Goal: Information Seeking & Learning: Learn about a topic

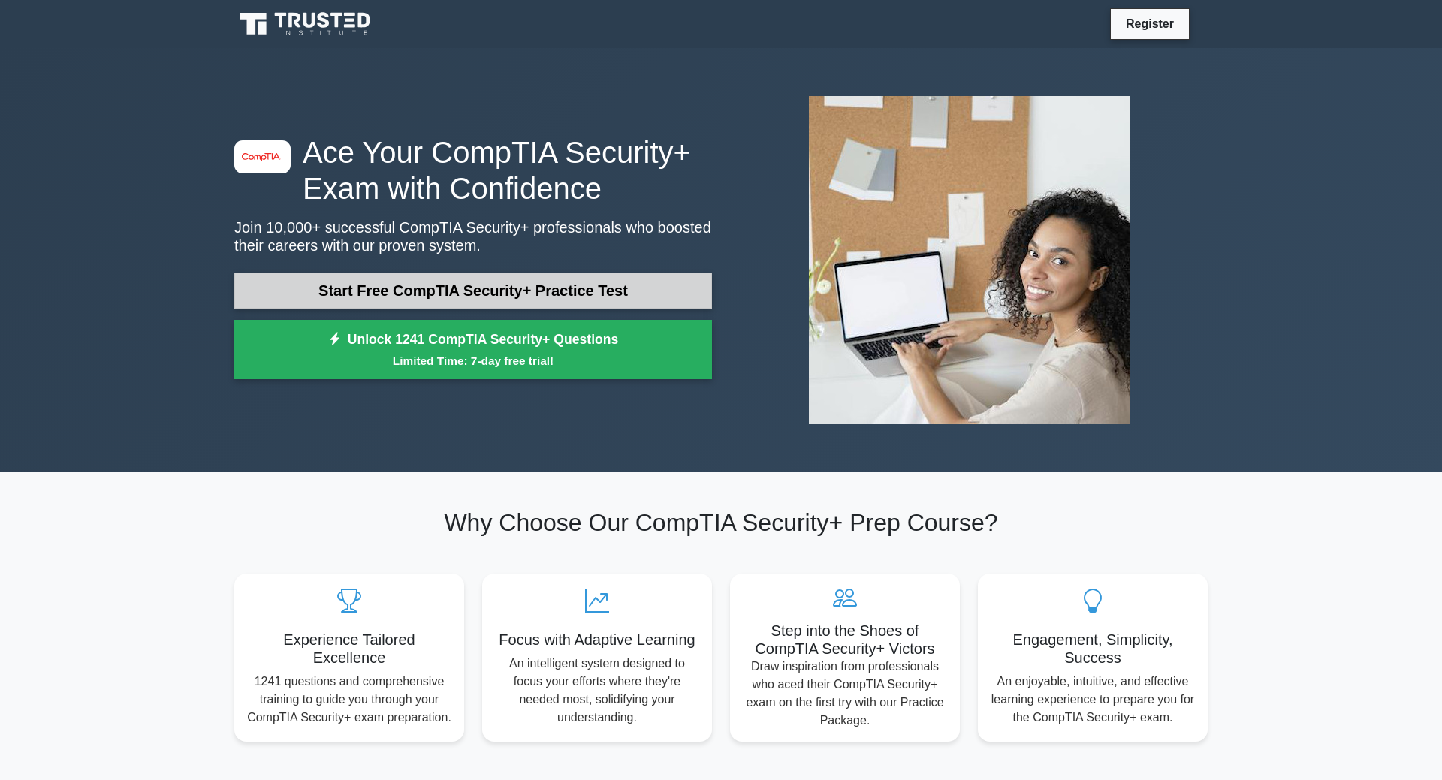
click at [449, 273] on link "Start Free CompTIA Security+ Practice Test" at bounding box center [473, 291] width 478 height 36
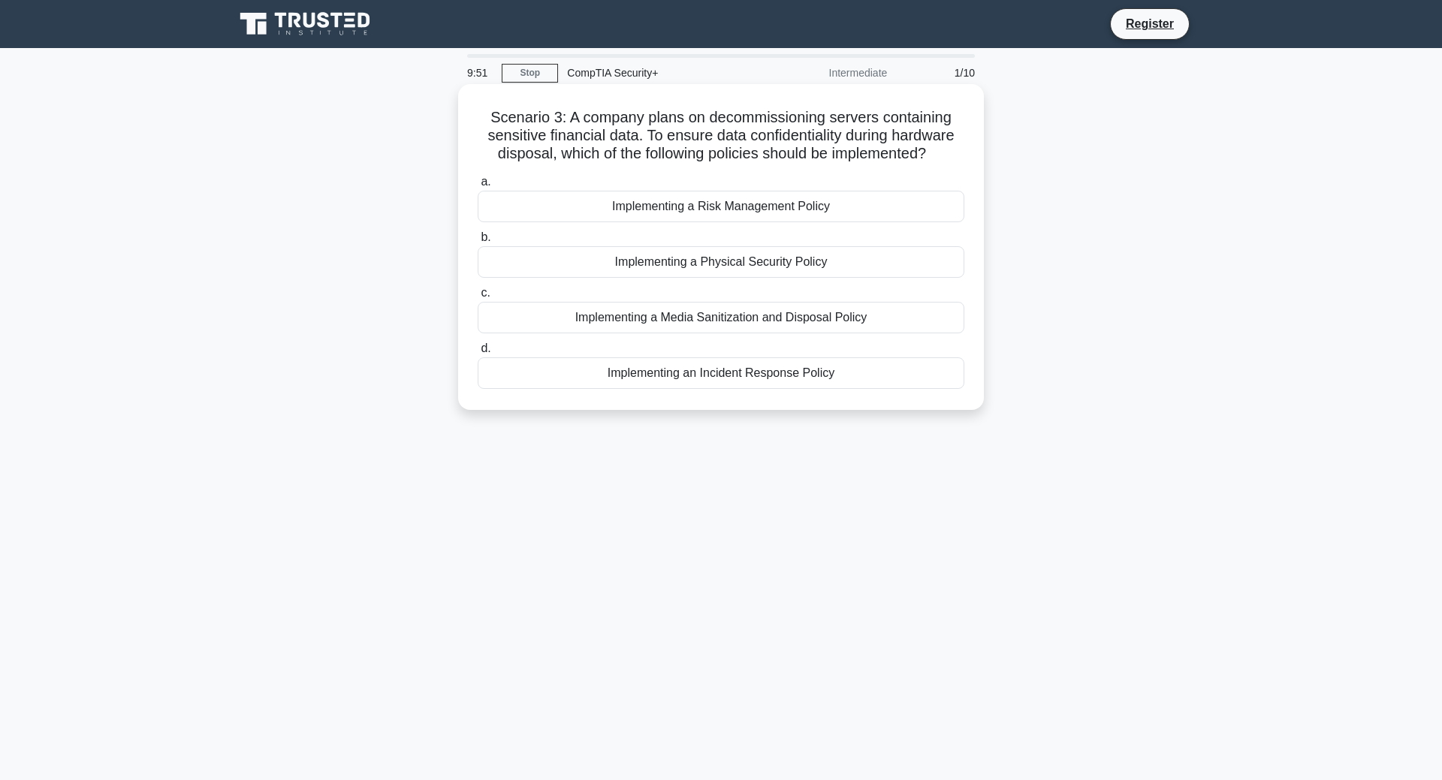
click at [730, 320] on div "Implementing a Media Sanitization and Disposal Policy" at bounding box center [721, 318] width 487 height 32
click at [478, 298] on input "c. Implementing a Media Sanitization and Disposal Policy" at bounding box center [478, 293] width 0 height 10
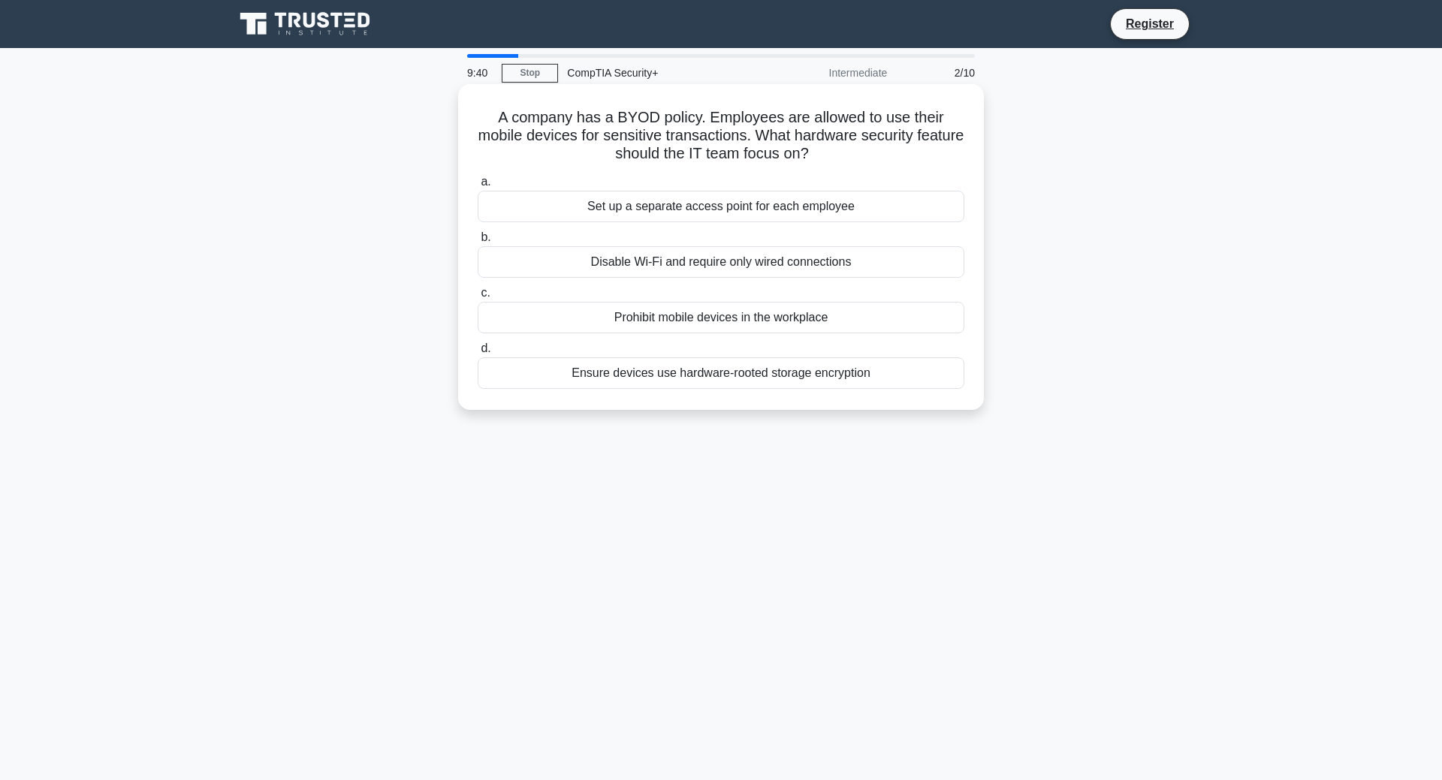
click at [710, 376] on div "Ensure devices use hardware-rooted storage encryption" at bounding box center [721, 373] width 487 height 32
click at [478, 354] on input "d. Ensure devices use hardware-rooted storage encryption" at bounding box center [478, 349] width 0 height 10
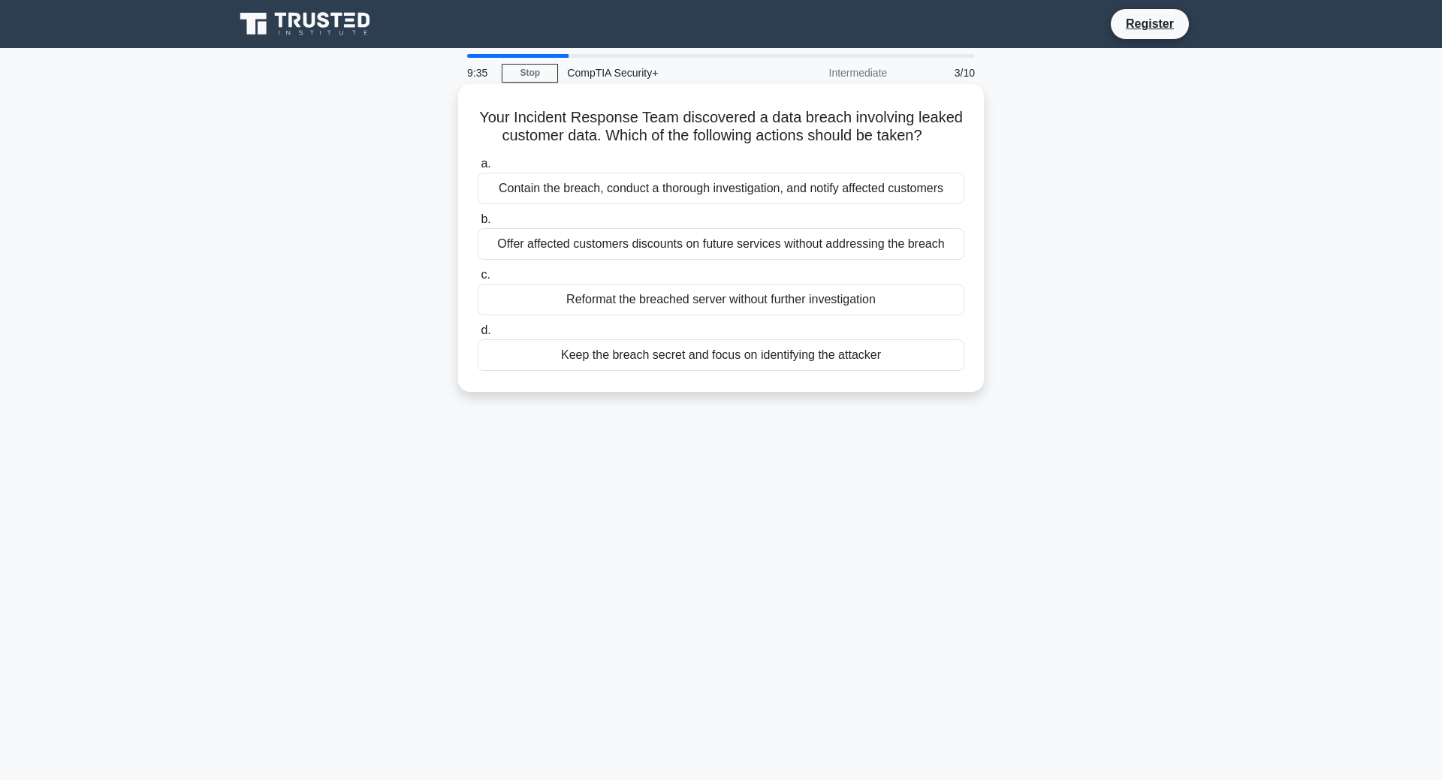
click at [936, 127] on h5 "Your Incident Response Team discovered a data breach involving leaked customer …" at bounding box center [721, 127] width 490 height 38
click at [936, 128] on h5 "Your Incident Response Team discovered a data breach involving leaked customer …" at bounding box center [721, 127] width 490 height 38
click at [762, 184] on div "Contain the breach, conduct a thorough investigation, and notify affected custo…" at bounding box center [721, 189] width 487 height 32
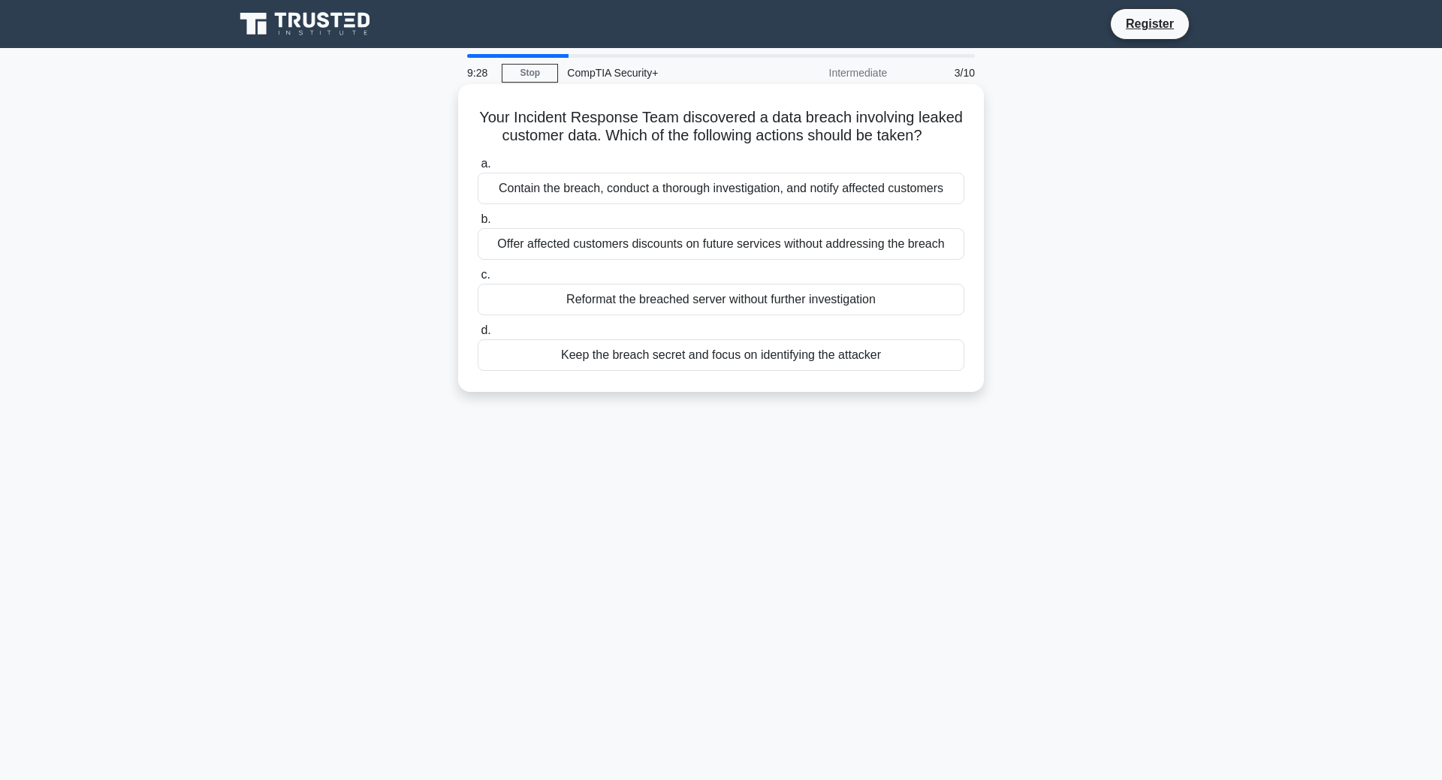
click at [478, 169] on input "a. Contain the breach, conduct a thorough investigation, and notify affected cu…" at bounding box center [478, 164] width 0 height 10
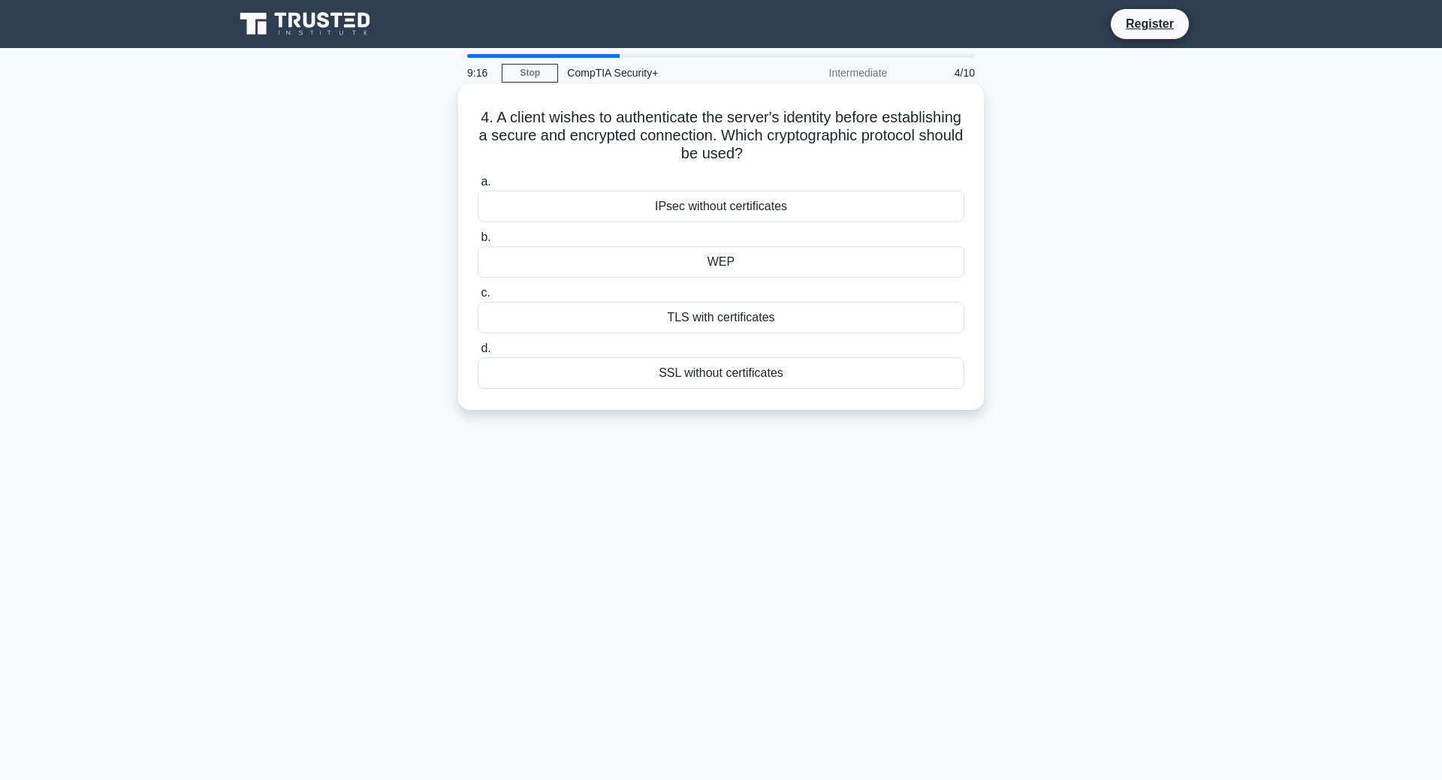
click at [798, 327] on div "TLS with certificates" at bounding box center [721, 318] width 487 height 32
click at [478, 298] on input "c. TLS with certificates" at bounding box center [478, 293] width 0 height 10
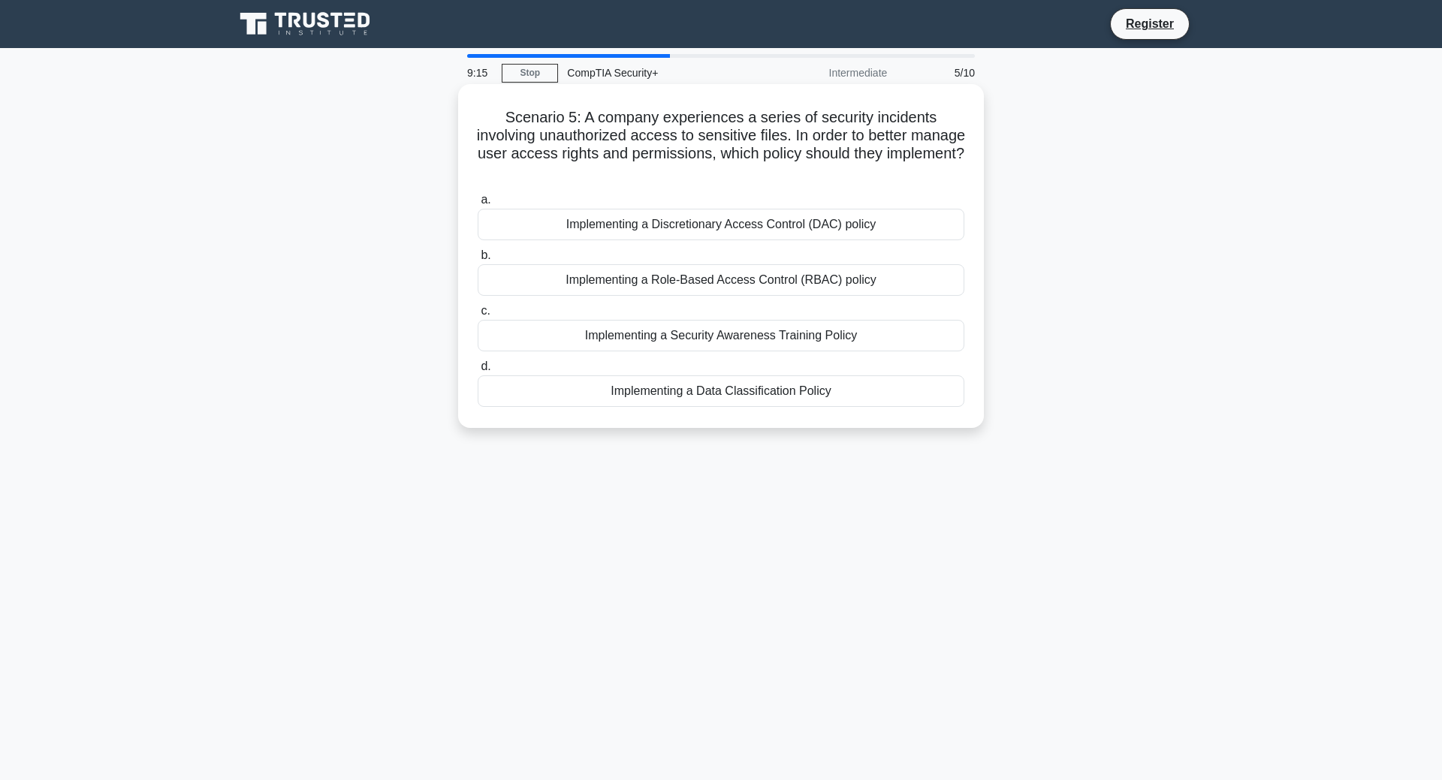
click at [692, 109] on h5 "Scenario 5: A company experiences a series of security incidents involving unau…" at bounding box center [721, 145] width 490 height 74
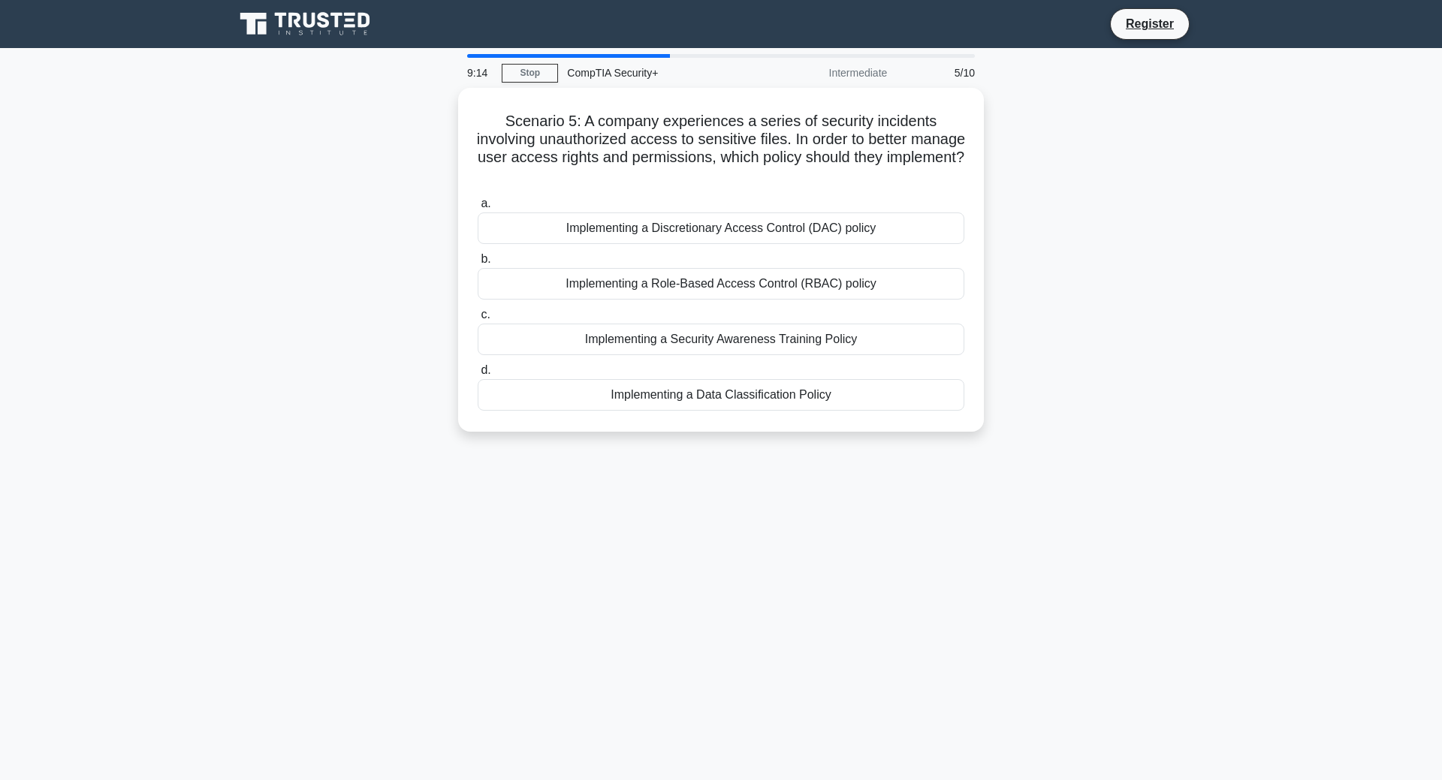
click at [1148, 179] on div "Scenario 5: A company experiences a series of security incidents involving unau…" at bounding box center [720, 269] width 991 height 362
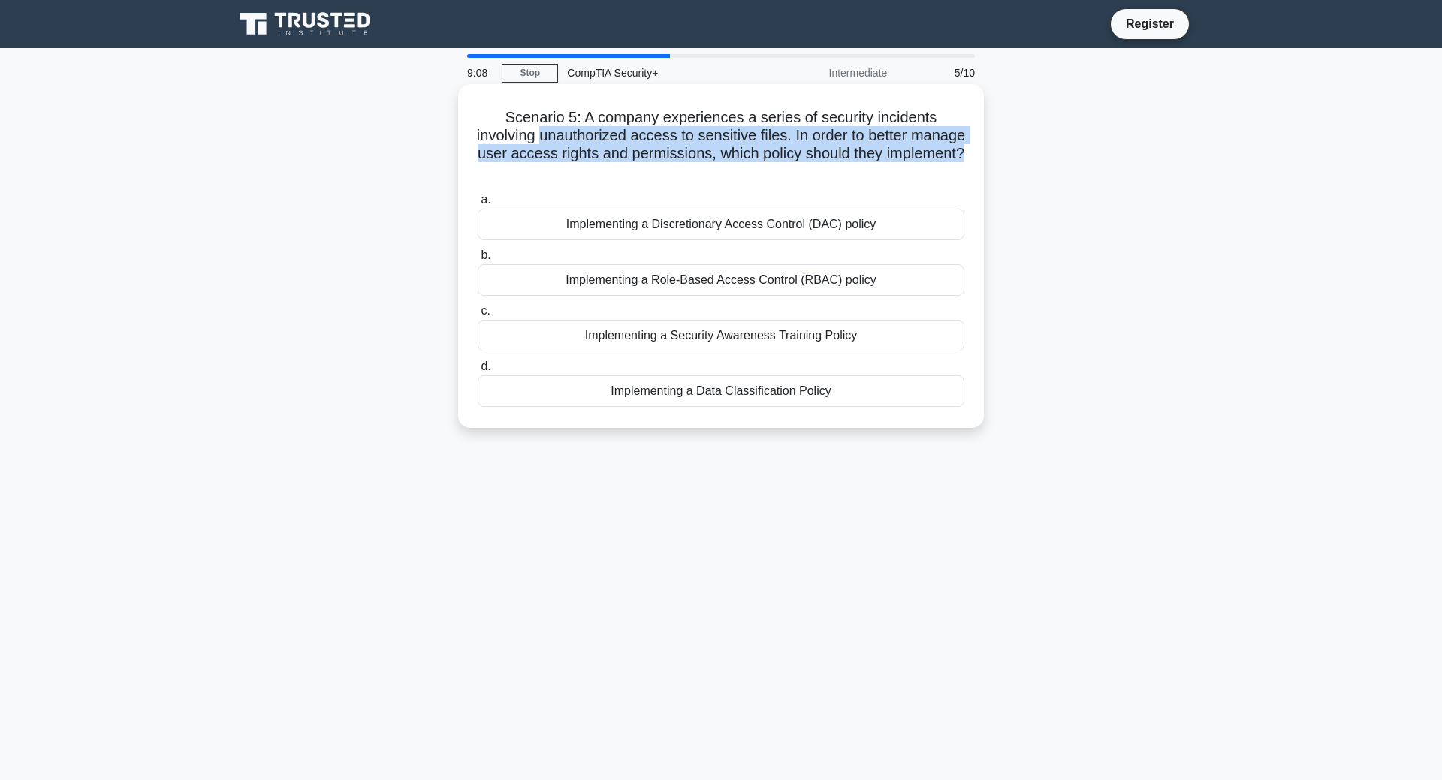
drag, startPoint x: 968, startPoint y: 155, endPoint x: 977, endPoint y: 90, distance: 65.2
click at [977, 90] on div "Scenario 5: A company experiences a series of security incidents involving unau…" at bounding box center [721, 256] width 526 height 344
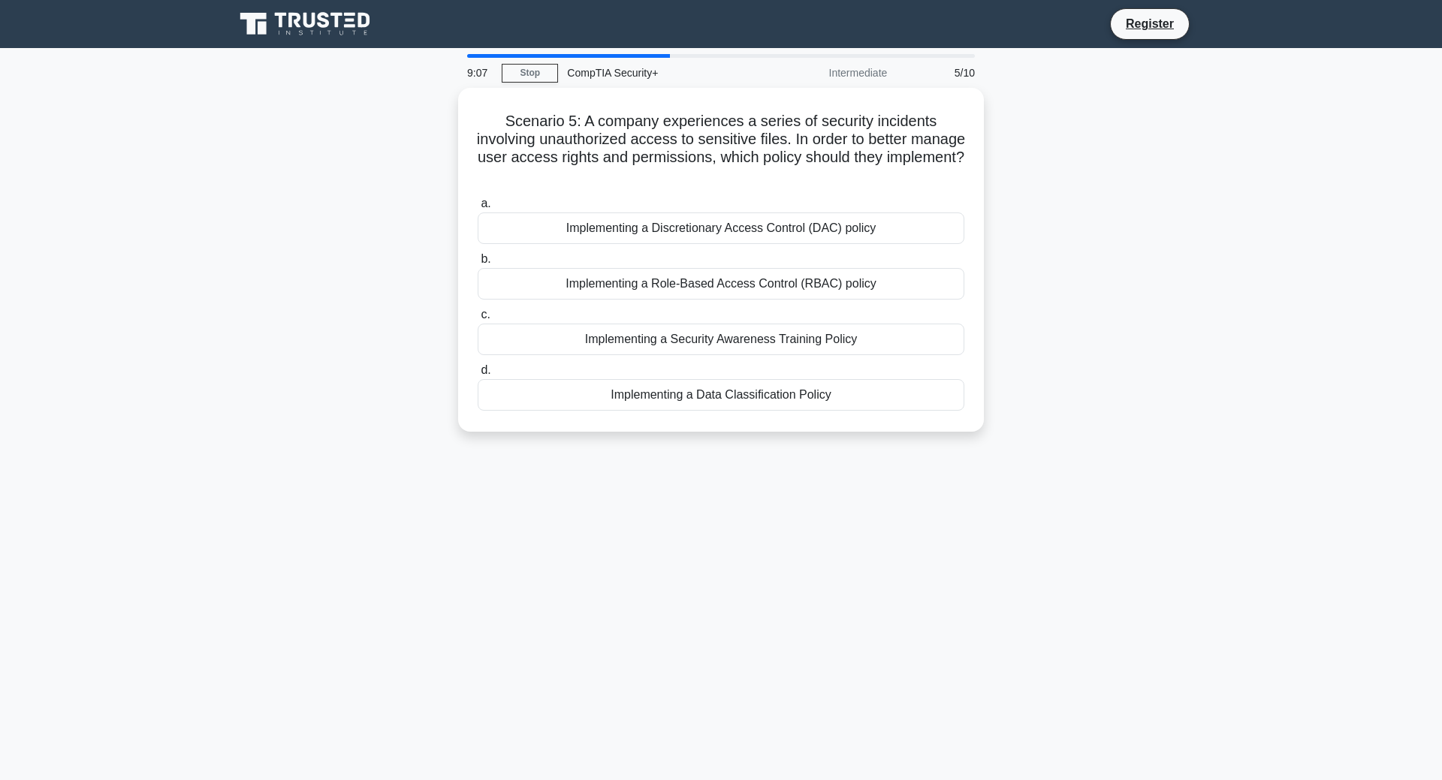
click at [1063, 169] on div "Scenario 5: A company experiences a series of security incidents involving unau…" at bounding box center [720, 269] width 991 height 362
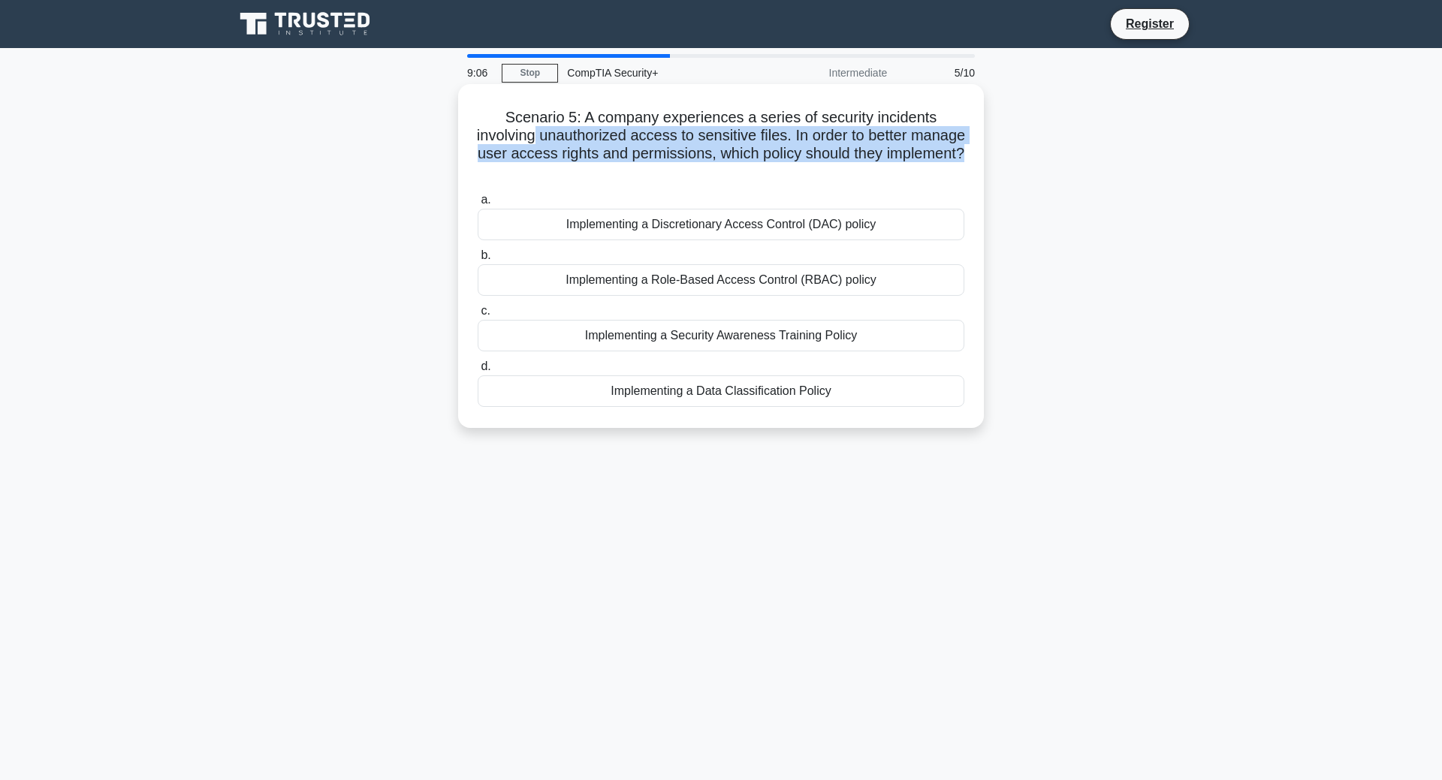
drag, startPoint x: 933, startPoint y: 164, endPoint x: 960, endPoint y: 122, distance: 50.6
click at [960, 122] on h5 "Scenario 5: A company experiences a series of security incidents involving unau…" at bounding box center [721, 145] width 490 height 74
click at [881, 134] on h5 "Scenario 5: A company experiences a series of security incidents involving unau…" at bounding box center [721, 145] width 490 height 74
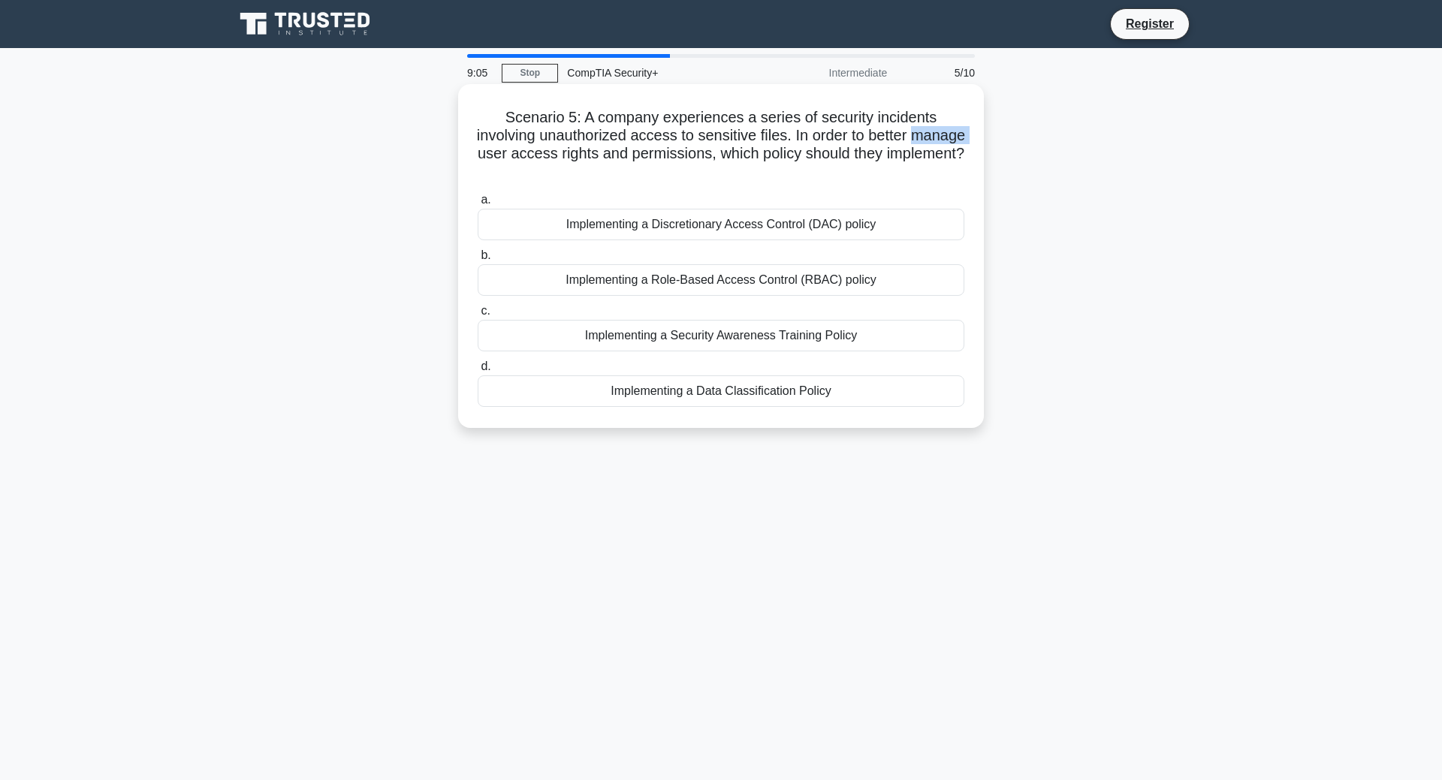
click at [881, 134] on h5 "Scenario 5: A company experiences a series of security incidents involving unau…" at bounding box center [721, 145] width 490 height 74
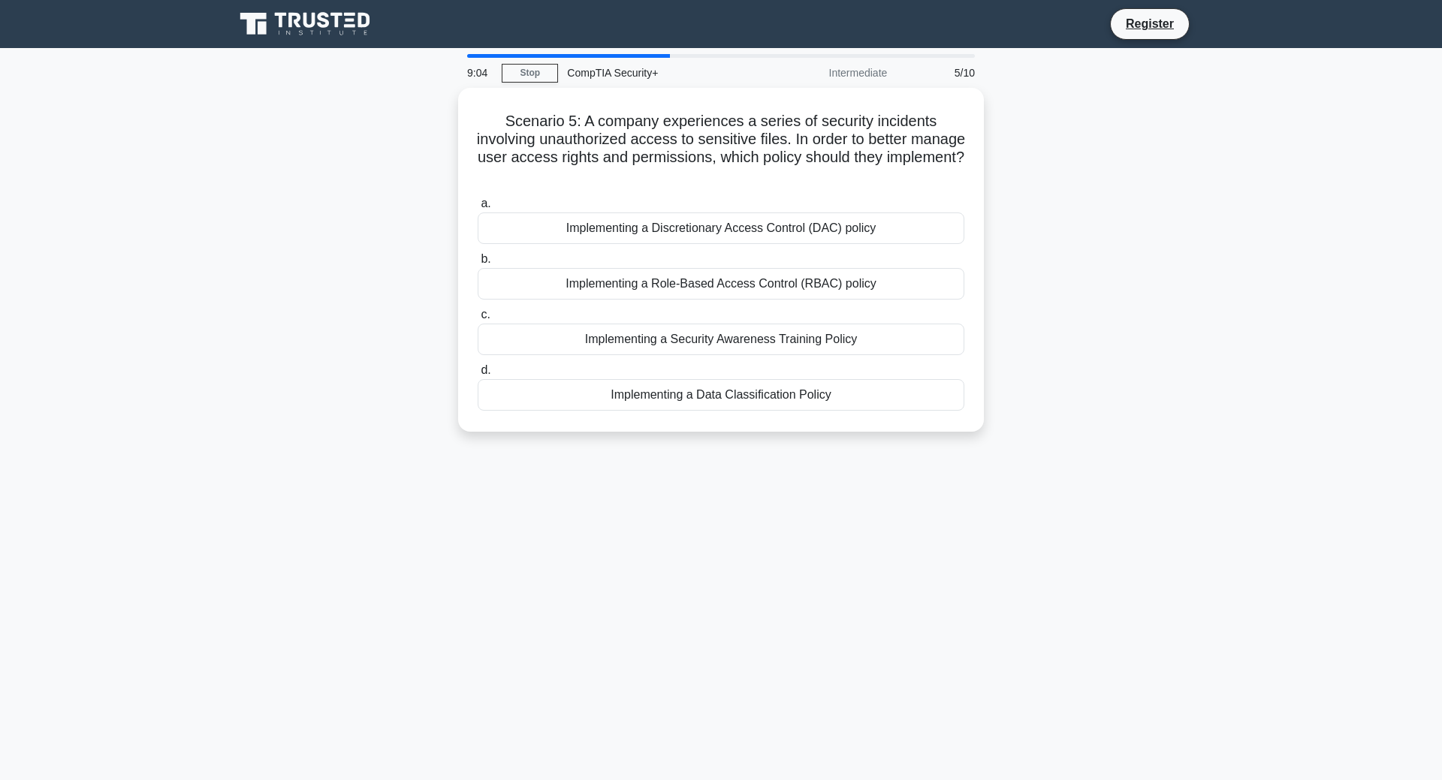
click at [1012, 149] on div "Scenario 5: A company experiences a series of security incidents involving unau…" at bounding box center [720, 269] width 991 height 362
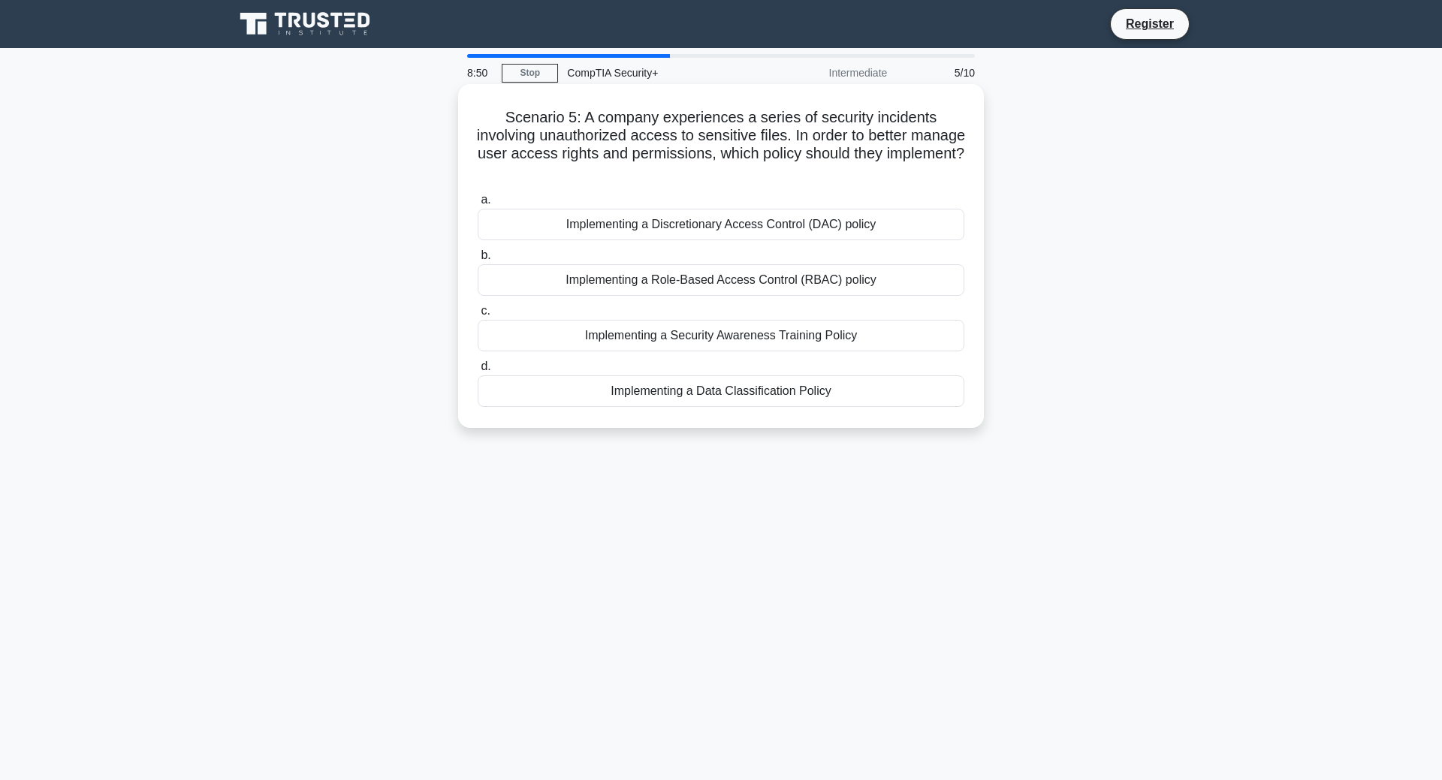
click at [840, 266] on div "Implementing a Role-Based Access Control (RBAC) policy" at bounding box center [721, 280] width 487 height 32
click at [478, 261] on input "b. Implementing a Role-Based Access Control (RBAC) policy" at bounding box center [478, 256] width 0 height 10
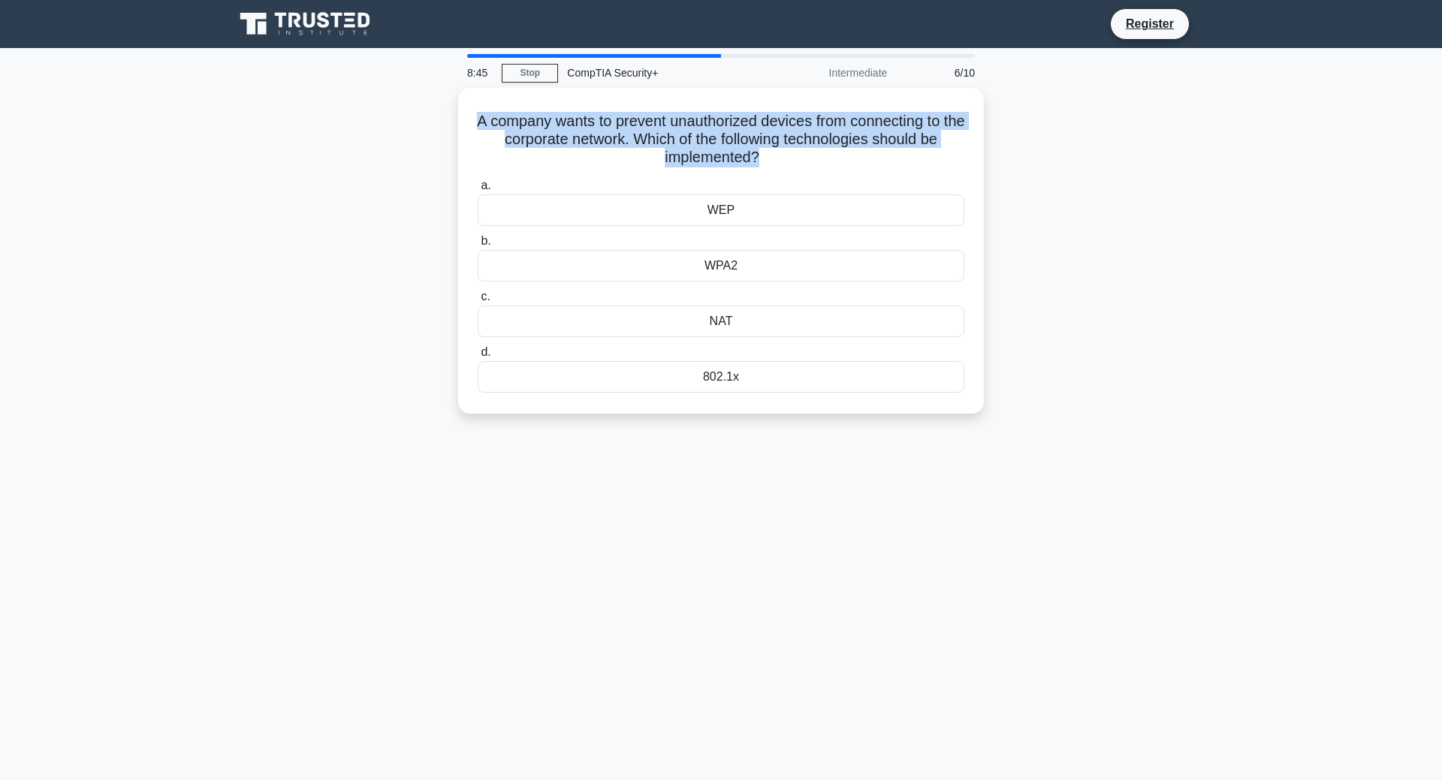
drag, startPoint x: 822, startPoint y: 150, endPoint x: 442, endPoint y: 110, distance: 382.1
click at [442, 110] on div "A company wants to prevent unauthorized devices from connecting to the corporat…" at bounding box center [720, 260] width 991 height 344
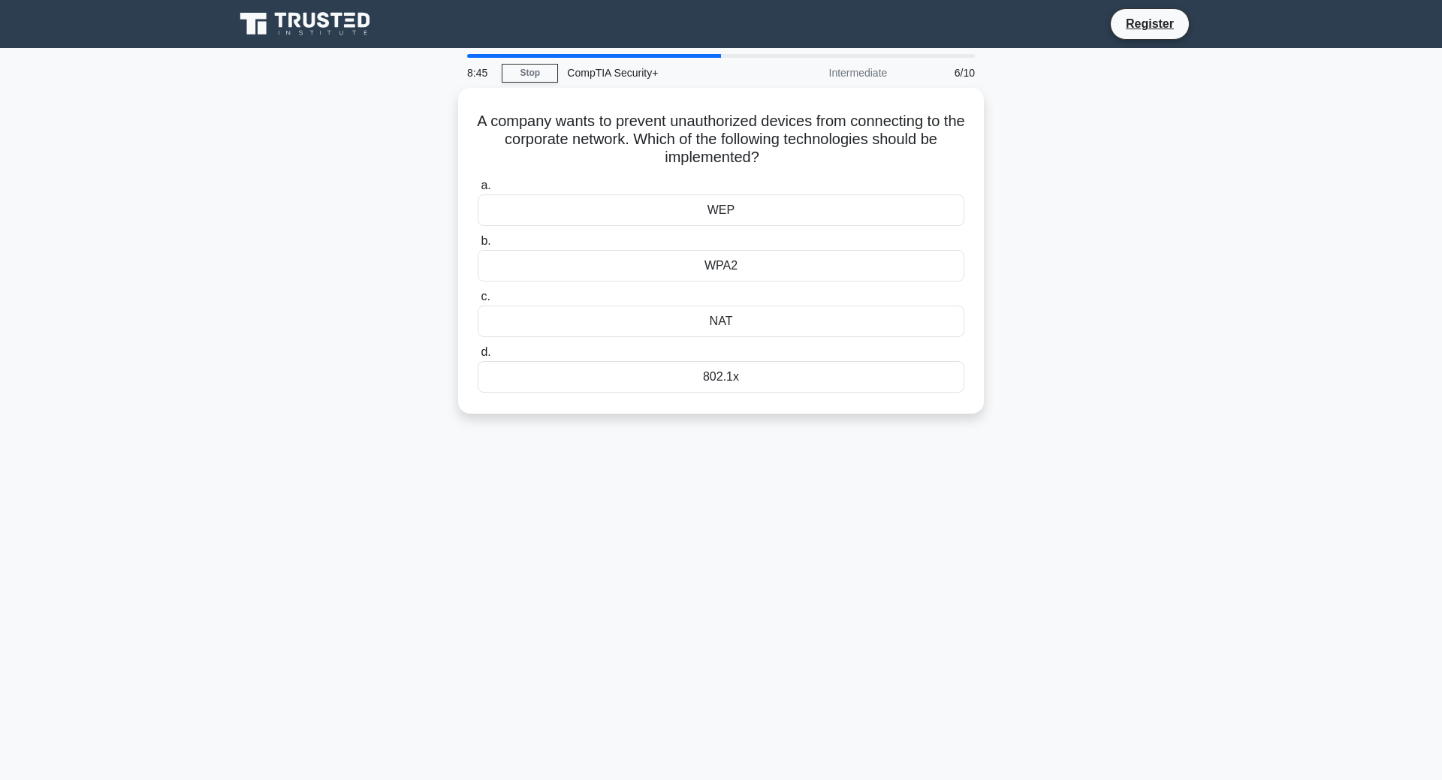
click at [442, 110] on div "A company wants to prevent unauthorized devices from connecting to the corporat…" at bounding box center [720, 260] width 991 height 344
click at [671, 125] on h5 "A company wants to prevent unauthorized devices from connecting to the corporat…" at bounding box center [721, 136] width 490 height 56
click at [757, 258] on div "WPA2" at bounding box center [721, 262] width 487 height 32
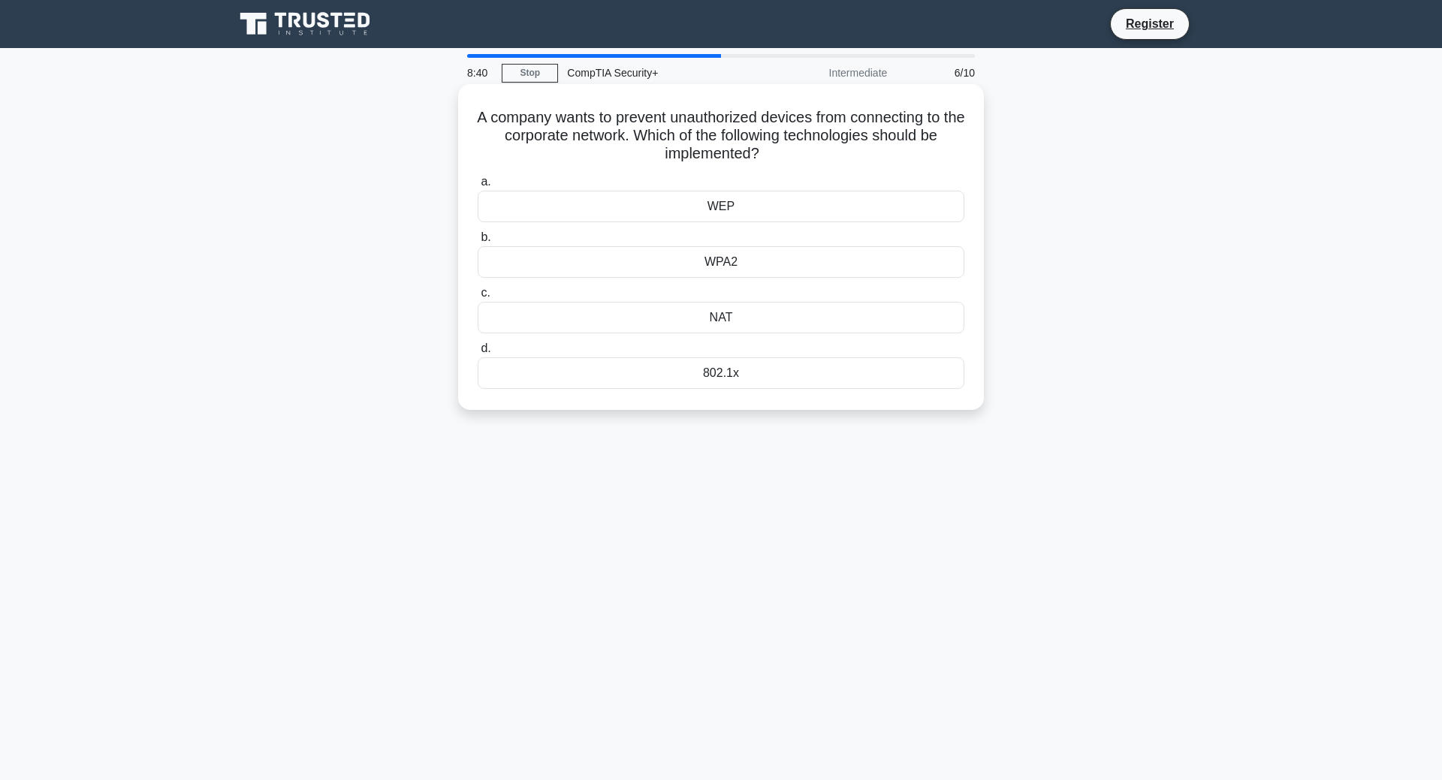
click at [478, 243] on input "b. WPA2" at bounding box center [478, 238] width 0 height 10
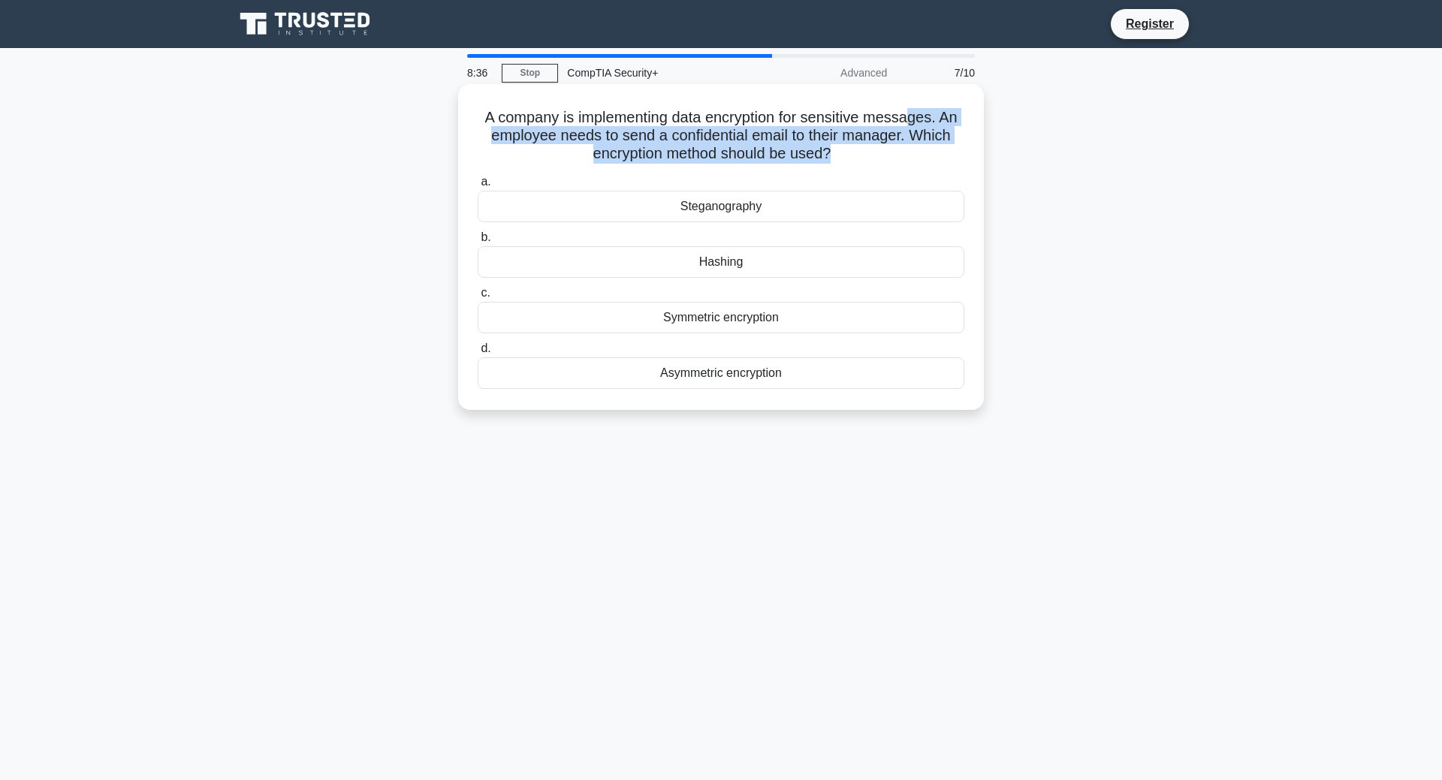
drag, startPoint x: 898, startPoint y: 152, endPoint x: 909, endPoint y: 115, distance: 39.2
click at [909, 115] on h5 "A company is implementing data encryption for sensitive messages. An employee n…" at bounding box center [721, 136] width 490 height 56
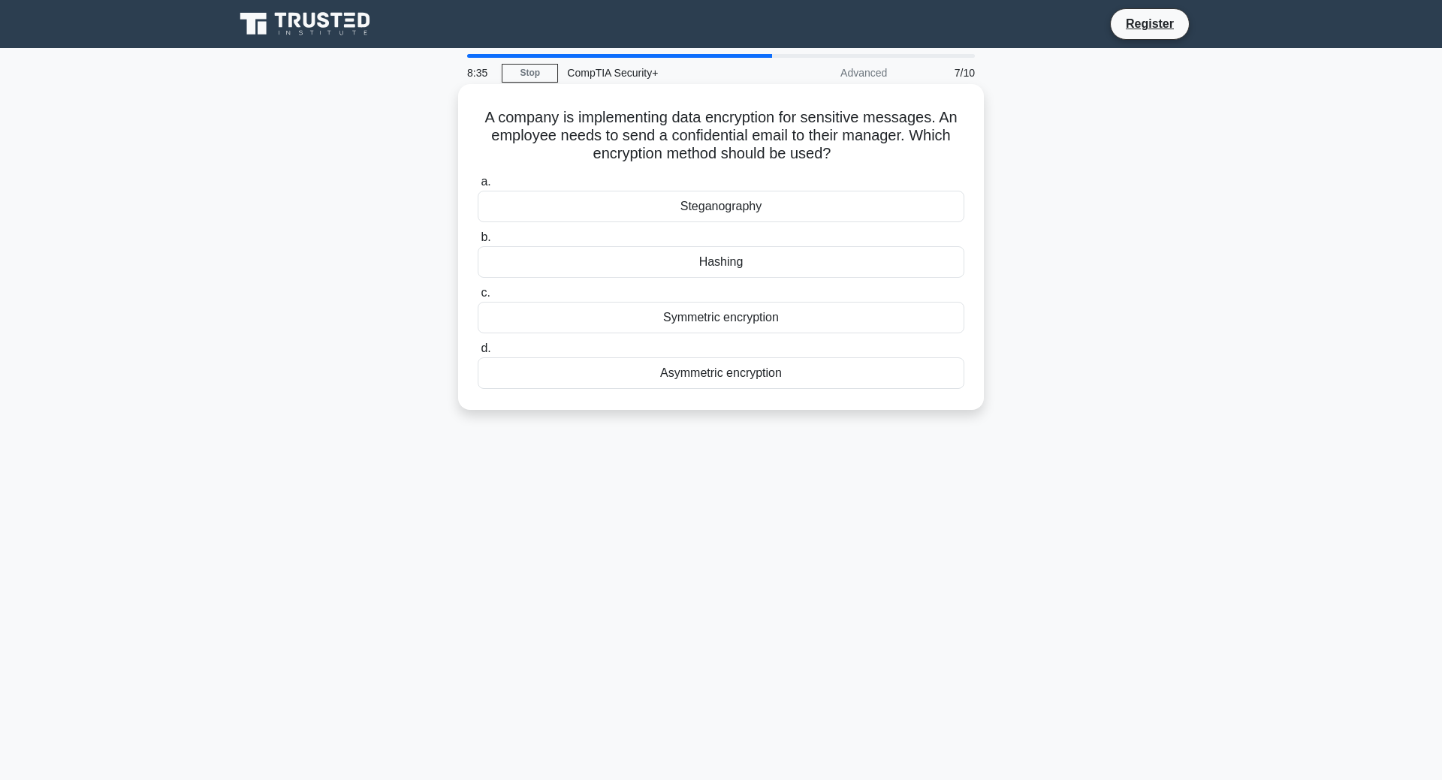
click at [909, 115] on h5 "A company is implementing data encryption for sensitive messages. An employee n…" at bounding box center [721, 136] width 490 height 56
click at [925, 131] on h5 "A company is implementing data encryption for sensitive messages. An employee n…" at bounding box center [721, 136] width 490 height 56
click at [787, 316] on div "Symmetric encryption" at bounding box center [721, 318] width 487 height 32
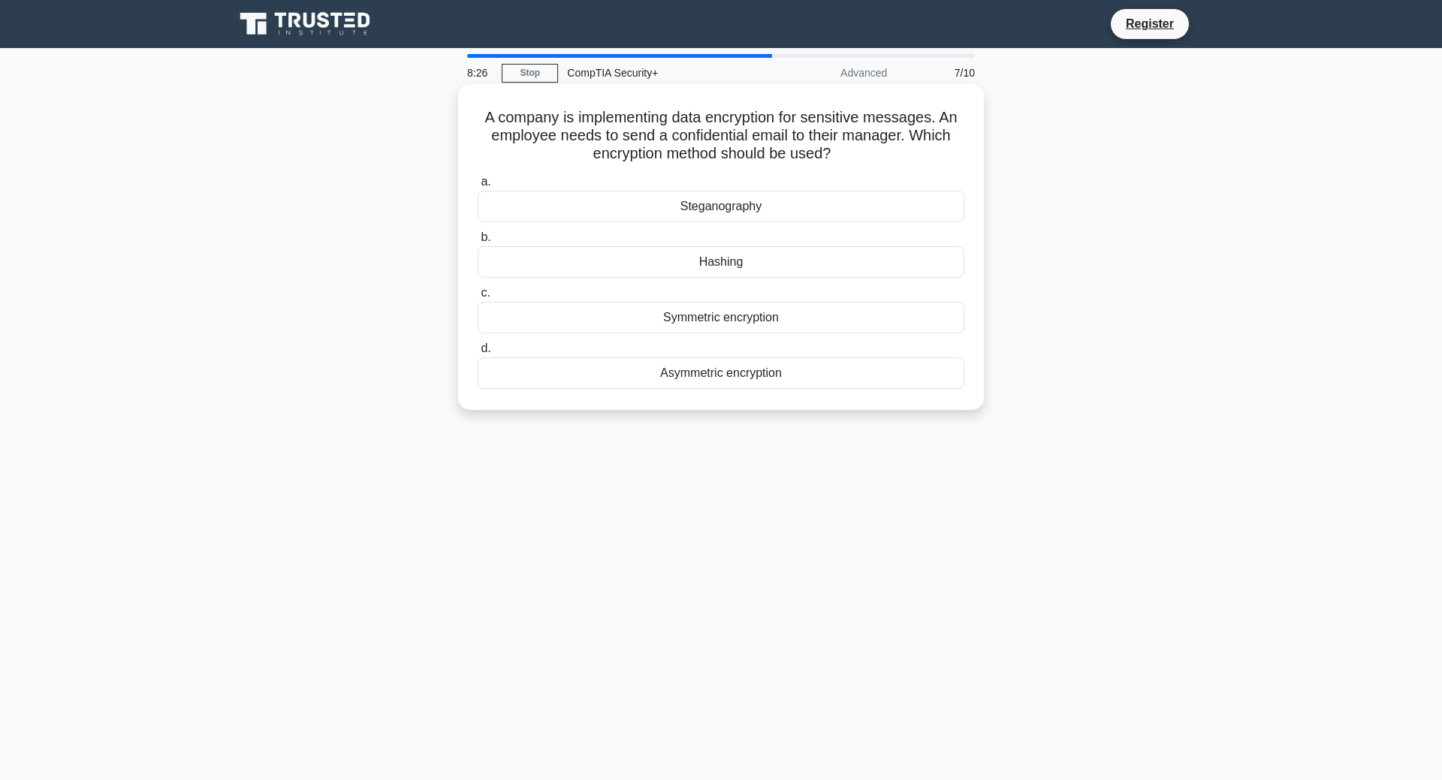
click at [478, 298] on input "c. Symmetric encryption" at bounding box center [478, 293] width 0 height 10
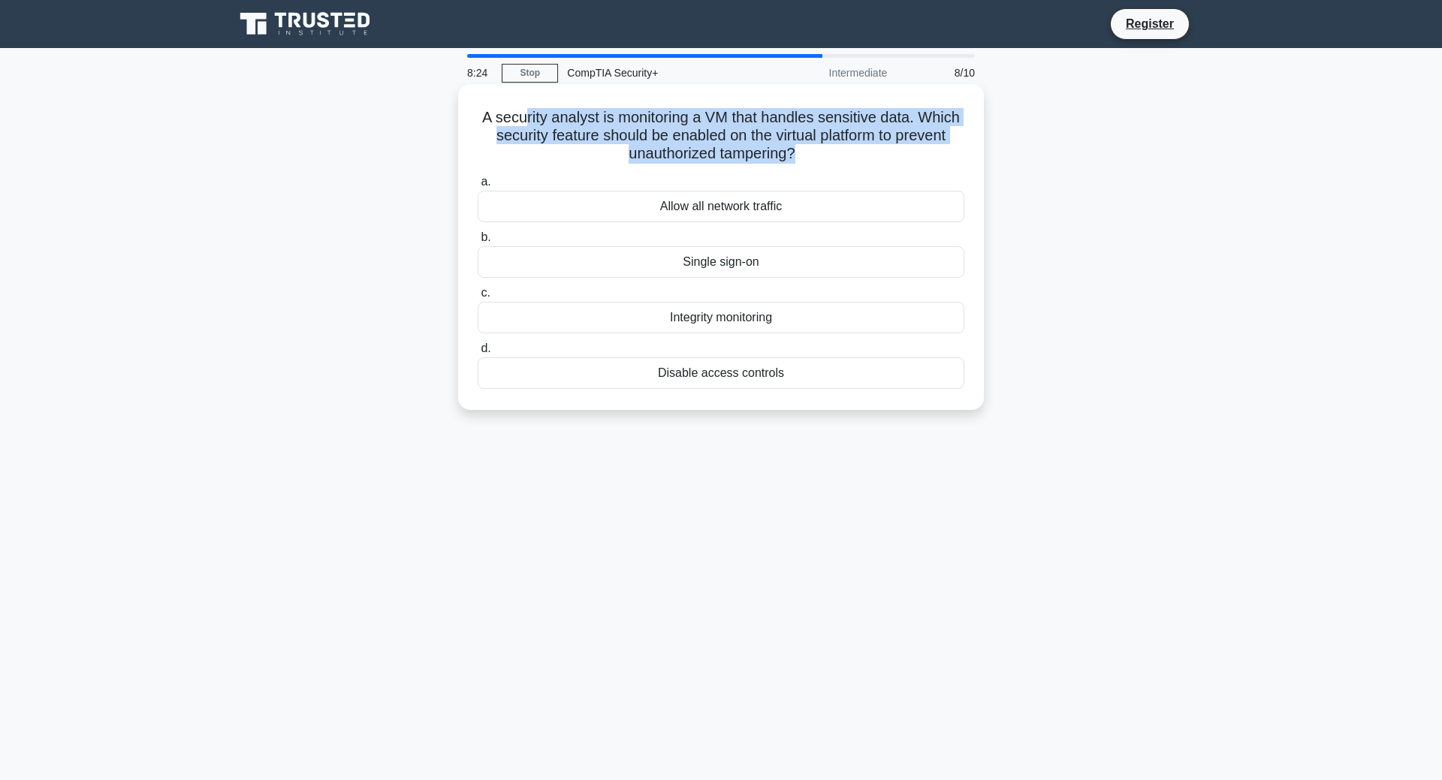
drag, startPoint x: 869, startPoint y: 152, endPoint x: 511, endPoint y: 90, distance: 363.5
click at [512, 90] on div "A security analyst is monitoring a VM that handles sensitive data. Which securi…" at bounding box center [721, 247] width 526 height 326
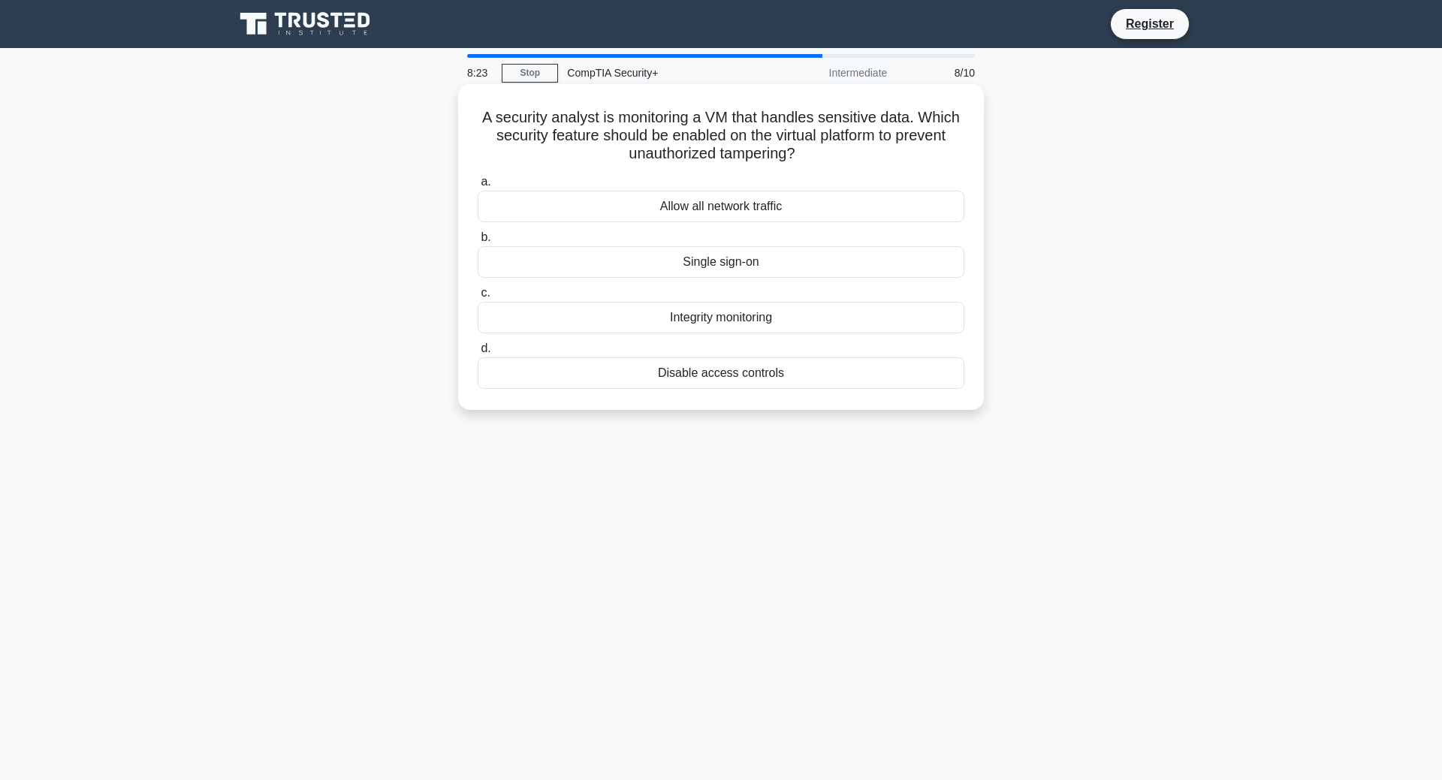
click at [482, 116] on h5 "A security analyst is monitoring a VM that handles sensitive data. Which securi…" at bounding box center [721, 136] width 490 height 56
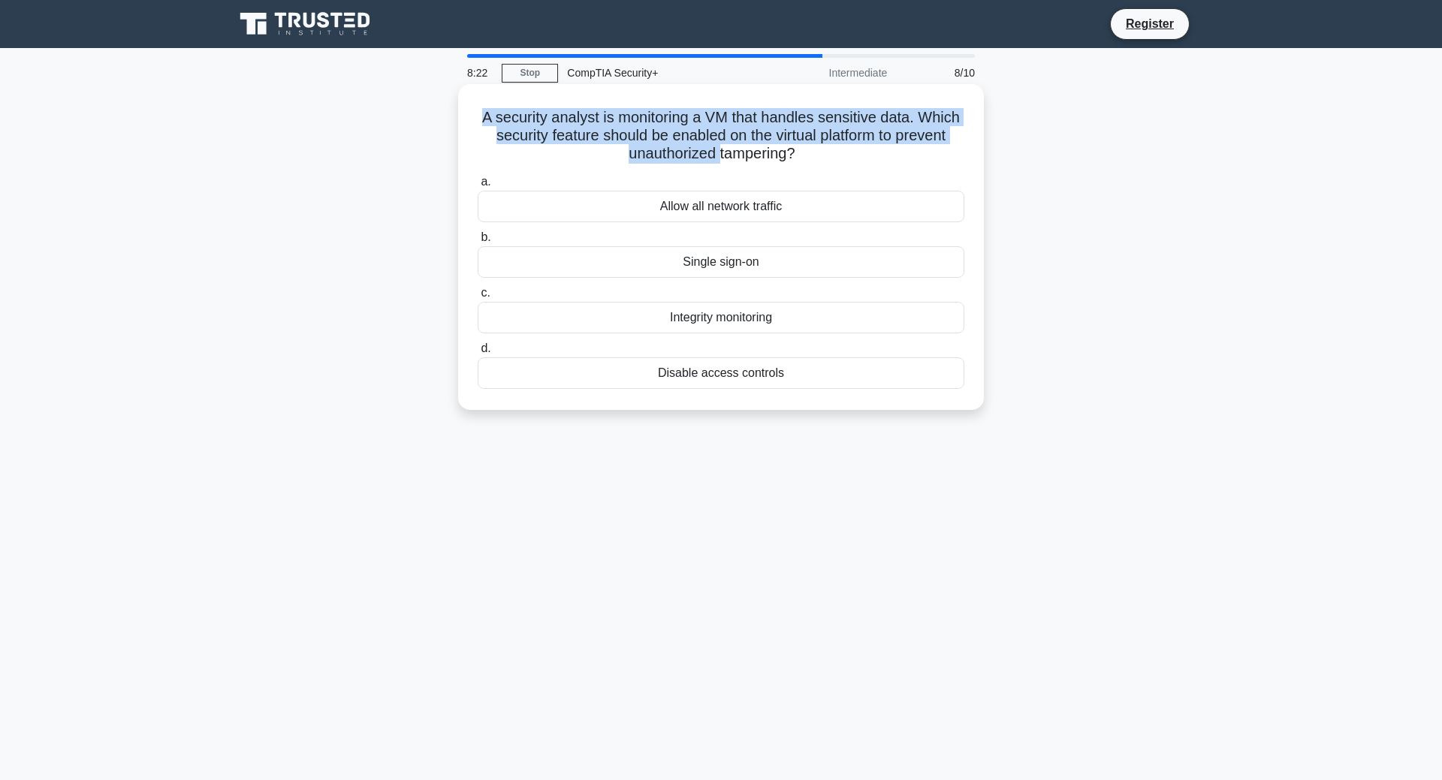
drag, startPoint x: 482, startPoint y: 116, endPoint x: 480, endPoint y: 164, distance: 48.1
click at [480, 164] on h5 "A security analyst is monitoring a VM that handles sensitive data. Which securi…" at bounding box center [721, 136] width 490 height 56
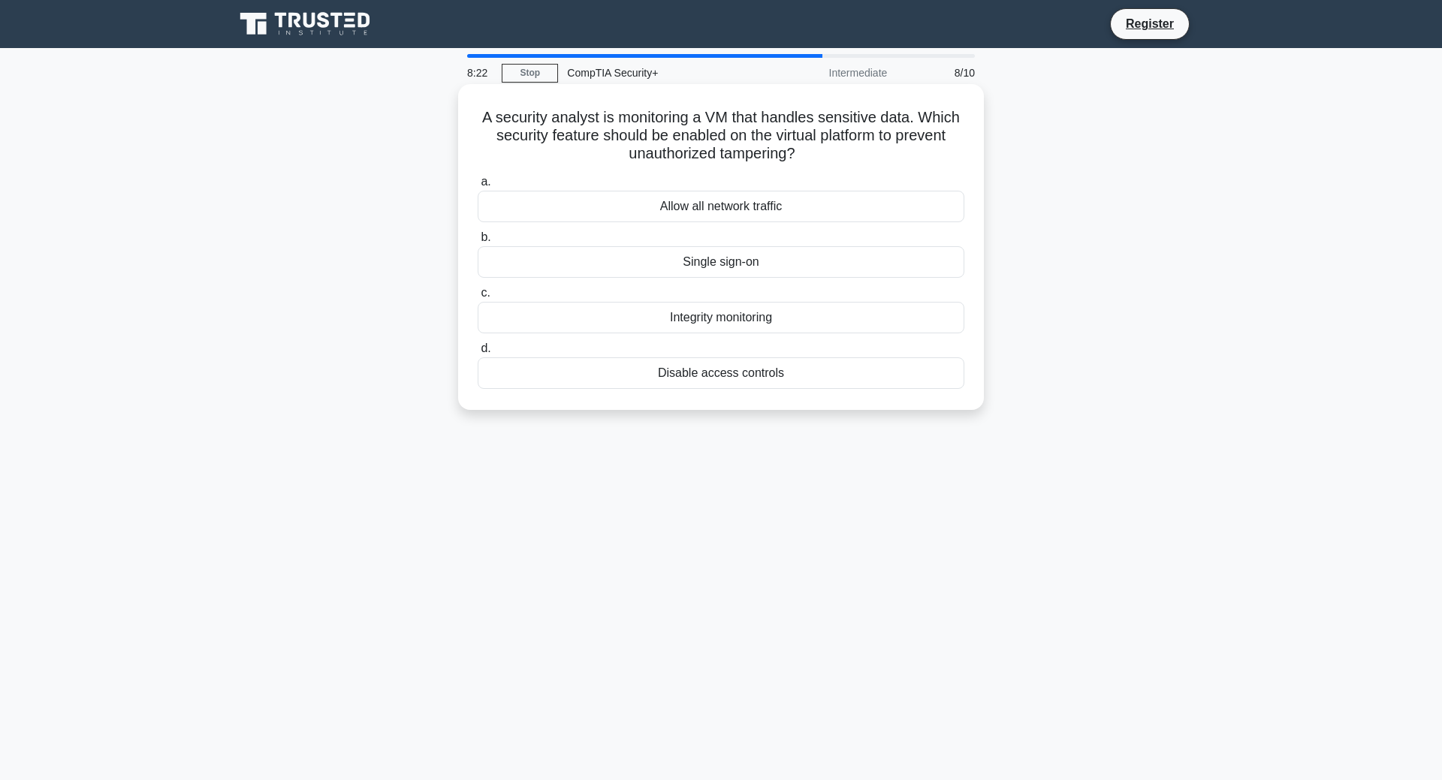
click at [480, 164] on h5 "A security analyst is monitoring a VM that handles sensitive data. Which securi…" at bounding box center [721, 136] width 490 height 56
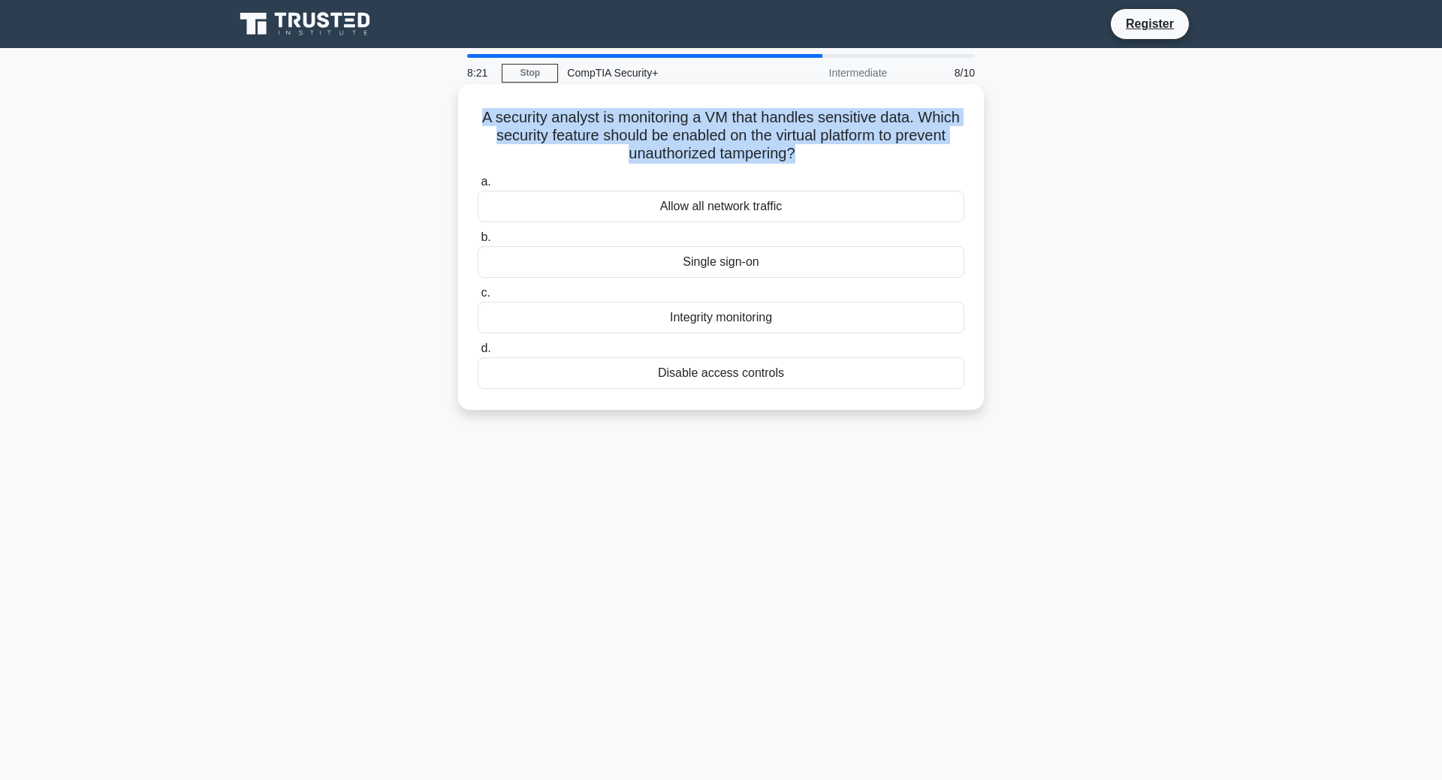
drag, startPoint x: 480, startPoint y: 164, endPoint x: 473, endPoint y: 142, distance: 22.8
click at [473, 144] on div "A security analyst is monitoring a VM that handles sensitive data. Which securi…" at bounding box center [721, 247] width 514 height 314
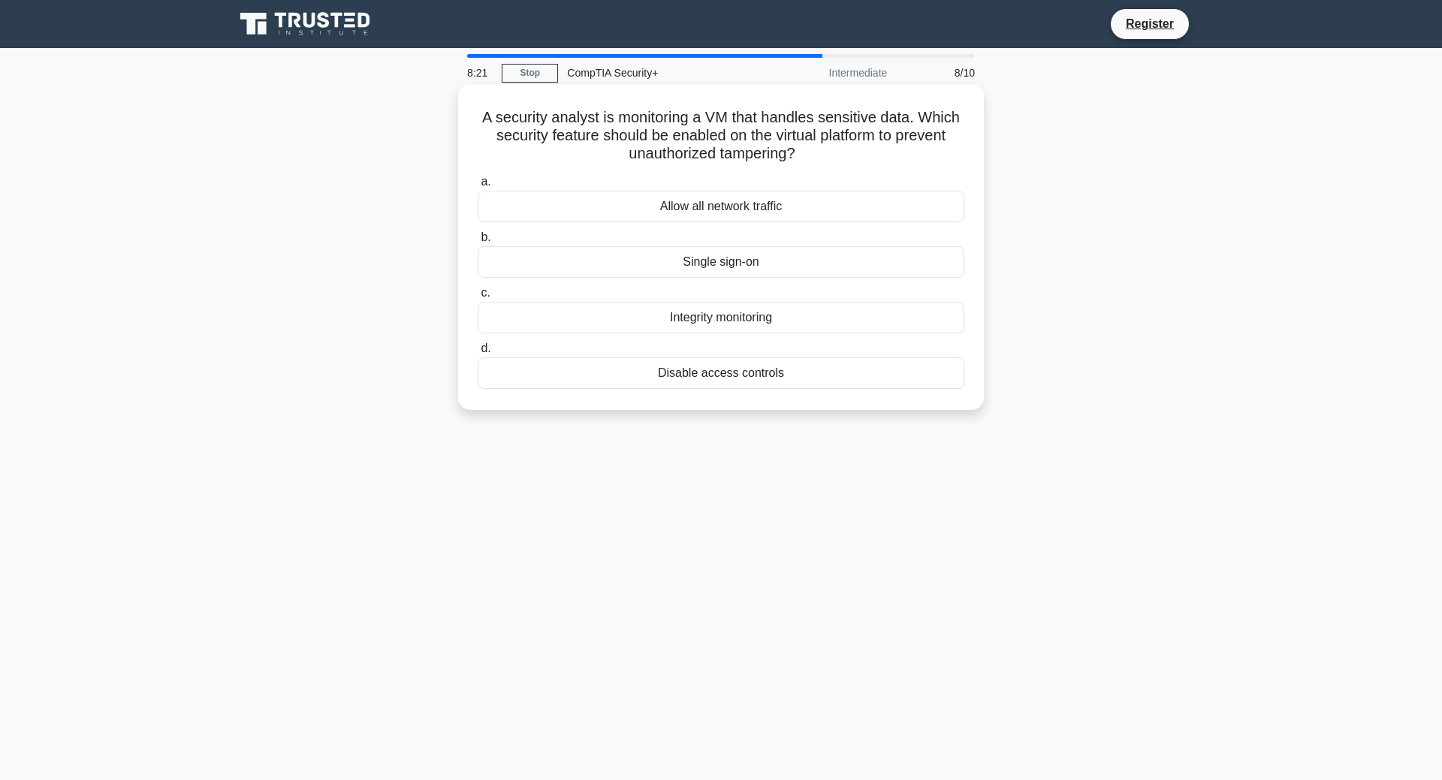
click at [472, 140] on div "A security analyst is monitoring a VM that handles sensitive data. Which securi…" at bounding box center [721, 247] width 514 height 314
click at [778, 387] on div "Disable access controls" at bounding box center [721, 373] width 487 height 32
click at [478, 354] on input "d. Disable access controls" at bounding box center [478, 349] width 0 height 10
click at [702, 123] on h5 "A large organization wants to implement a secure method that allows employees t…" at bounding box center [721, 136] width 490 height 56
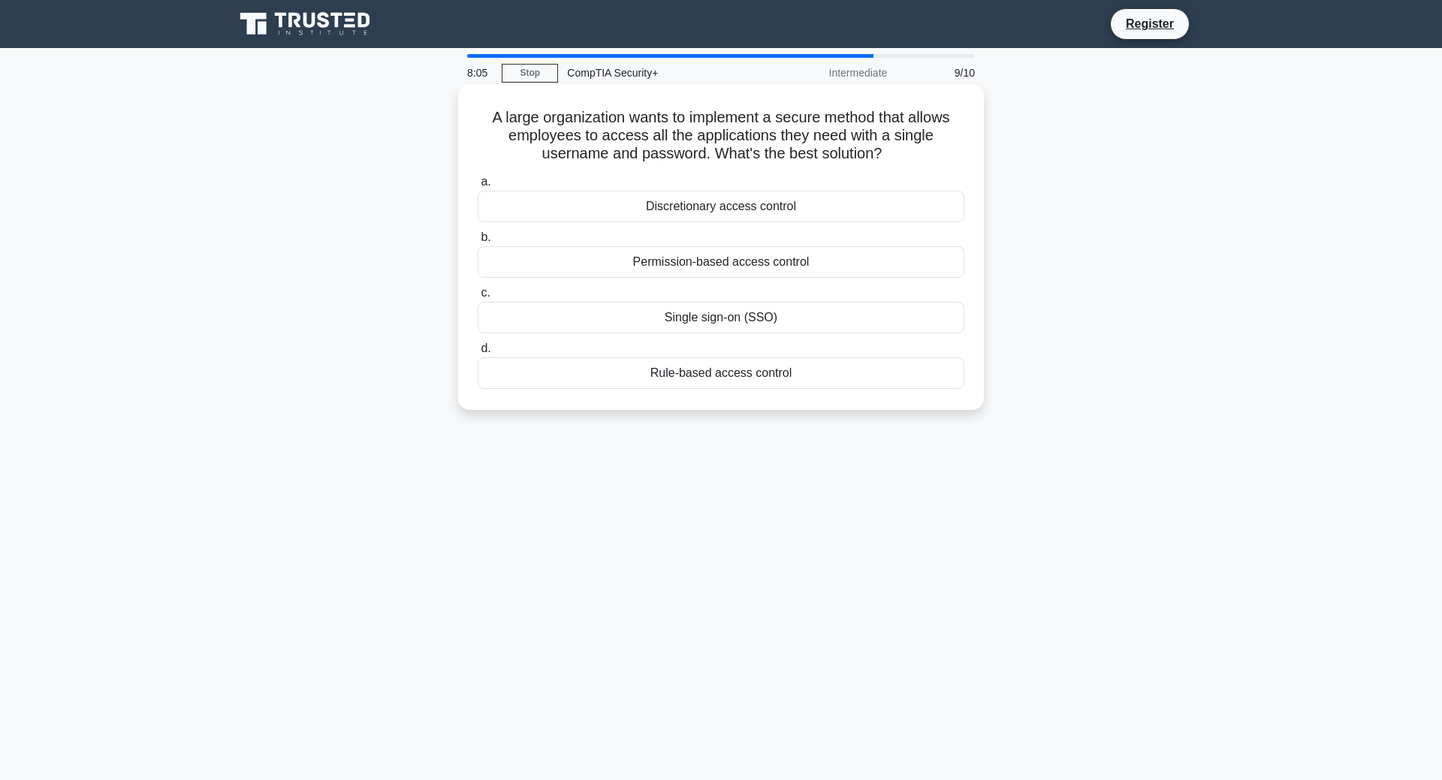
click at [702, 123] on h5 "A large organization wants to implement a secure method that allows employees t…" at bounding box center [721, 136] width 490 height 56
click at [936, 158] on h5 "A large organization wants to implement a secure method that allows employees t…" at bounding box center [721, 136] width 490 height 56
drag, startPoint x: 940, startPoint y: 153, endPoint x: 951, endPoint y: 143, distance: 14.9
click at [951, 143] on h5 "A large organization wants to implement a secure method that allows employees t…" at bounding box center [721, 136] width 490 height 56
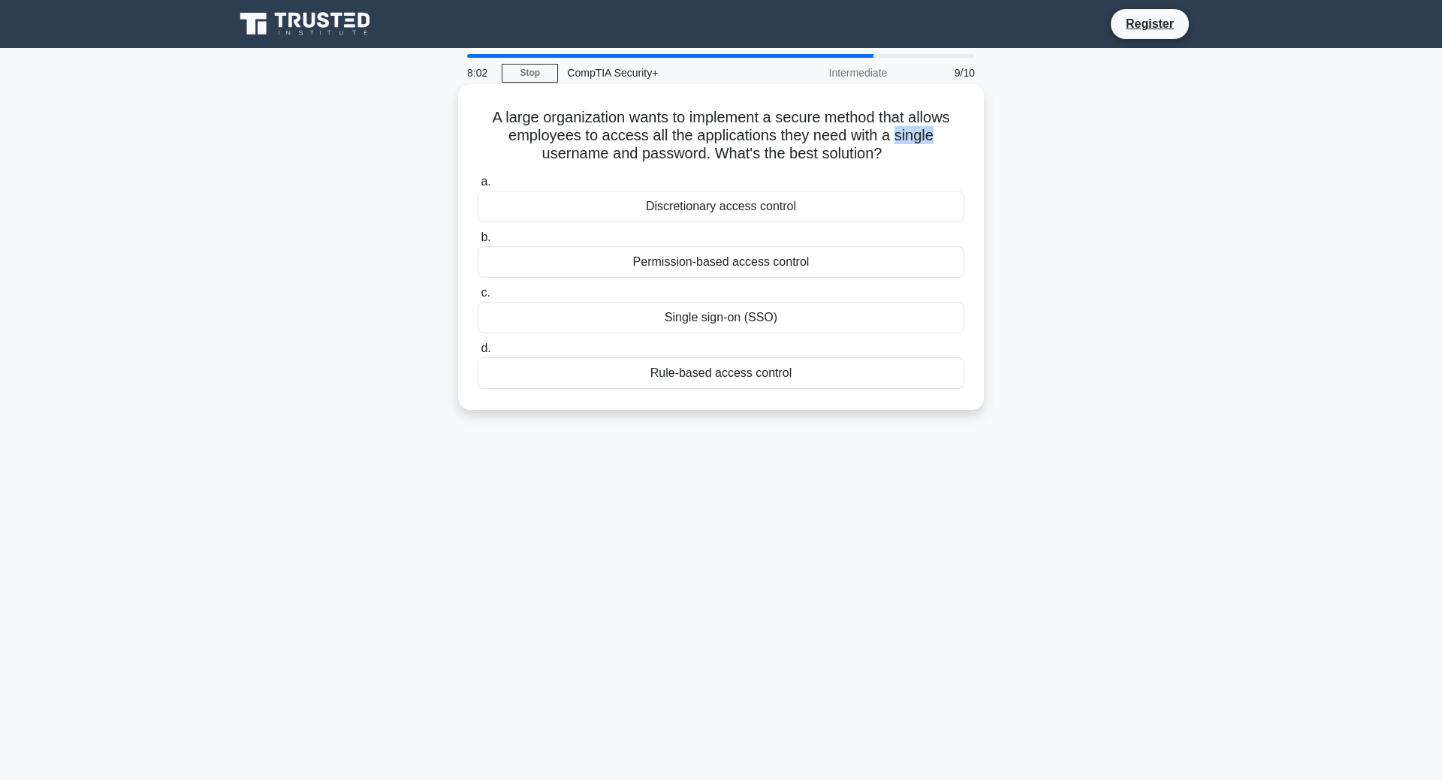
click at [951, 143] on h5 "A large organization wants to implement a secure method that allows employees t…" at bounding box center [721, 136] width 490 height 56
drag, startPoint x: 966, startPoint y: 92, endPoint x: 950, endPoint y: 143, distance: 52.7
click at [950, 143] on div "A large organization wants to implement a secure method that allows employees t…" at bounding box center [721, 247] width 514 height 314
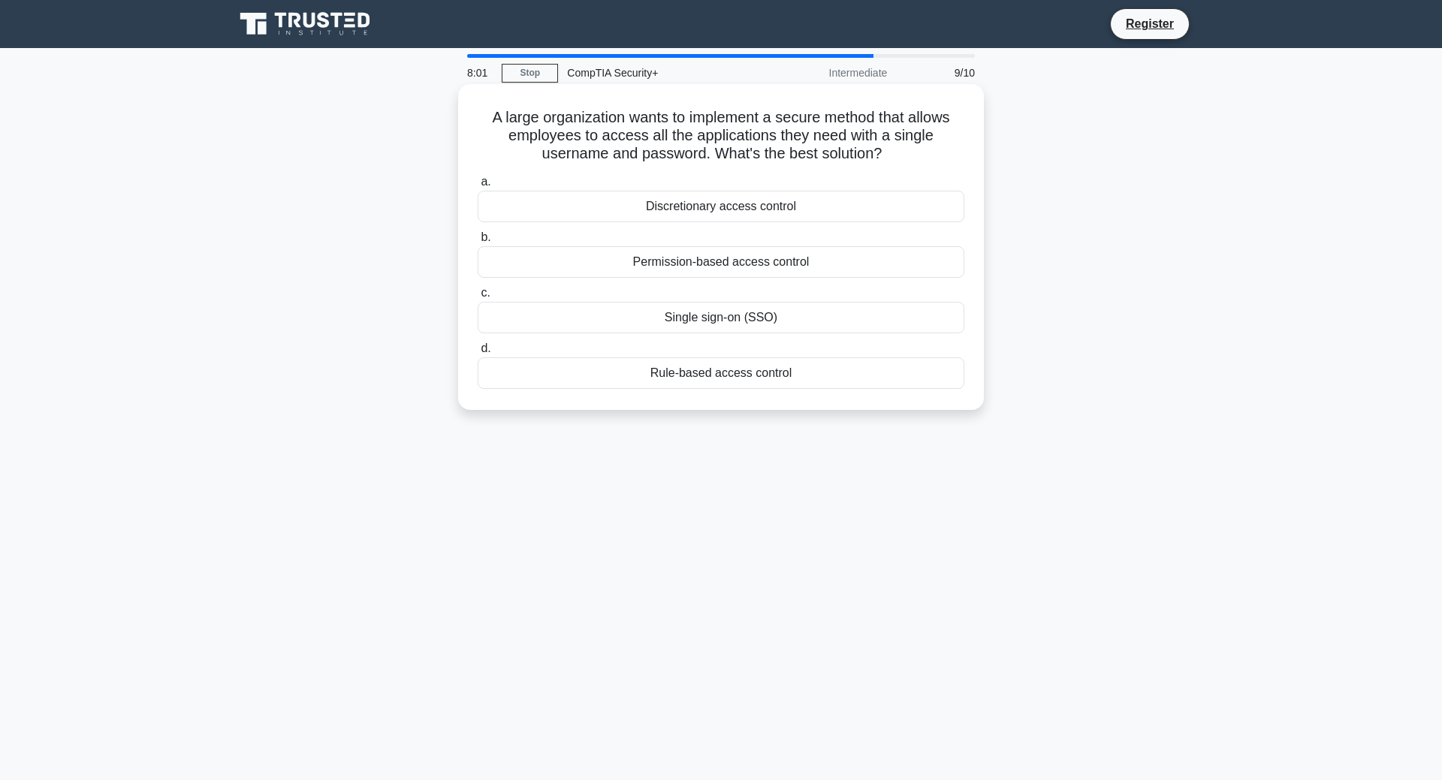
click at [950, 143] on h5 "A large organization wants to implement a secure method that allows employees t…" at bounding box center [721, 136] width 490 height 56
click at [761, 324] on div "Single sign-on (SSO)" at bounding box center [721, 318] width 487 height 32
click at [850, 143] on h5 "A large organization wants to implement a secure method that allows employees t…" at bounding box center [721, 136] width 490 height 56
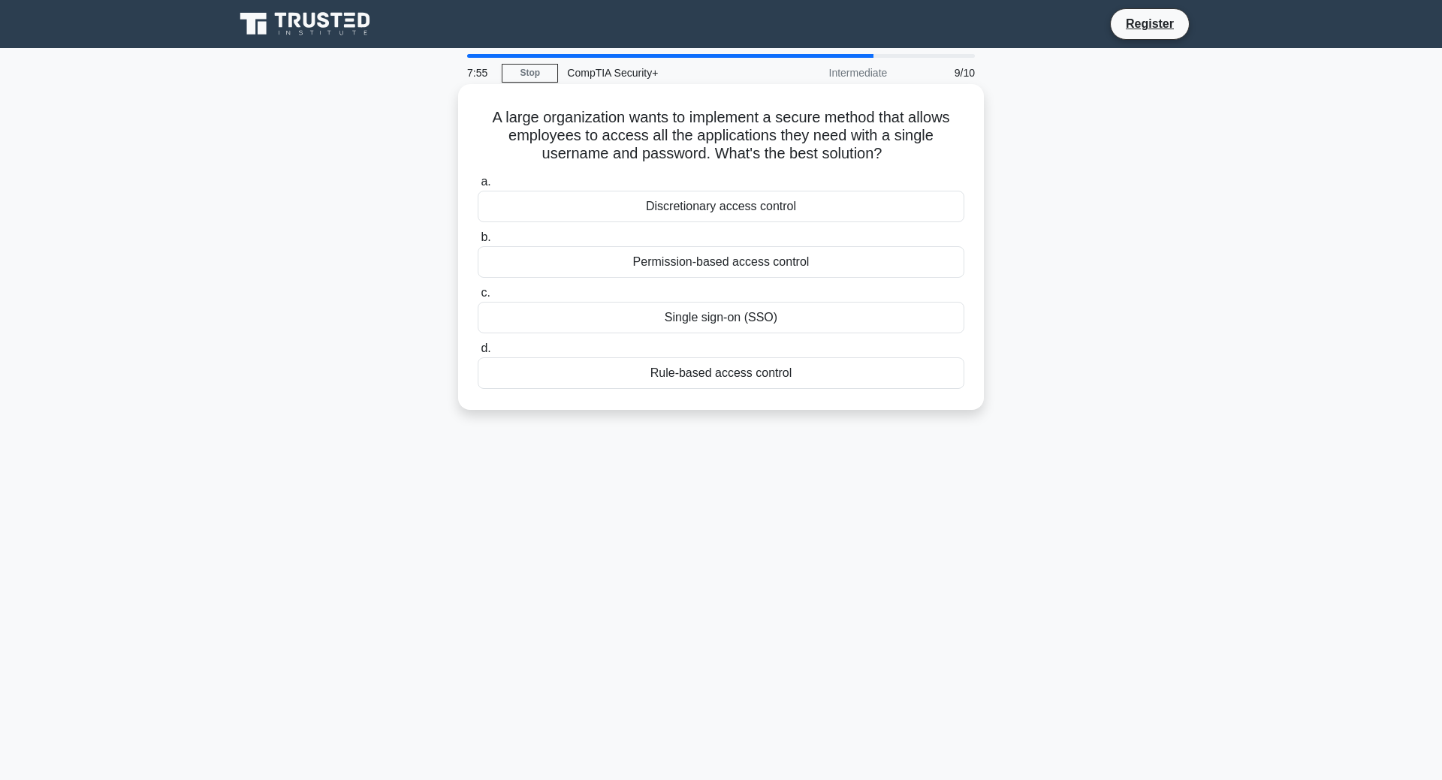
click at [850, 143] on h5 "A large organization wants to implement a secure method that allows employees t…" at bounding box center [721, 136] width 490 height 56
click at [690, 317] on div "Single sign-on (SSO)" at bounding box center [721, 318] width 487 height 32
click at [478, 298] on input "c. Single sign-on (SSO)" at bounding box center [478, 293] width 0 height 10
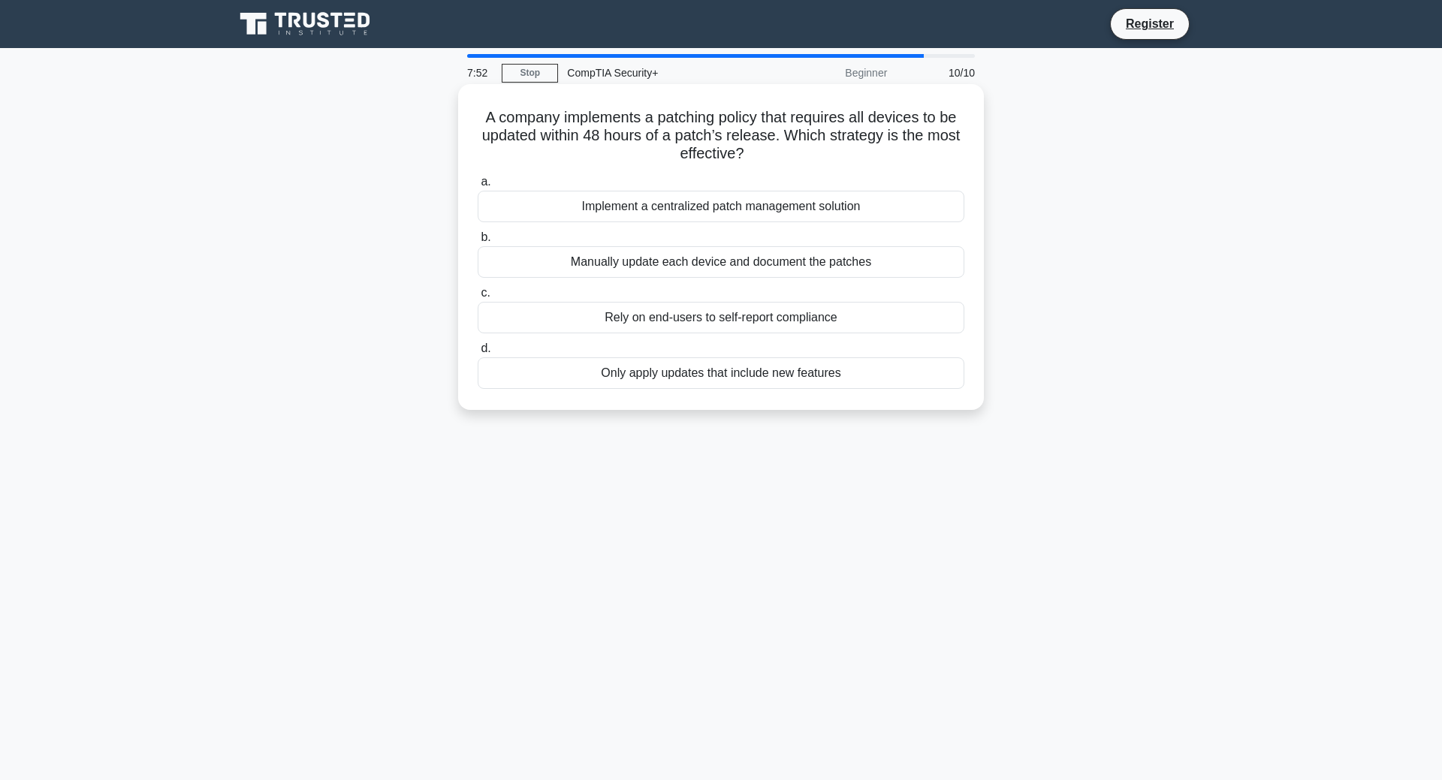
click at [867, 135] on h5 "A company implements a patching policy that requires all devices to be updated …" at bounding box center [721, 136] width 490 height 56
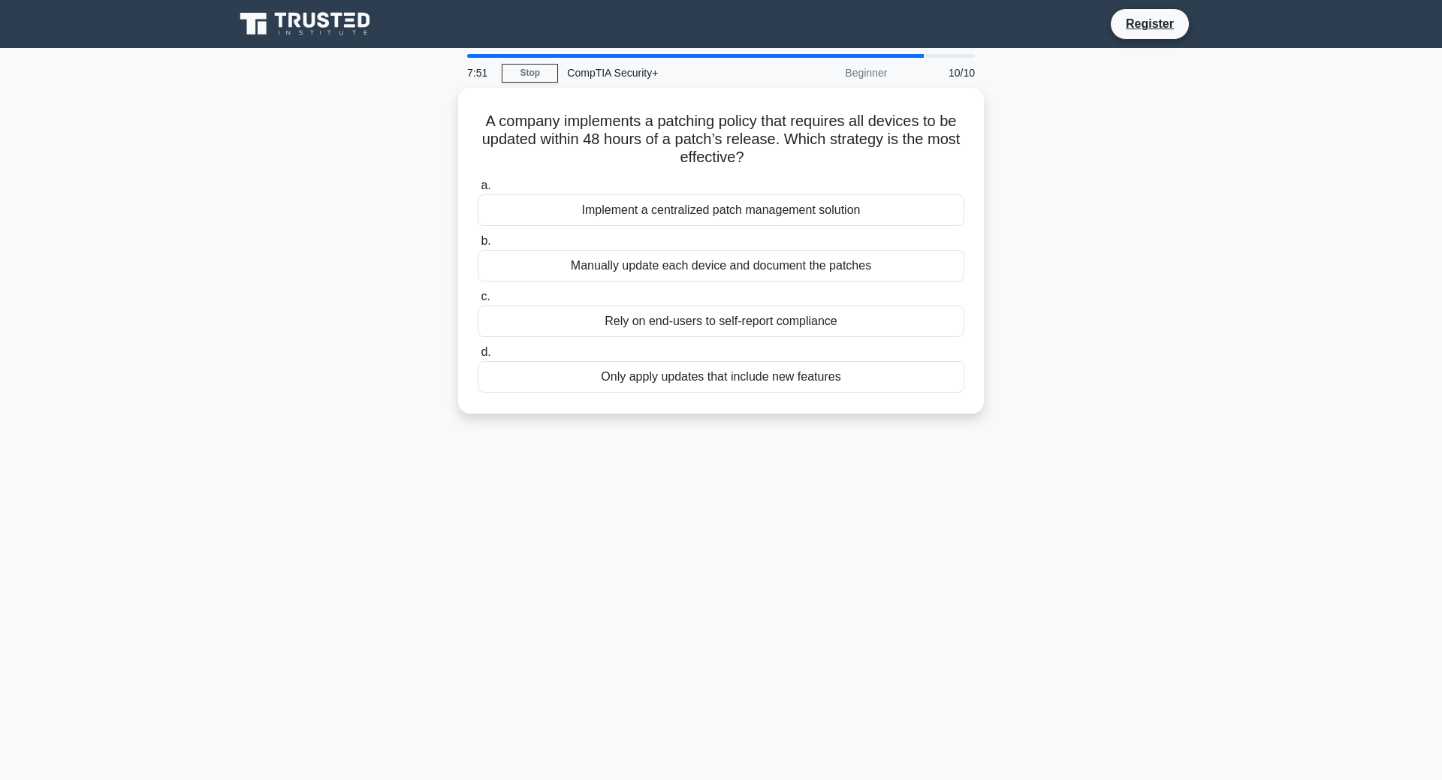
click at [1082, 153] on div "A company implements a patching policy that requires all devices to be updated …" at bounding box center [720, 260] width 991 height 344
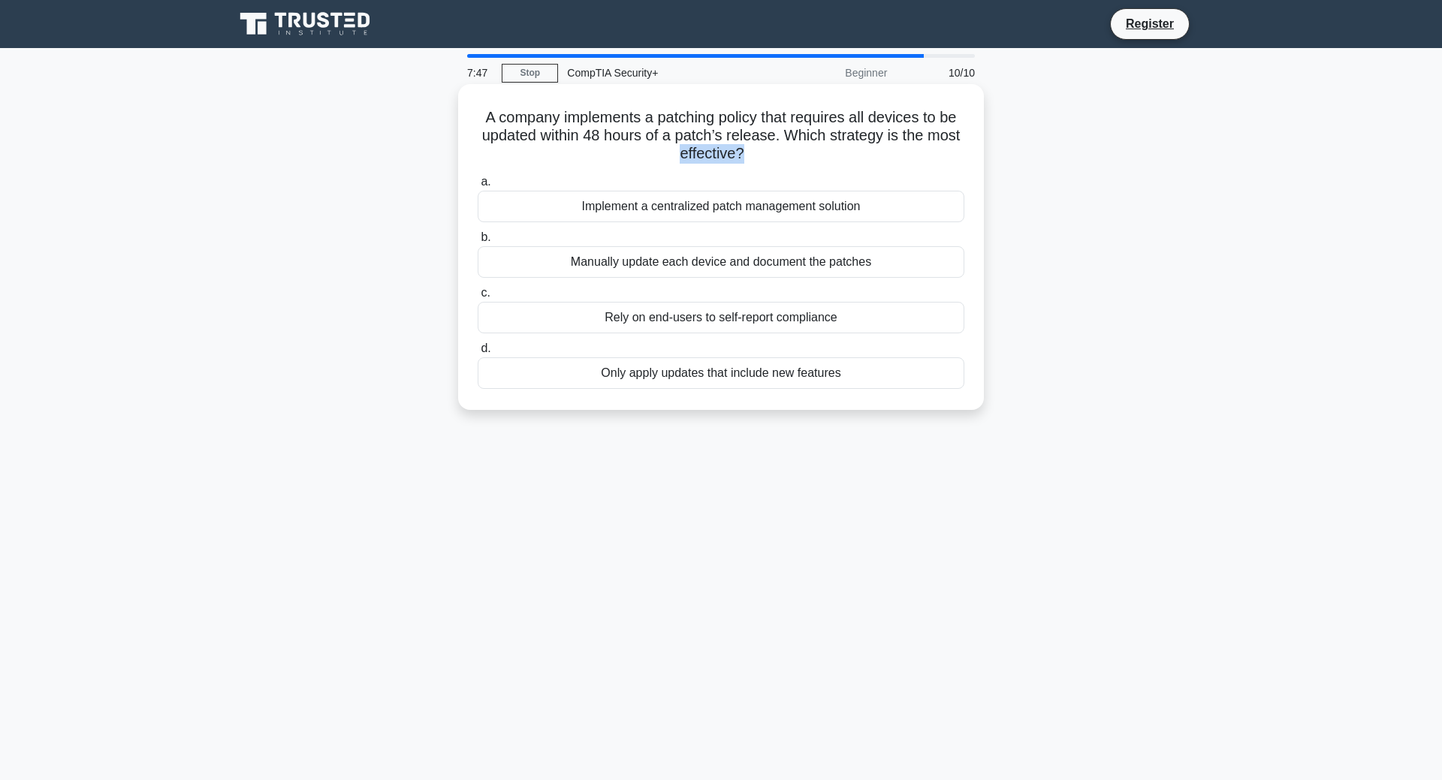
drag, startPoint x: 963, startPoint y: 157, endPoint x: 963, endPoint y: 143, distance: 14.3
click at [963, 143] on h5 "A company implements a patching policy that requires all devices to be updated …" at bounding box center [721, 136] width 490 height 56
click at [775, 204] on div "Implement a centralized patch management solution" at bounding box center [721, 207] width 487 height 32
click at [478, 187] on input "a. Implement a centralized patch management solution" at bounding box center [478, 182] width 0 height 10
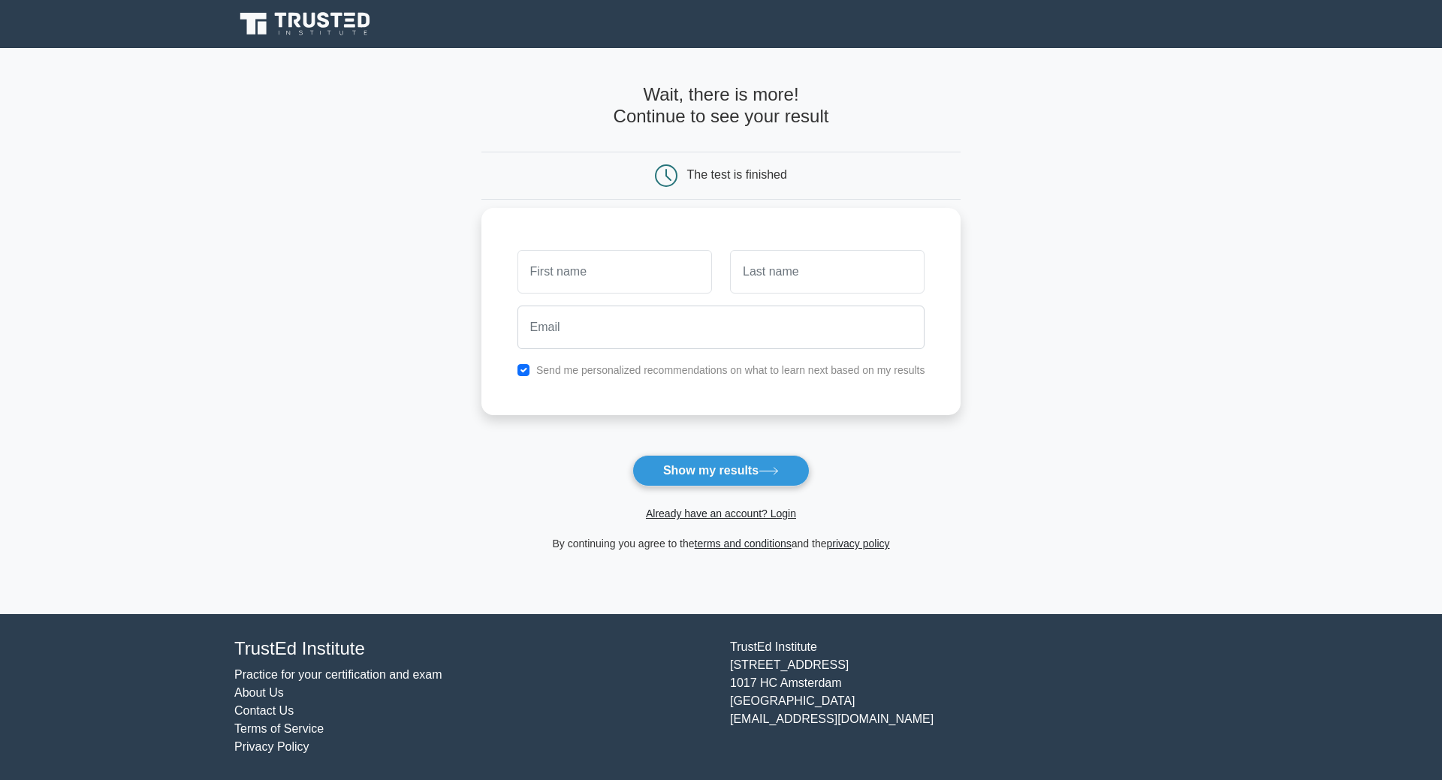
click at [596, 366] on label "Send me personalized recommendations on what to learn next based on my results" at bounding box center [730, 370] width 389 height 12
click at [611, 279] on input "text" at bounding box center [614, 272] width 195 height 44
type input "a"
type input "i"
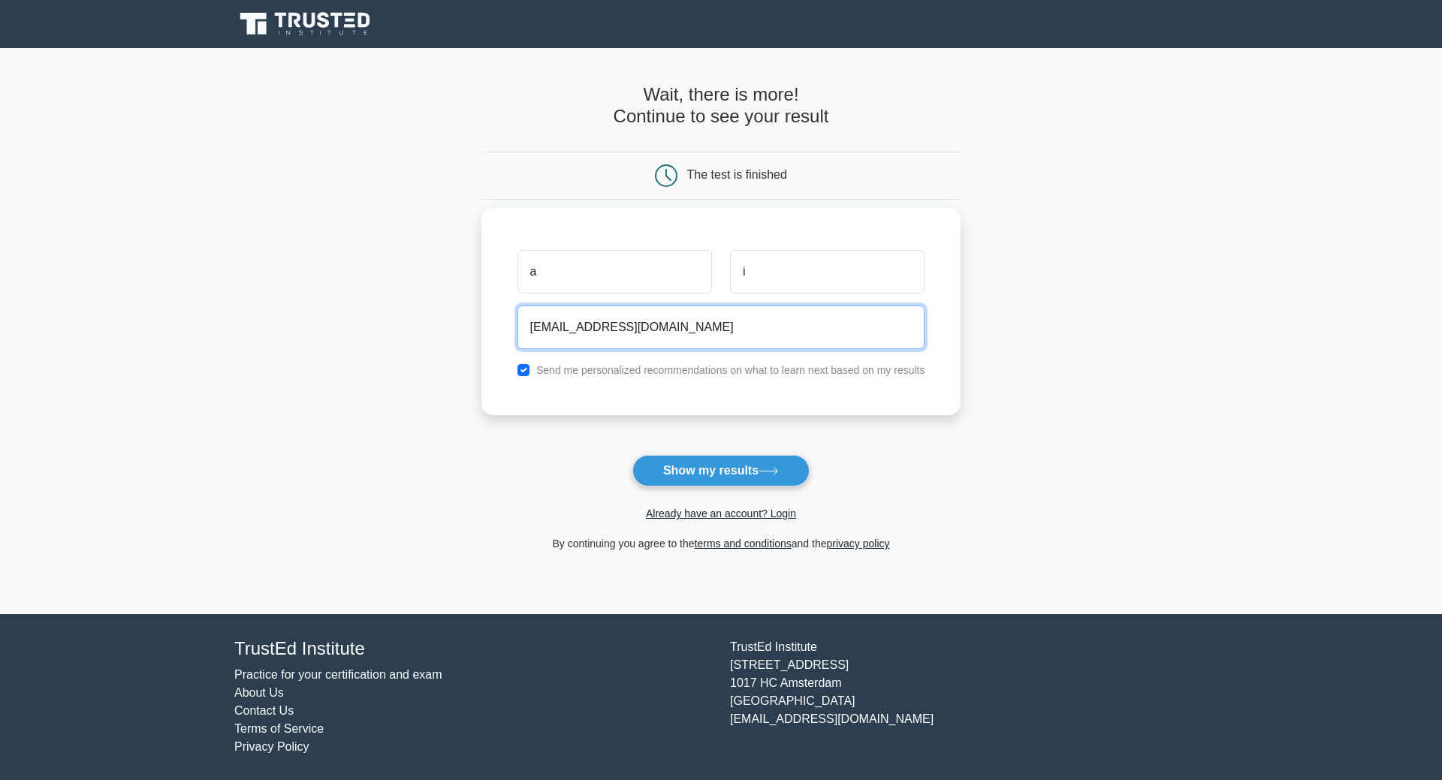
type input "[EMAIL_ADDRESS][DOMAIN_NAME]"
click at [632, 455] on button "Show my results" at bounding box center [720, 471] width 177 height 32
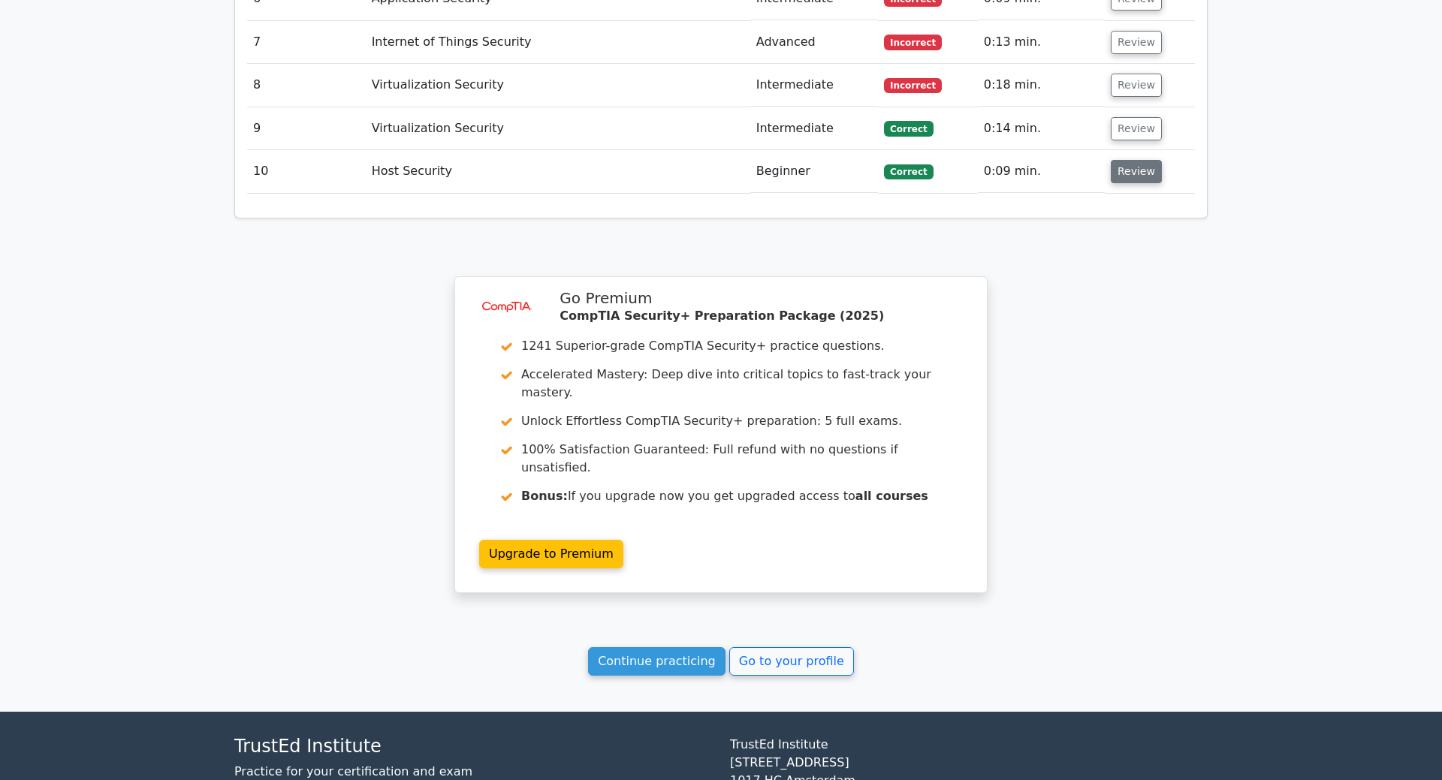
scroll to position [1627, 0]
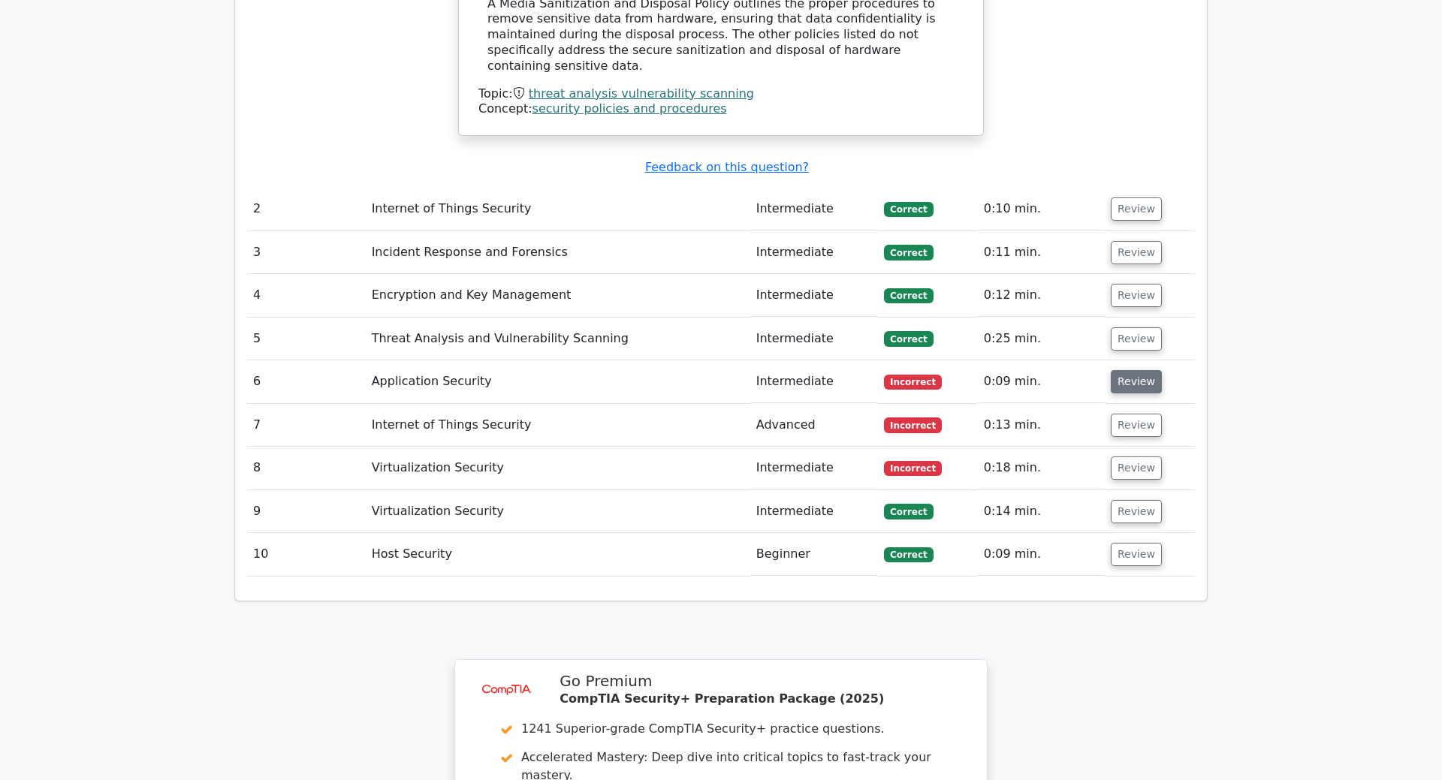
click at [1114, 370] on button "Review" at bounding box center [1136, 381] width 51 height 23
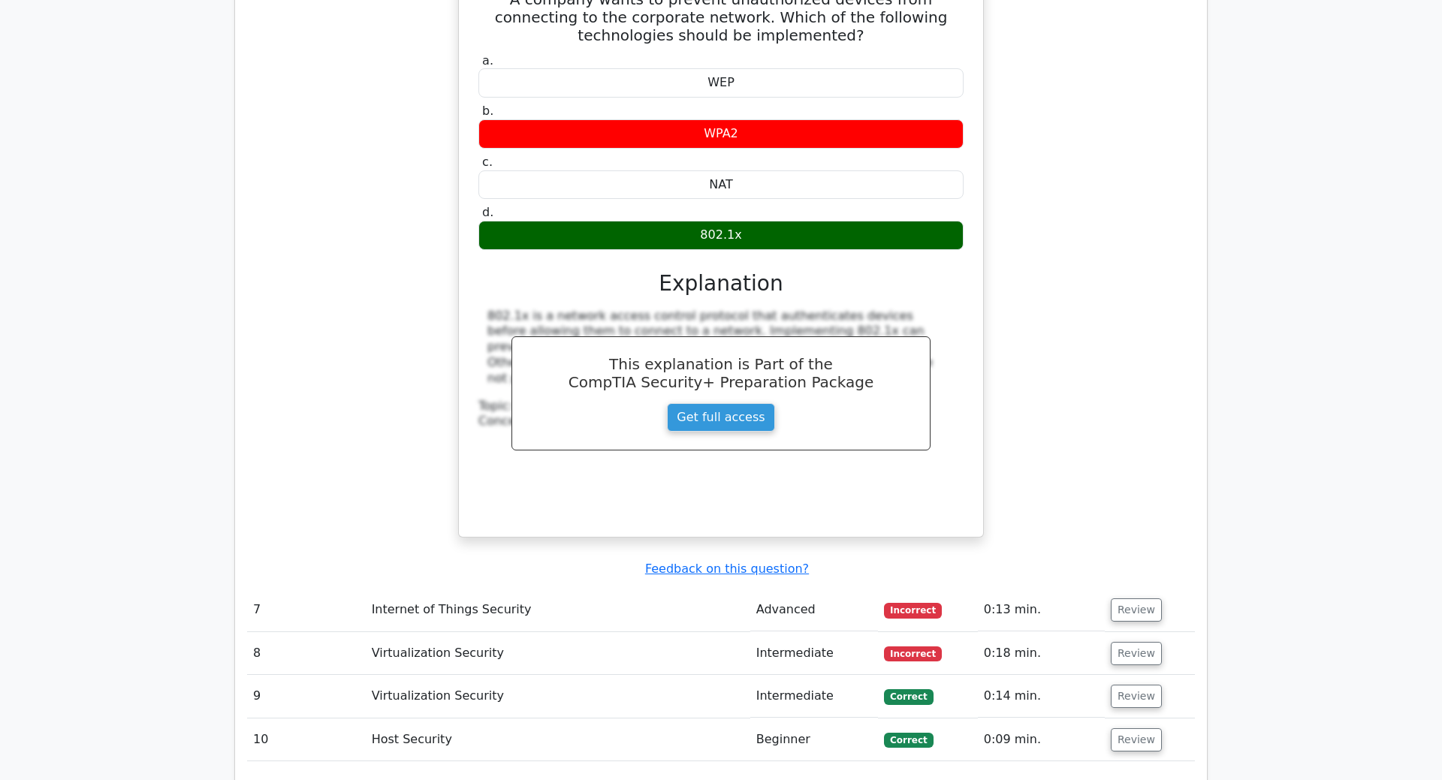
scroll to position [2239, 0]
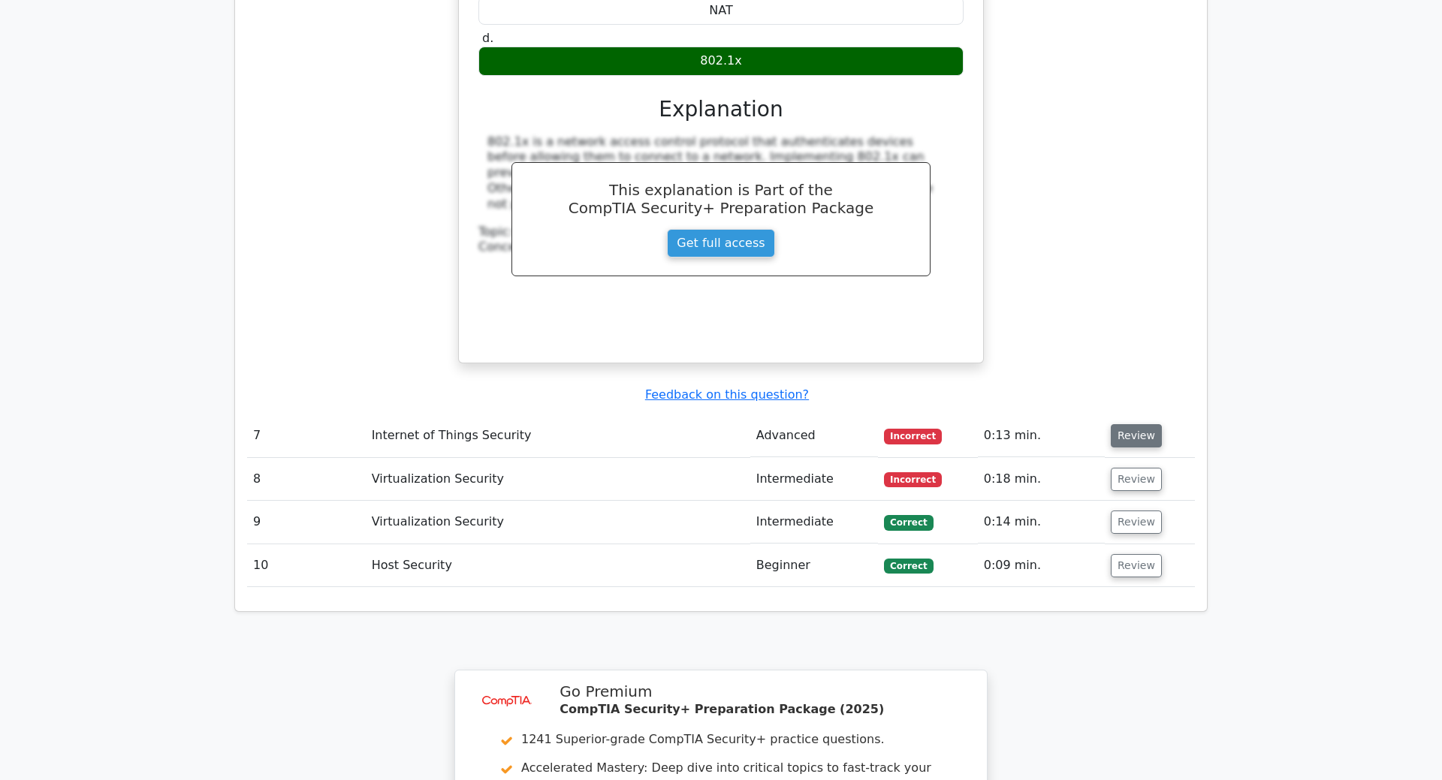
click at [1138, 424] on button "Review" at bounding box center [1136, 435] width 51 height 23
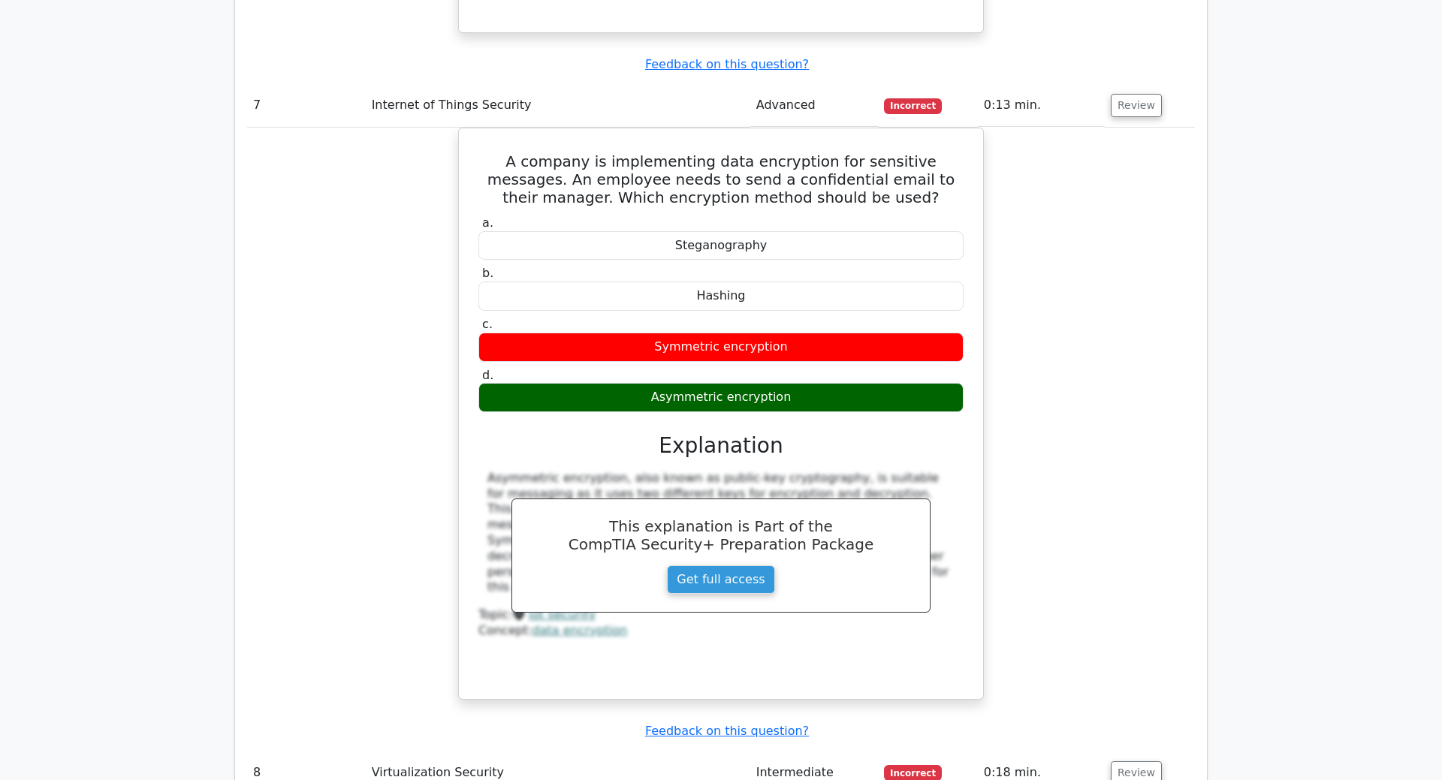
scroll to position [2622, 0]
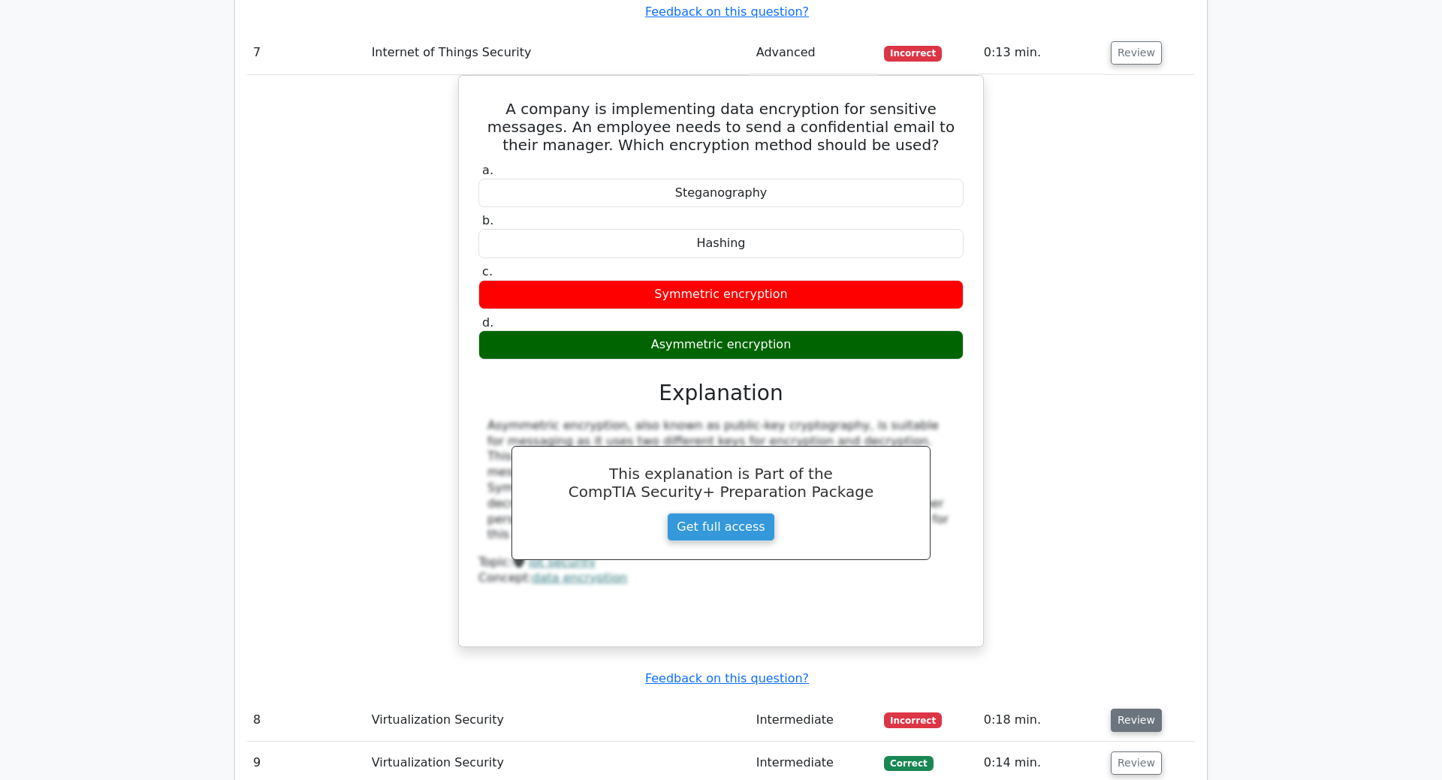
click at [1113, 709] on button "Review" at bounding box center [1136, 720] width 51 height 23
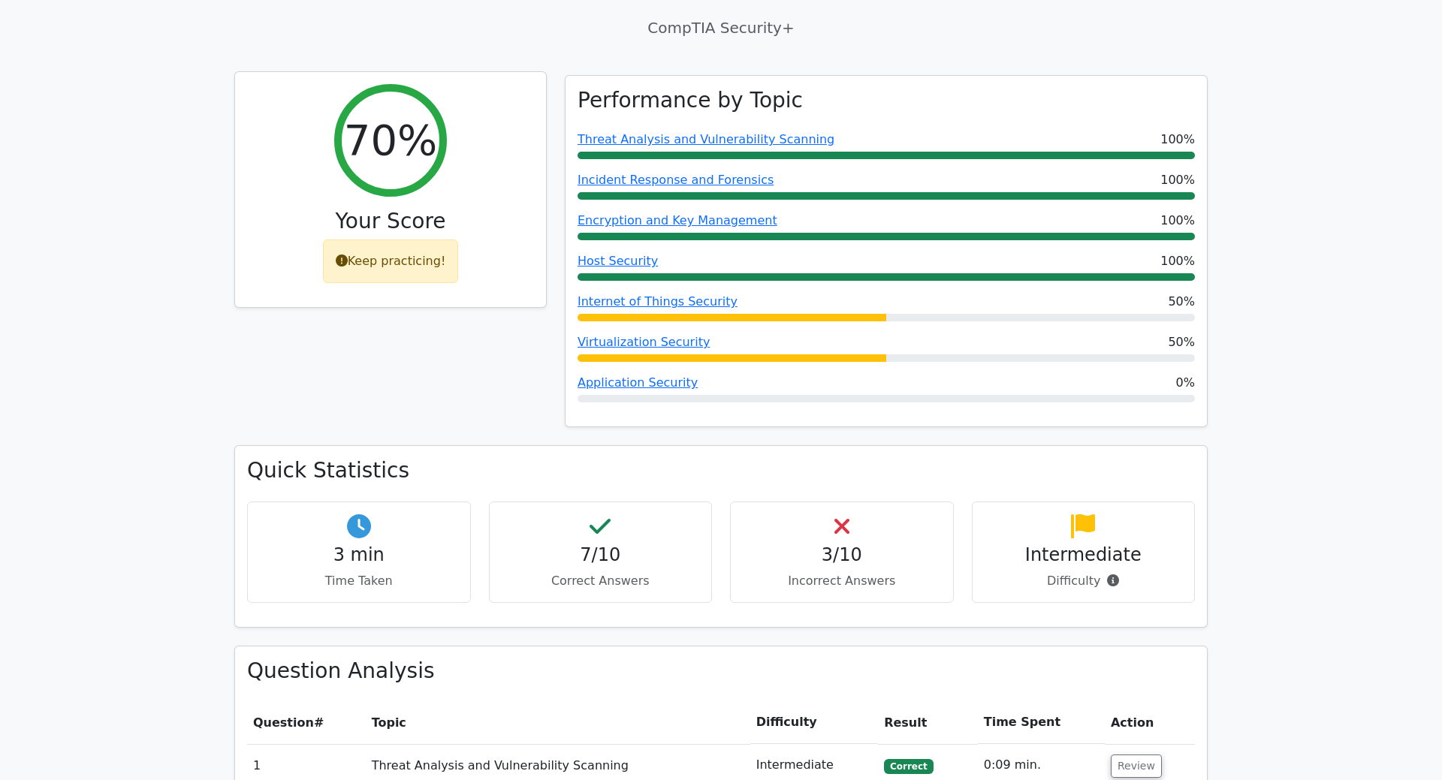
scroll to position [0, 0]
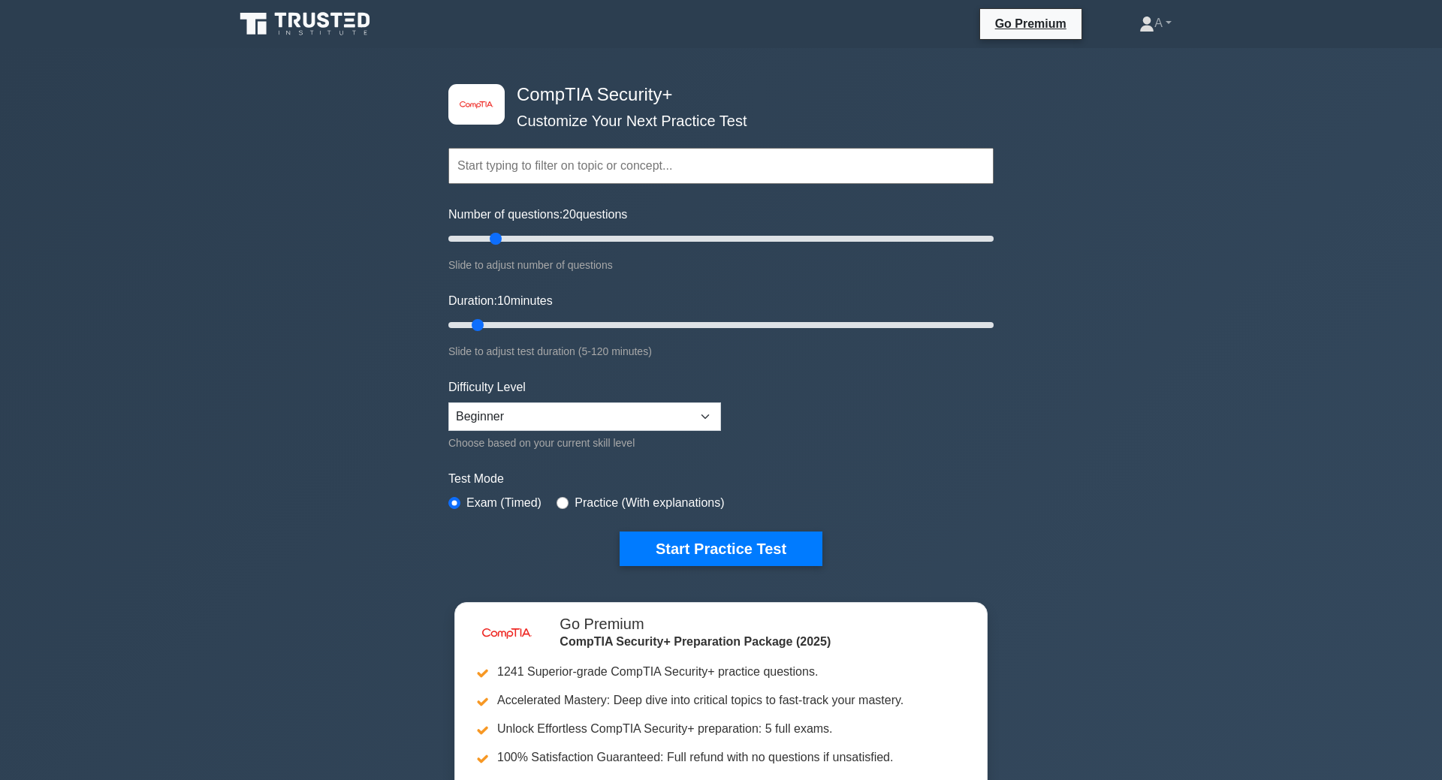
drag, startPoint x: 469, startPoint y: 237, endPoint x: 501, endPoint y: 243, distance: 32.7
type input "20"
click at [501, 243] on input "Number of questions: 20 questions" at bounding box center [720, 239] width 545 height 18
click at [448, 403] on select "Beginner Intermediate Expert" at bounding box center [584, 417] width 273 height 29
select select "intermediate"
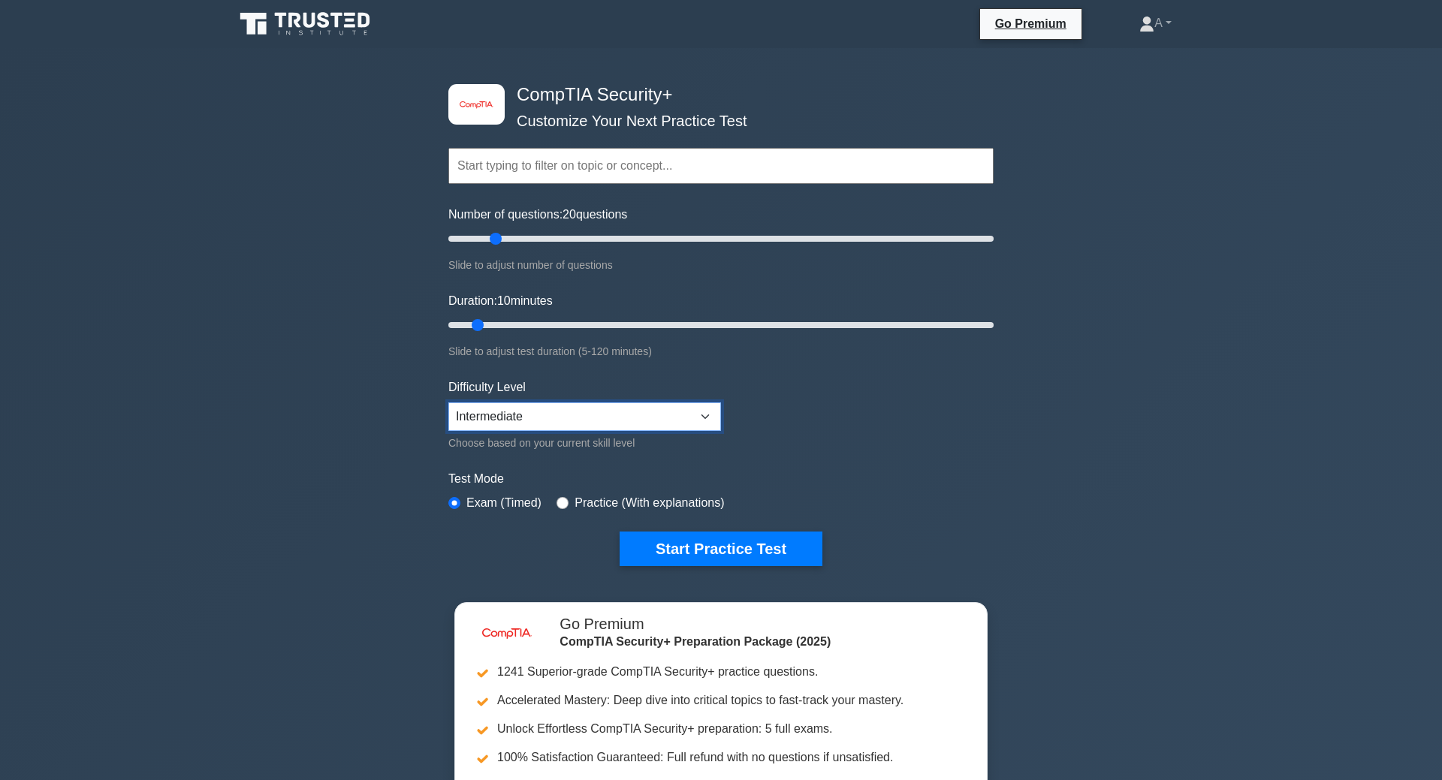
click option "Intermediate" at bounding box center [0, 0] width 0 height 0
click at [735, 547] on button "Start Practice Test" at bounding box center [721, 549] width 203 height 35
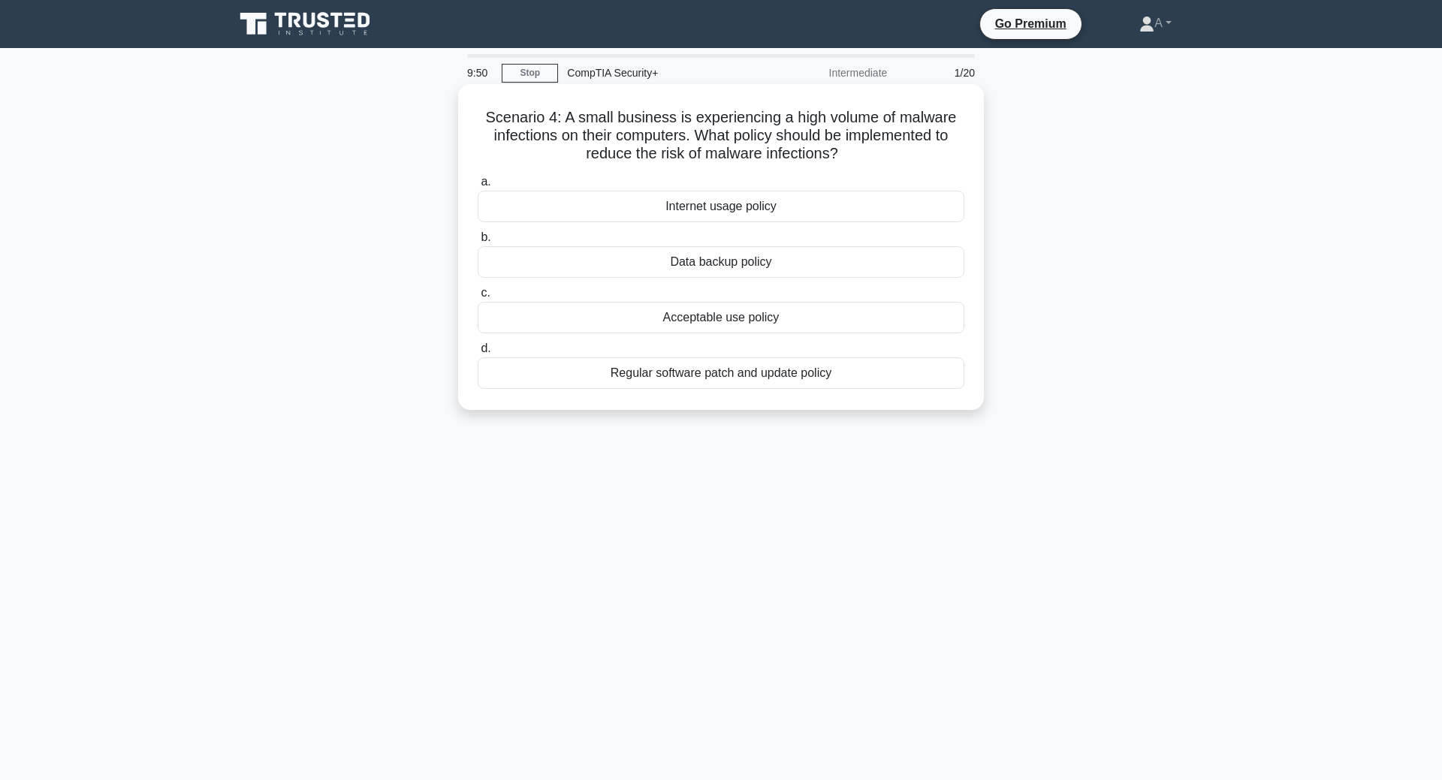
click at [761, 140] on h5 "Scenario 4: A small business is experiencing a high volume of malware infection…" at bounding box center [721, 136] width 490 height 56
click at [849, 140] on h5 "Scenario 4: A small business is experiencing a high volume of malware infection…" at bounding box center [721, 136] width 490 height 56
click at [699, 378] on div "Regular software patch and update policy" at bounding box center [721, 373] width 487 height 32
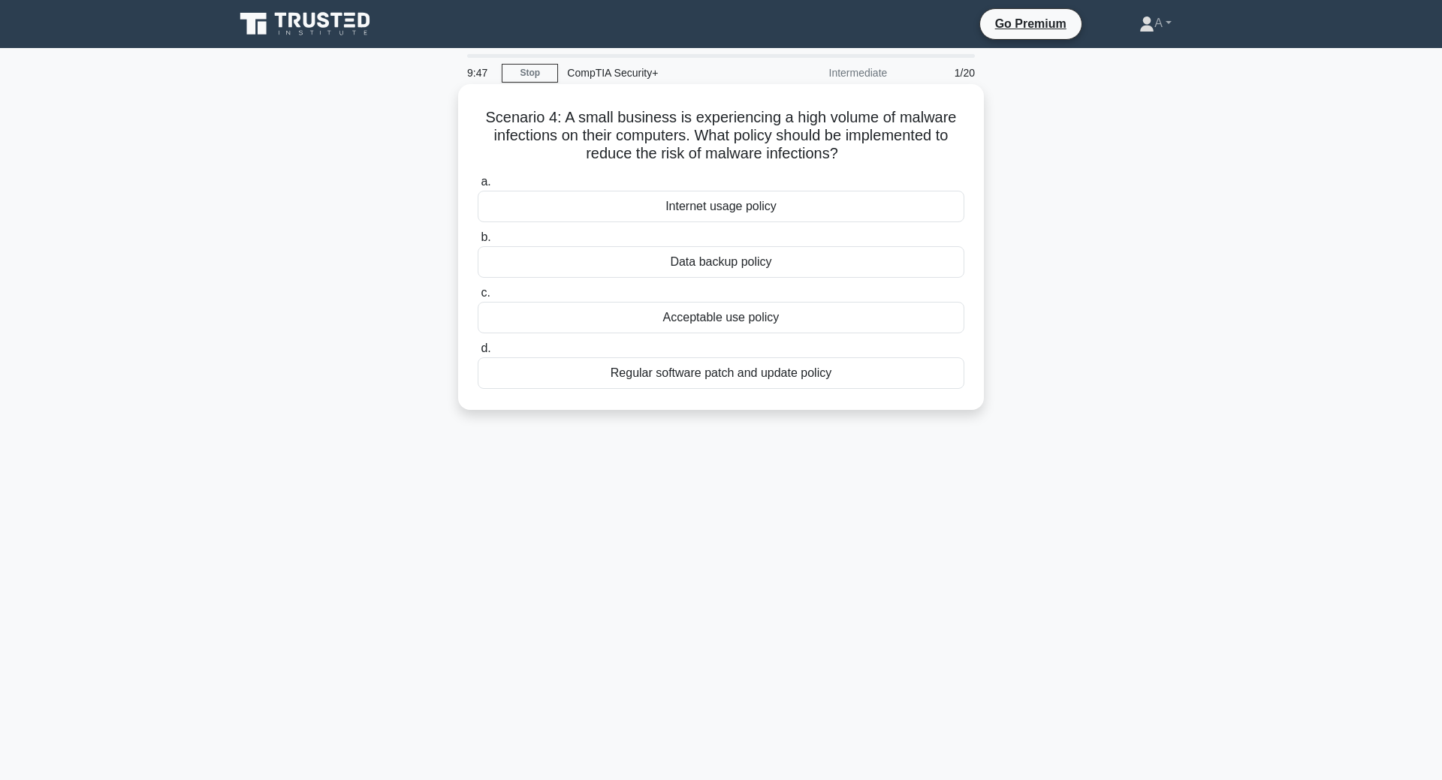
click at [478, 354] on input "d. Regular software patch and update policy" at bounding box center [478, 349] width 0 height 10
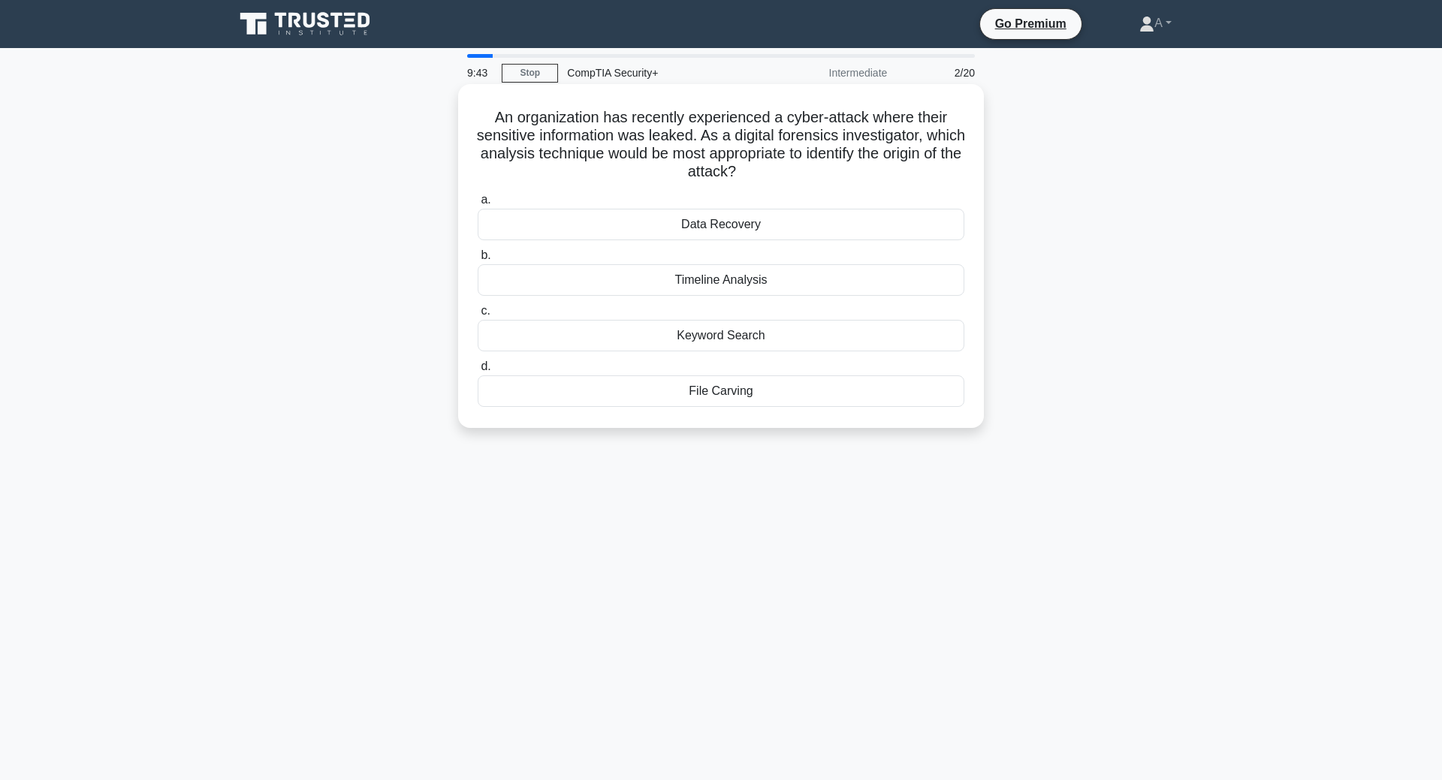
drag, startPoint x: 479, startPoint y: 114, endPoint x: 982, endPoint y: 167, distance: 505.2
click at [982, 167] on div "An organization has recently experienced a cyber-attack where their sensitive i…" at bounding box center [721, 256] width 526 height 344
click at [768, 282] on div "Timeline Analysis" at bounding box center [721, 280] width 487 height 32
click at [478, 261] on input "b. Timeline Analysis" at bounding box center [478, 256] width 0 height 10
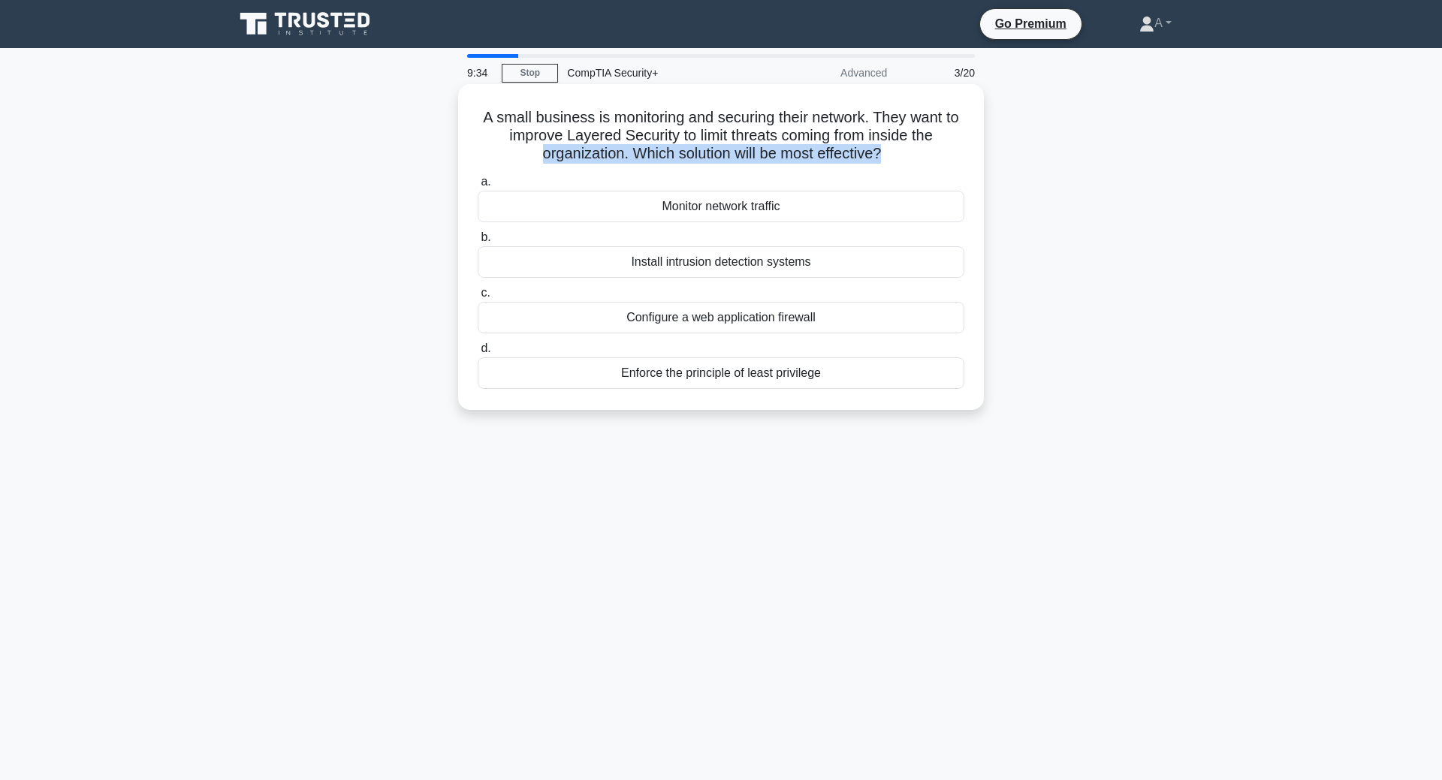
drag, startPoint x: 951, startPoint y: 153, endPoint x: 955, endPoint y: 139, distance: 15.0
click at [955, 139] on h5 "A small business is monitoring and securing their network. They want to improve…" at bounding box center [721, 136] width 490 height 56
click at [955, 140] on h5 "A small business is monitoring and securing their network. They want to improve…" at bounding box center [721, 136] width 490 height 56
drag, startPoint x: 473, startPoint y: 119, endPoint x: 471, endPoint y: 176, distance: 57.9
click at [471, 176] on div "A small business is monitoring and securing their network. They want to improve…" at bounding box center [721, 247] width 514 height 314
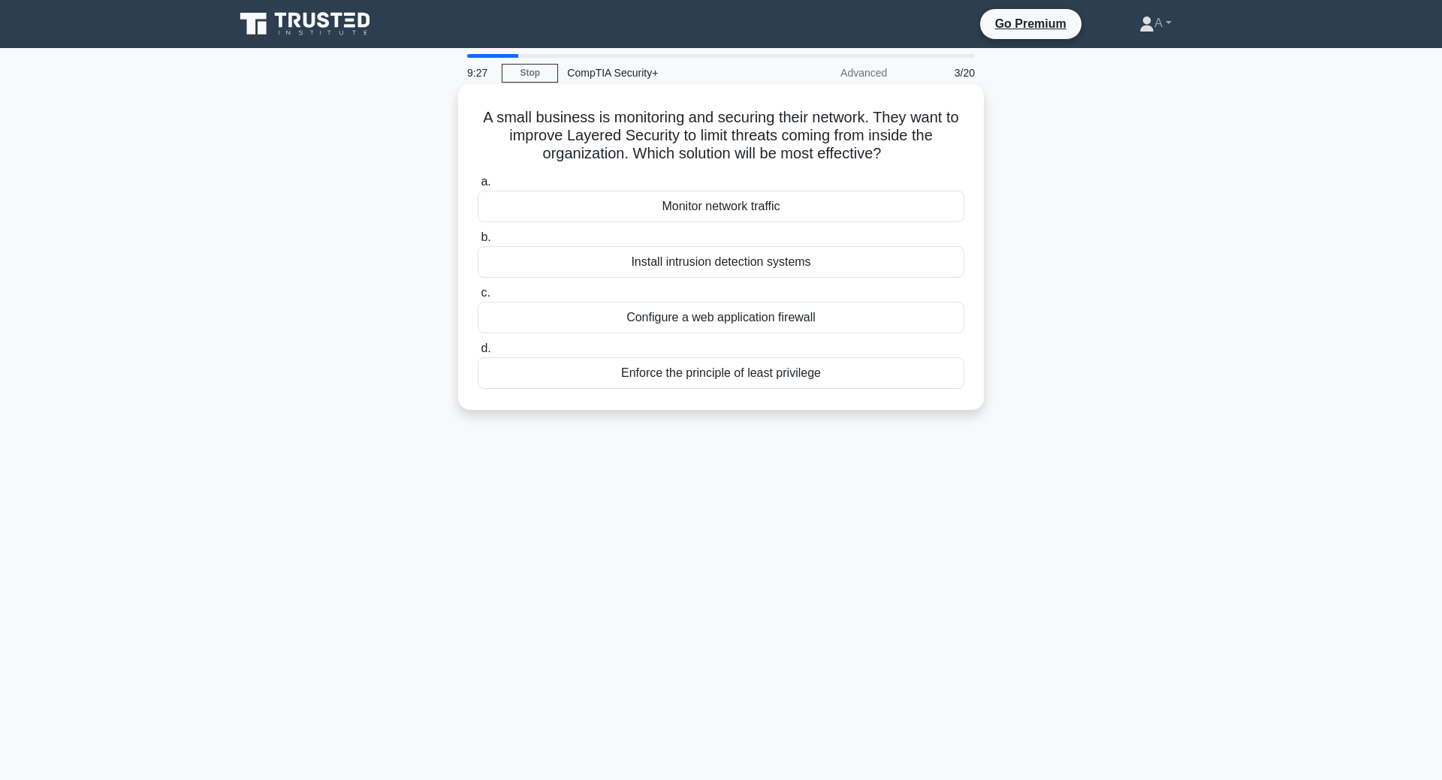
click at [639, 140] on h5 "A small business is monitoring and securing their network. They want to improve…" at bounding box center [721, 136] width 490 height 56
click at [725, 377] on div "Enforce the principle of least privilege" at bounding box center [721, 373] width 487 height 32
click at [478, 354] on input "d. Enforce the principle of least privilege" at bounding box center [478, 349] width 0 height 10
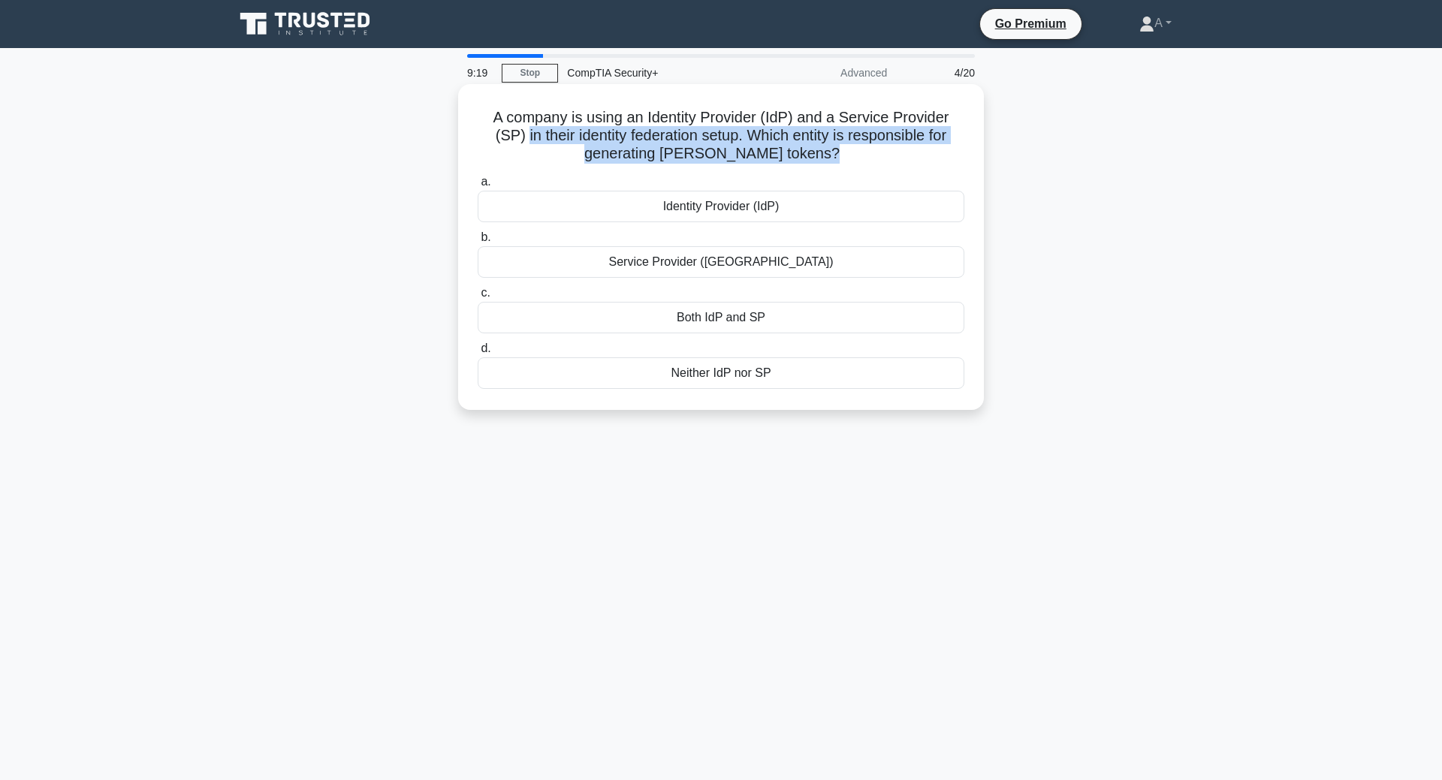
drag, startPoint x: 840, startPoint y: 163, endPoint x: 469, endPoint y: 144, distance: 372.2
click at [469, 144] on div "A company is using an Identity Provider (IdP) and a Service Provider (SP) in th…" at bounding box center [721, 247] width 514 height 314
click at [469, 145] on div "A company is using an Identity Provider (IdP) and a Service Provider (SP) in th…" at bounding box center [721, 247] width 514 height 314
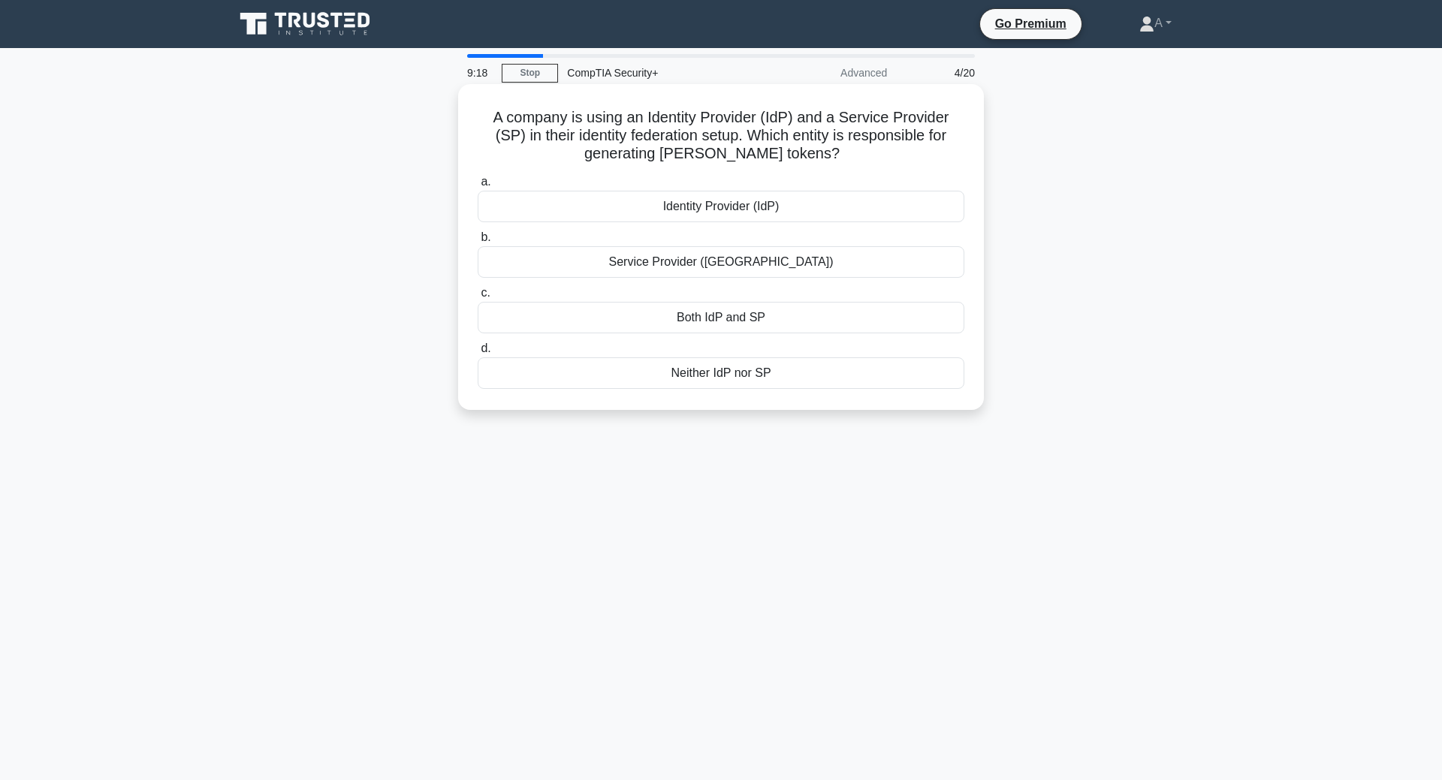
click at [469, 134] on div "A company is using an Identity Provider (IdP) and a Service Provider (SP) in th…" at bounding box center [721, 247] width 514 height 314
click at [642, 210] on div "Identity Provider (IdP)" at bounding box center [721, 207] width 487 height 32
click at [478, 187] on input "a. Identity Provider (IdP)" at bounding box center [478, 182] width 0 height 10
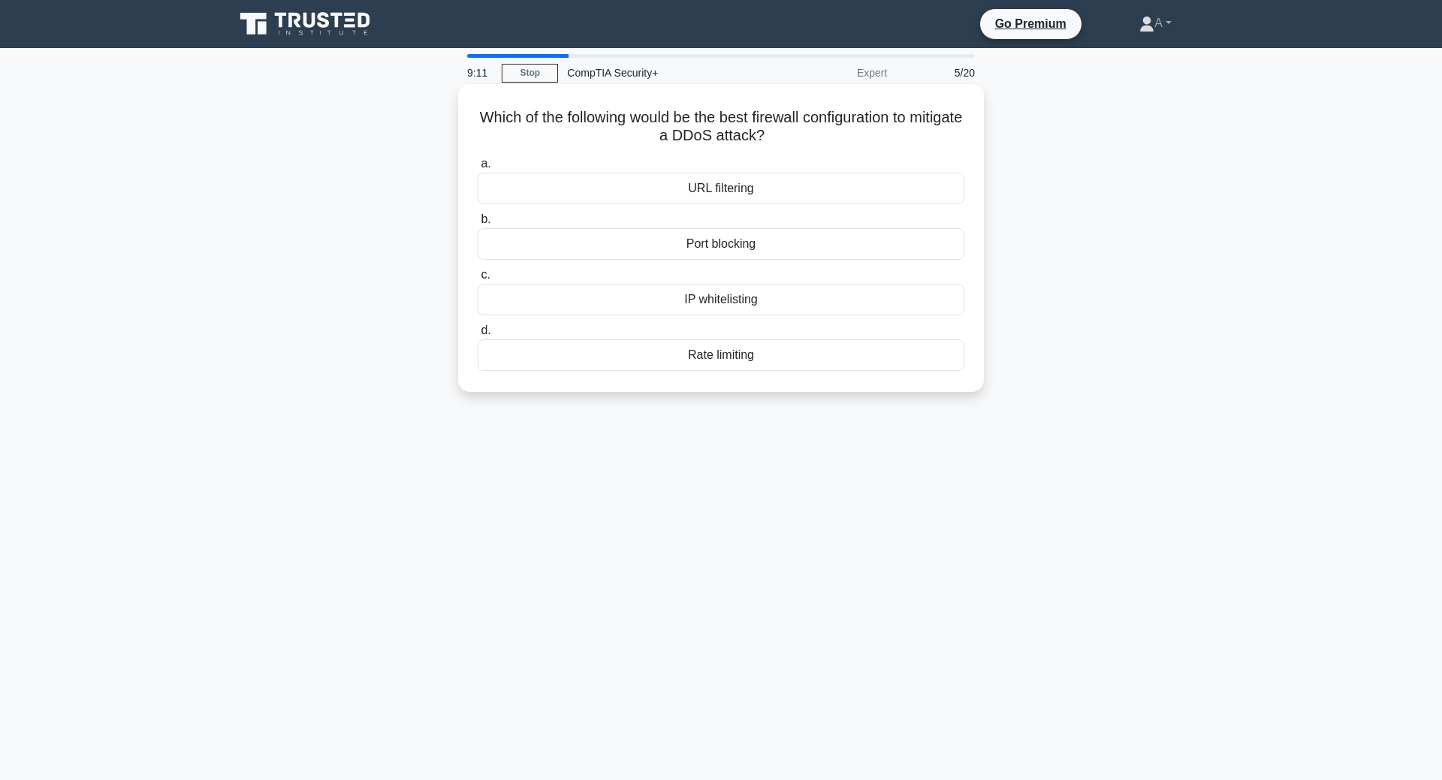
click at [744, 138] on h5 "Which of the following would be the best firewall configuration to mitigate a D…" at bounding box center [721, 127] width 490 height 38
click at [957, 146] on h5 "Which of the following would be the best firewall configuration to mitigate a D…" at bounding box center [721, 127] width 490 height 38
click at [761, 363] on div "Rate limiting" at bounding box center [721, 355] width 487 height 32
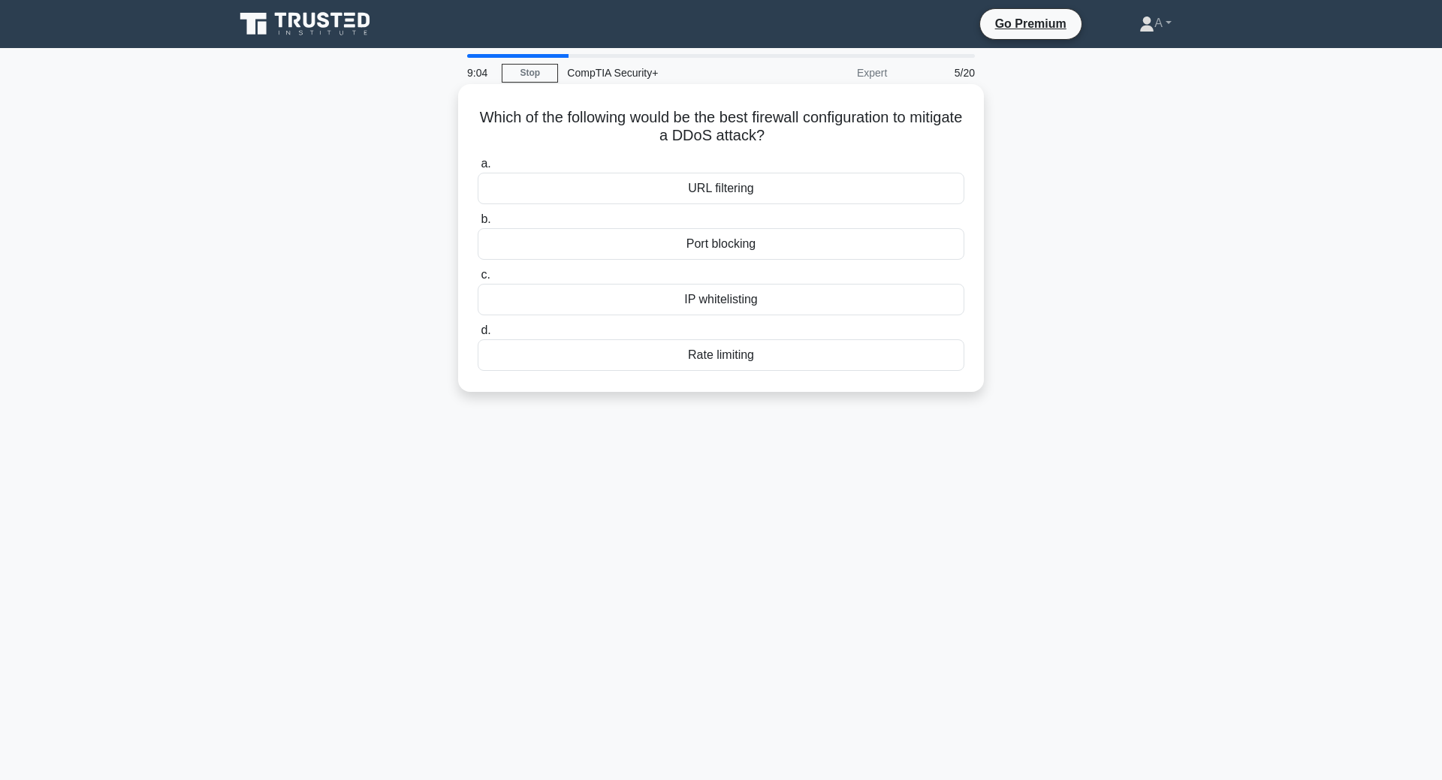
click at [868, 354] on div "Rate limiting" at bounding box center [721, 355] width 487 height 32
click at [478, 336] on input "d. Rate limiting" at bounding box center [478, 331] width 0 height 10
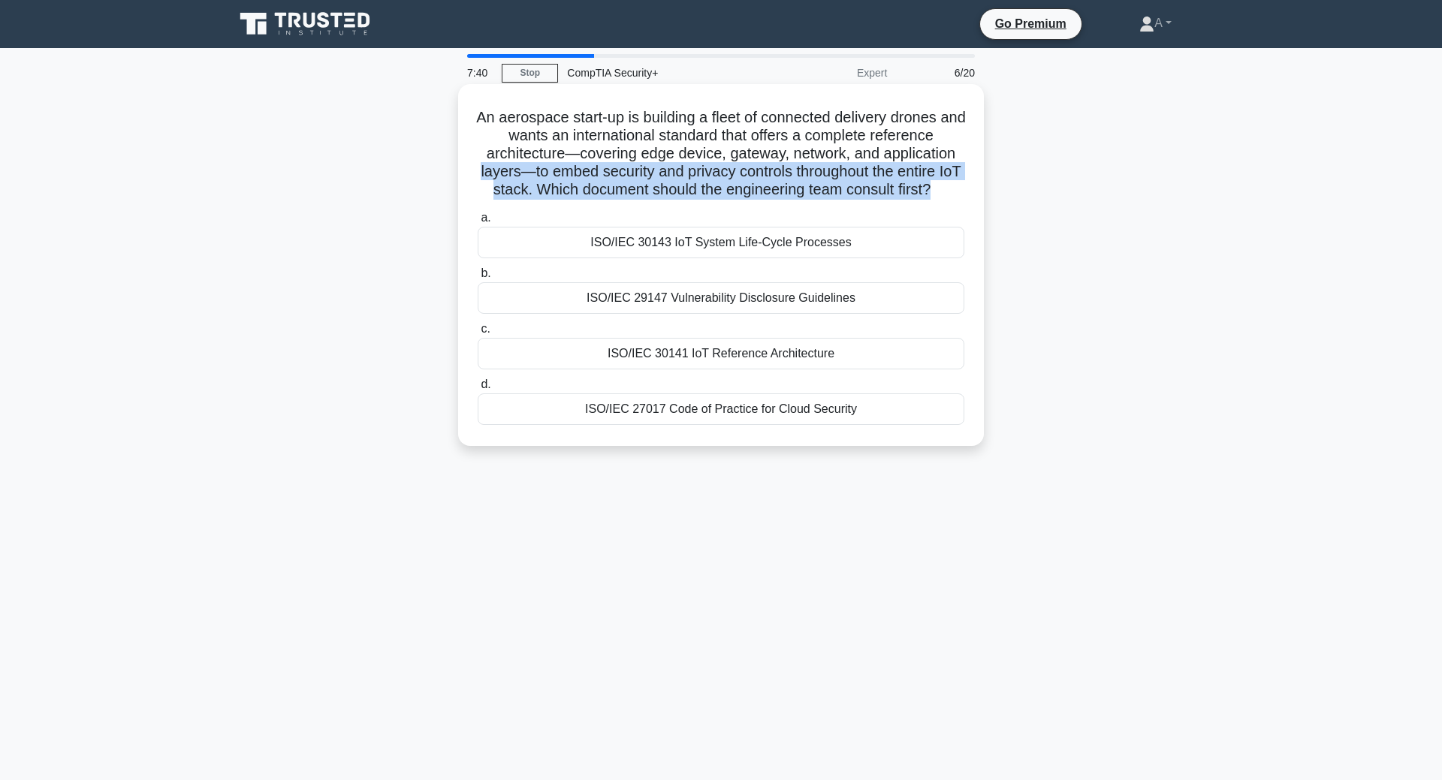
drag, startPoint x: 948, startPoint y: 198, endPoint x: 976, endPoint y: 147, distance: 58.5
click at [976, 147] on div "An aerospace start-up is building a fleet of connected delivery drones and want…" at bounding box center [721, 265] width 514 height 350
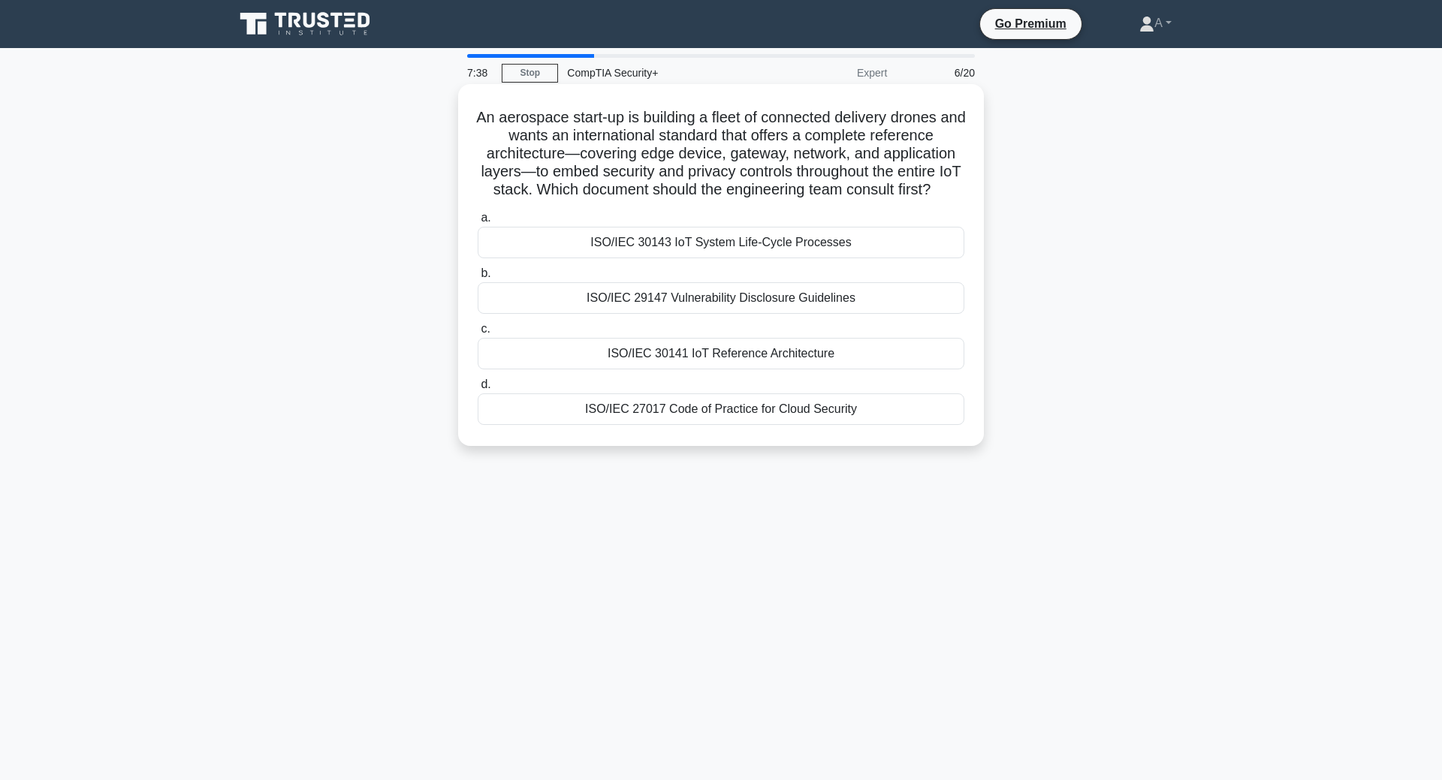
click at [921, 143] on h5 "An aerospace start-up is building a fleet of connected delivery drones and want…" at bounding box center [721, 154] width 490 height 92
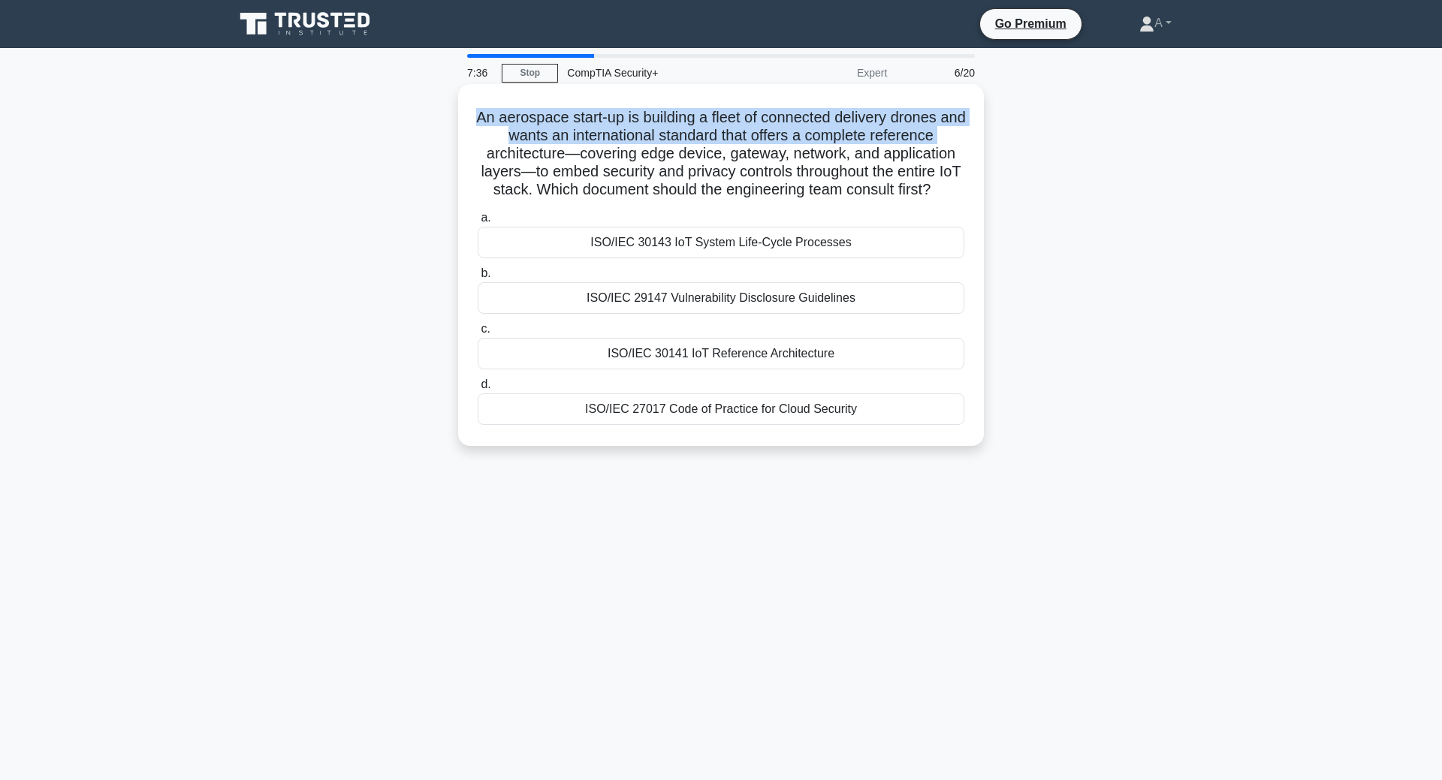
drag, startPoint x: 464, startPoint y: 114, endPoint x: 468, endPoint y: 145, distance: 31.0
click at [468, 145] on div "An aerospace start-up is building a fleet of connected delivery drones and want…" at bounding box center [721, 265] width 514 height 350
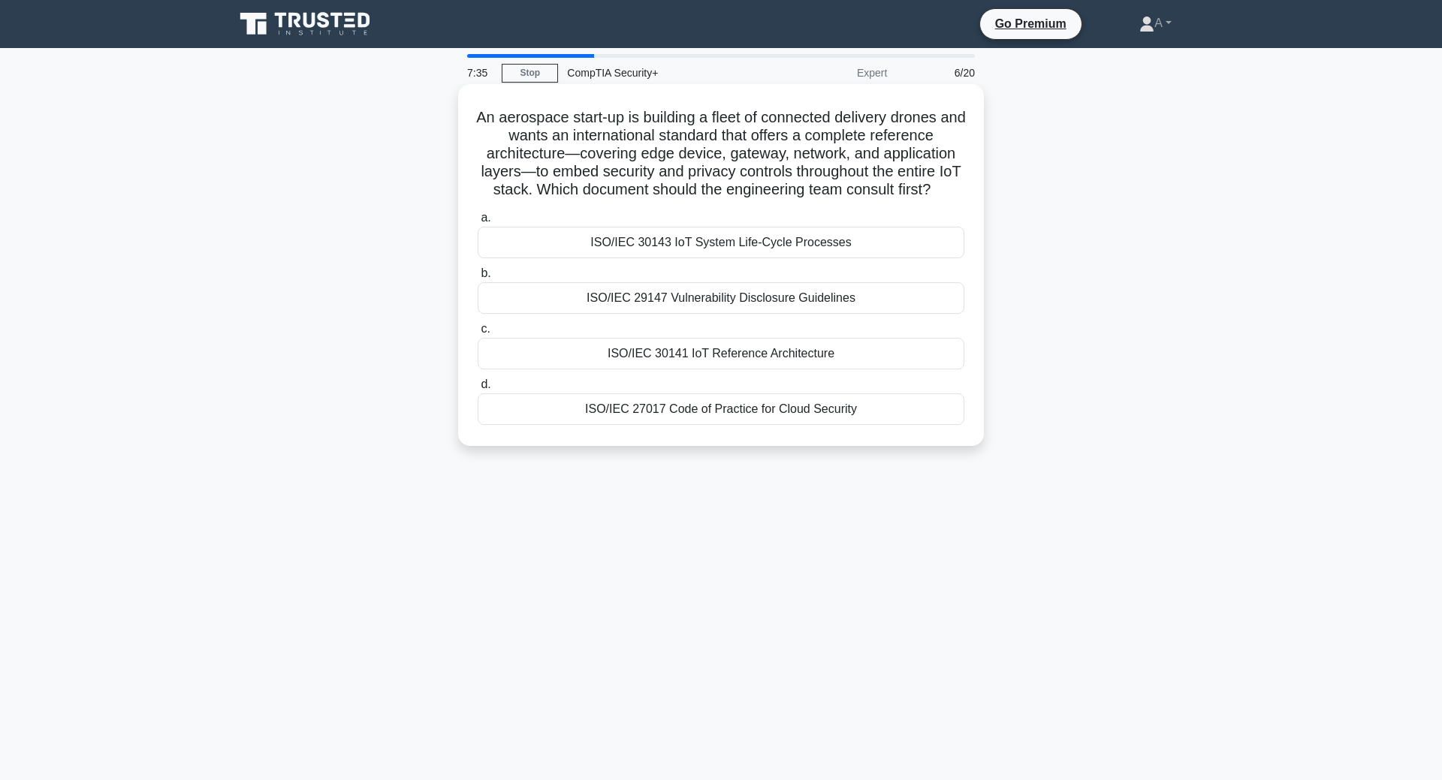
click at [468, 145] on div "An aerospace start-up is building a fleet of connected delivery drones and want…" at bounding box center [721, 265] width 514 height 350
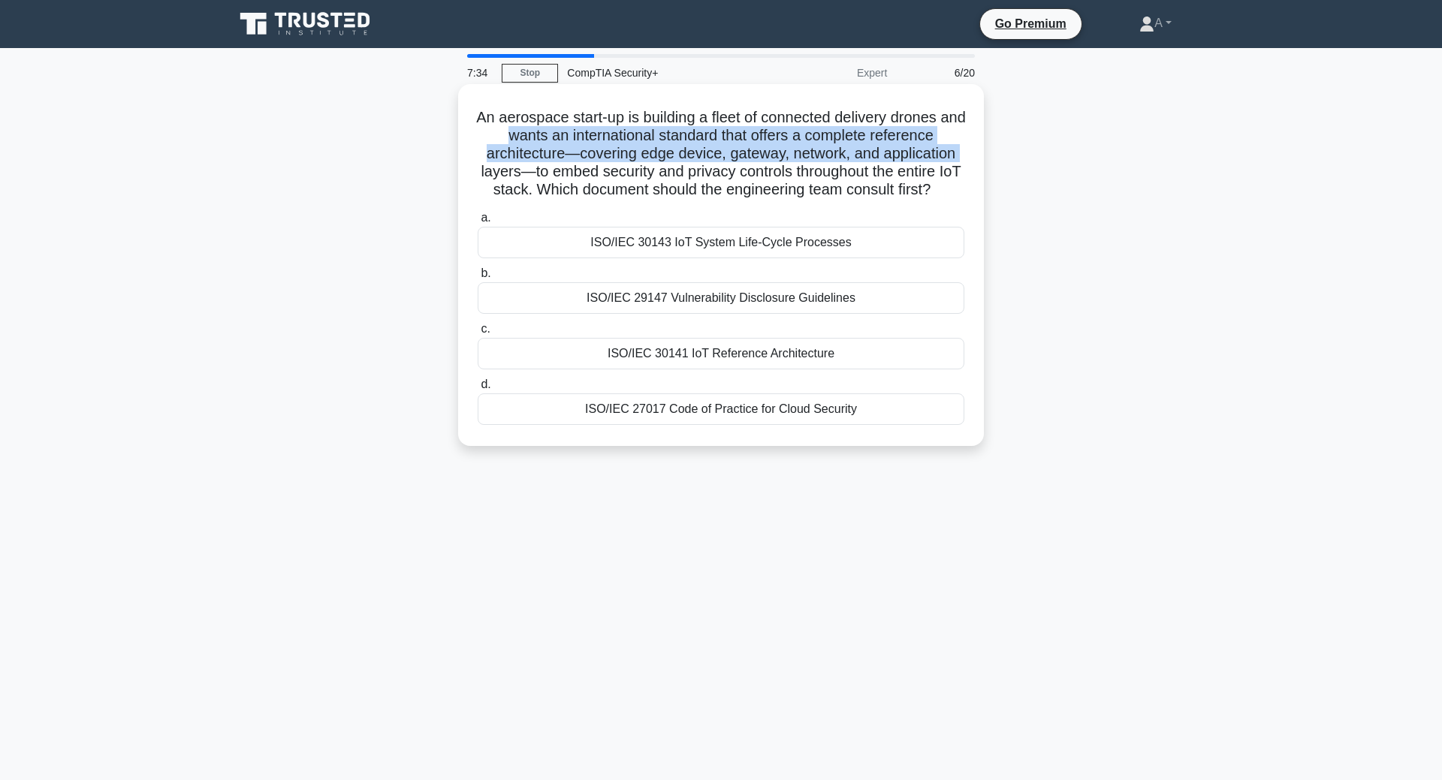
drag, startPoint x: 466, startPoint y: 128, endPoint x: 464, endPoint y: 175, distance: 46.6
click at [464, 175] on div "An aerospace start-up is building a fleet of connected delivery drones and want…" at bounding box center [721, 265] width 514 height 350
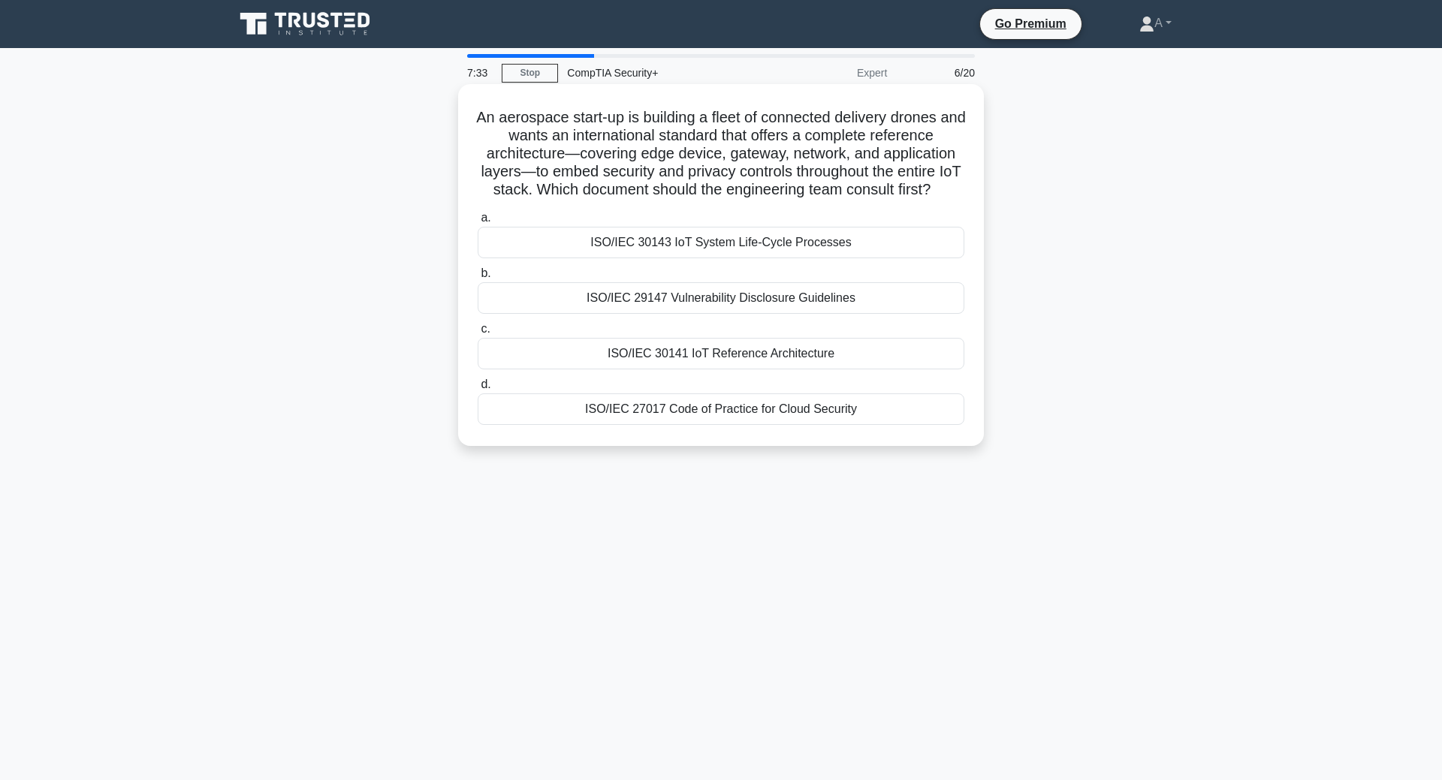
click at [464, 175] on div "An aerospace start-up is building a fleet of connected delivery drones and want…" at bounding box center [721, 265] width 514 height 350
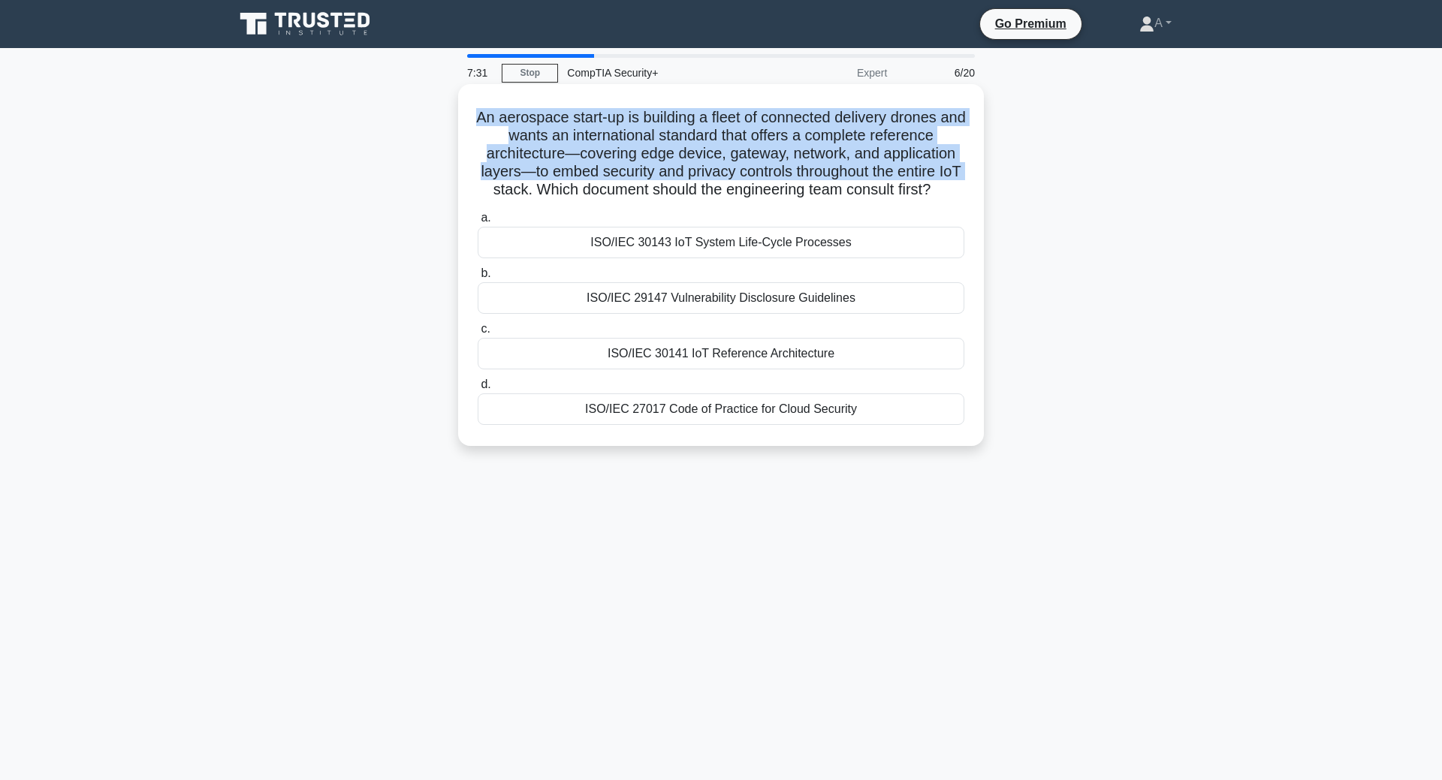
drag, startPoint x: 466, startPoint y: 128, endPoint x: 463, endPoint y: 195, distance: 66.9
click at [463, 195] on div "An aerospace start-up is building a fleet of connected delivery drones and want…" at bounding box center [721, 265] width 526 height 362
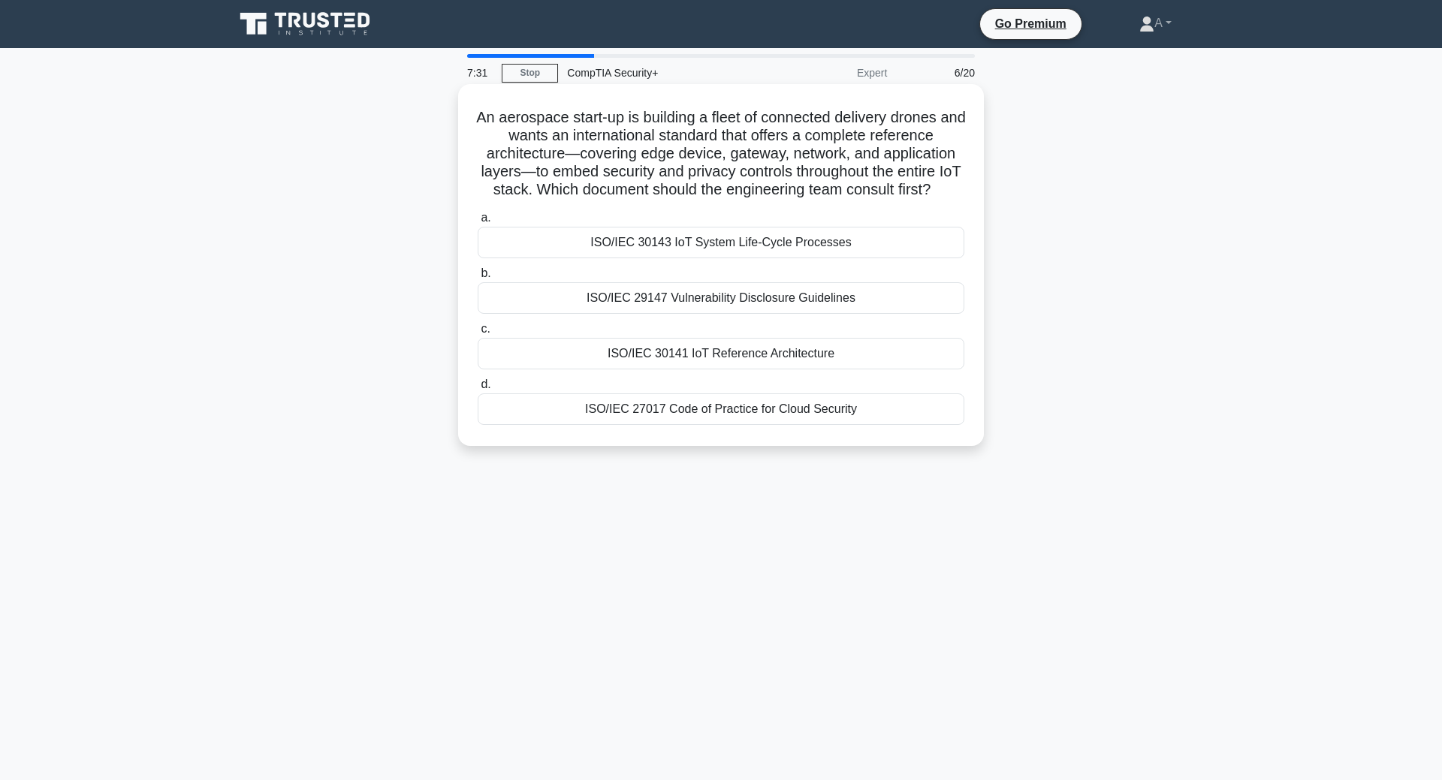
click at [463, 195] on div "An aerospace start-up is building a fleet of connected delivery drones and want…" at bounding box center [721, 265] width 526 height 362
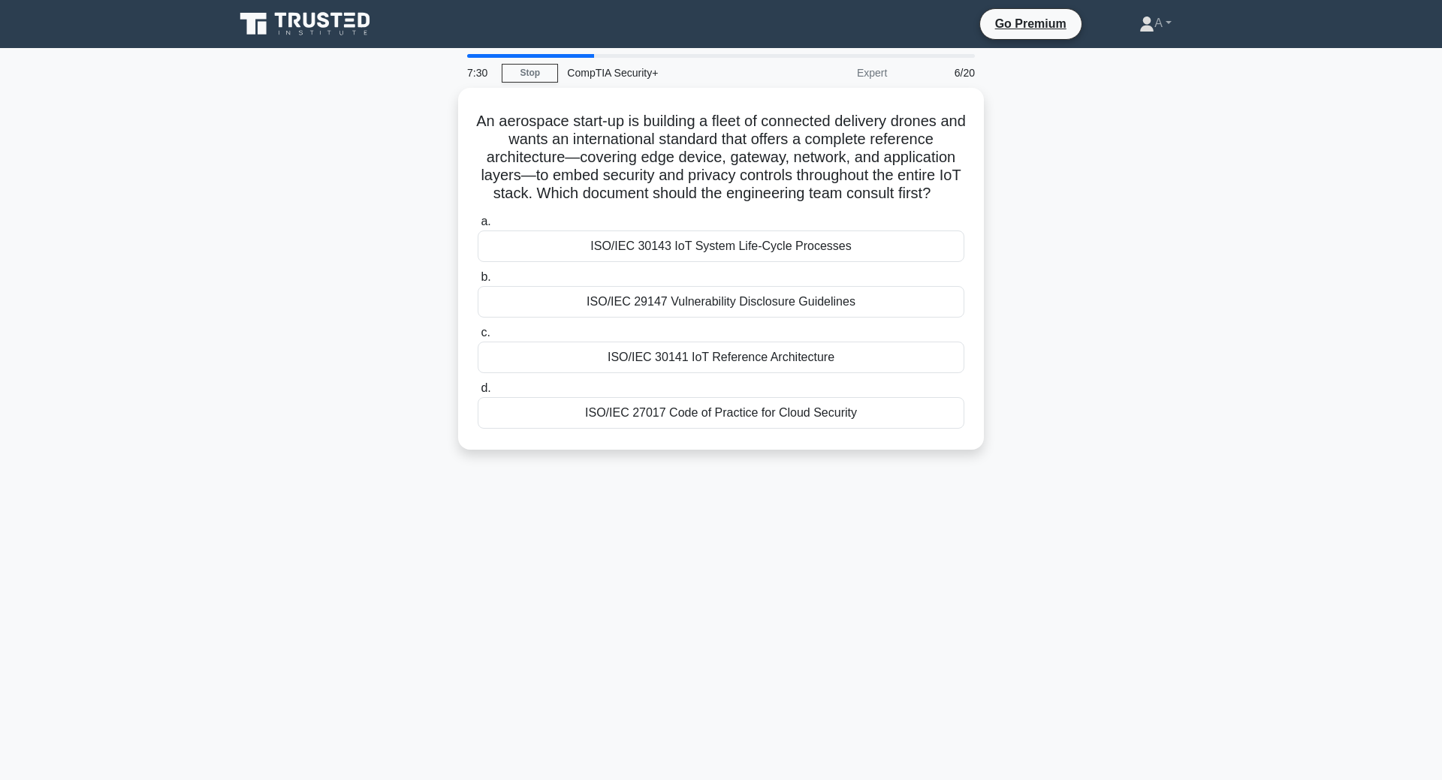
click at [1017, 165] on div "An aerospace start-up is building a fleet of connected delivery drones and want…" at bounding box center [720, 278] width 991 height 380
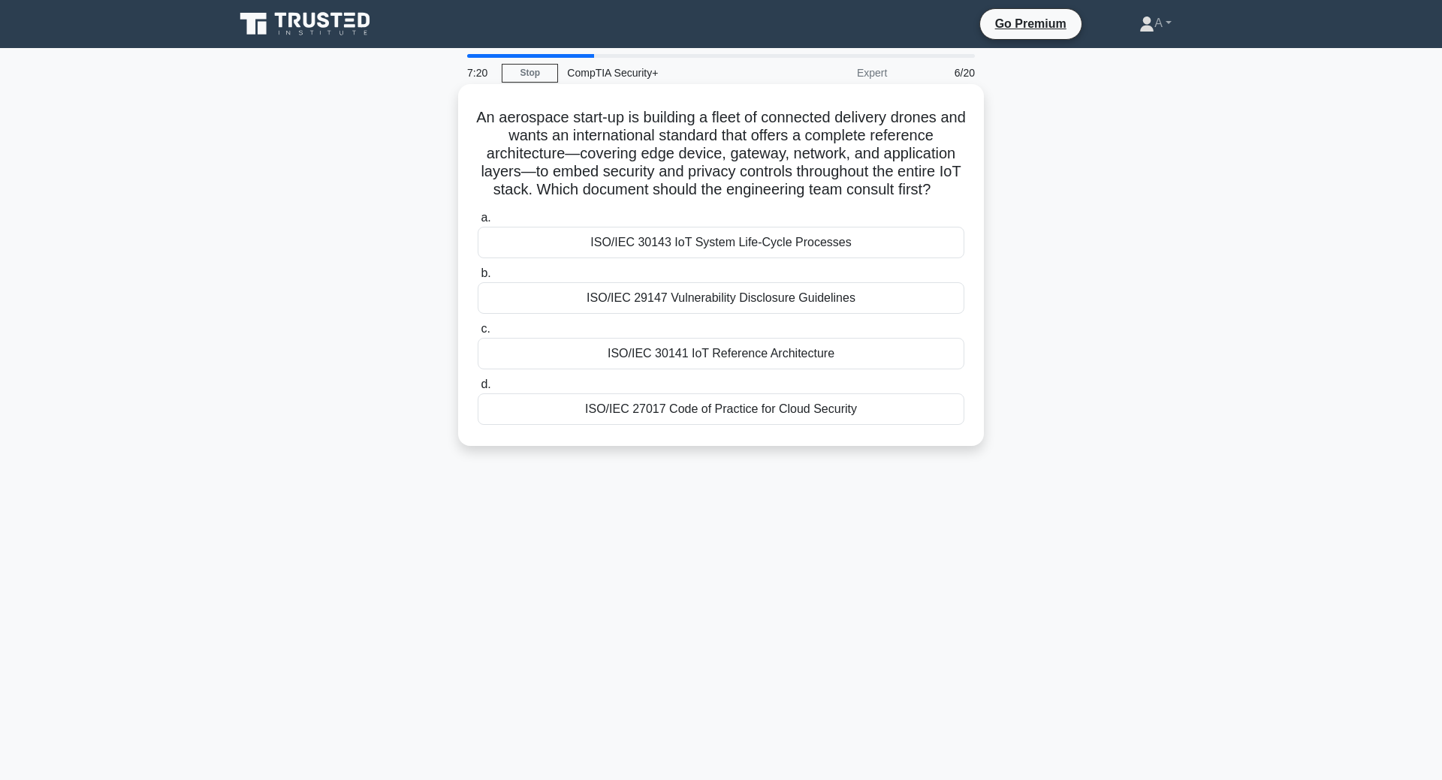
click at [769, 362] on div "ISO/IEC 30141 IoT Reference Architecture" at bounding box center [721, 354] width 487 height 32
click at [478, 334] on input "c. ISO/IEC 30141 IoT Reference Architecture" at bounding box center [478, 329] width 0 height 10
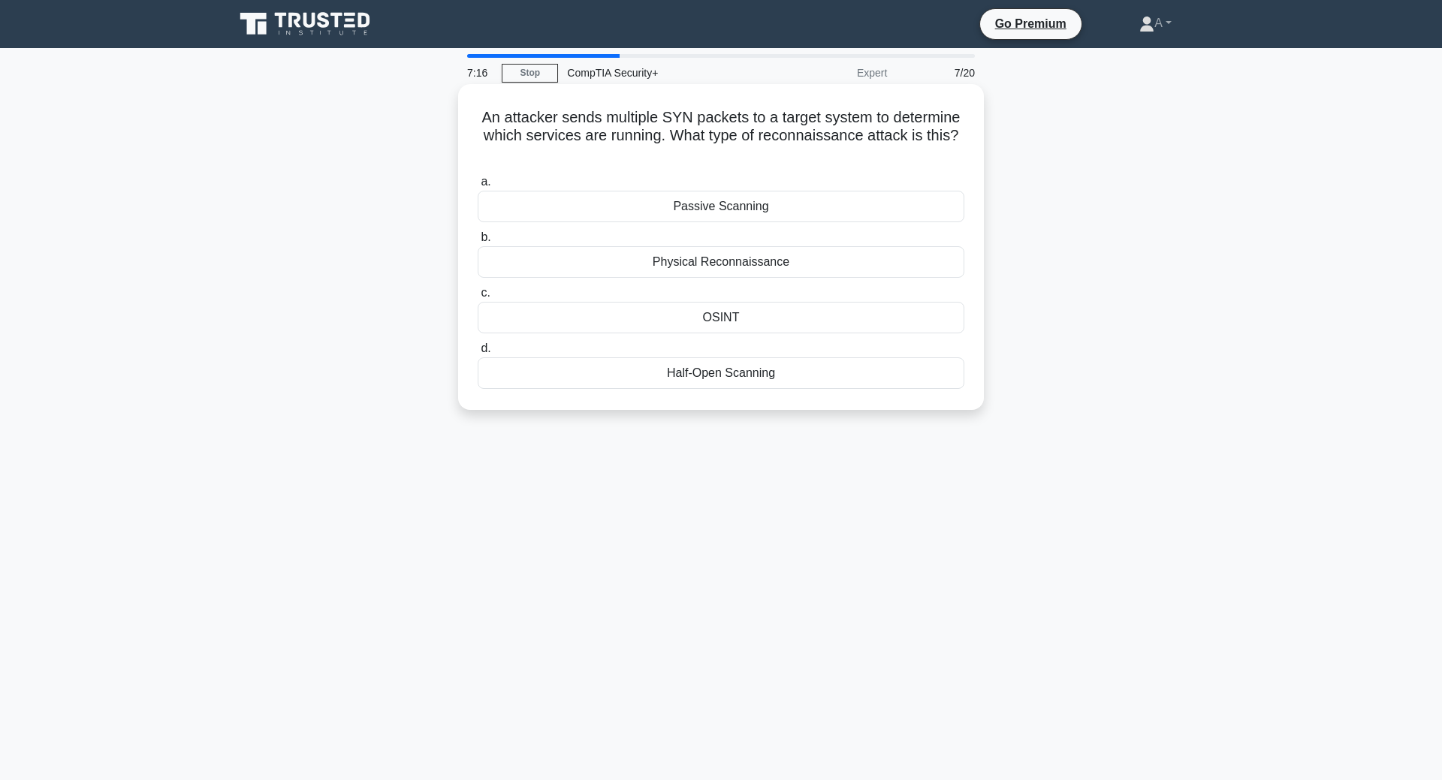
click at [574, 130] on h5 "An attacker sends multiple SYN packets to a target system to determine which se…" at bounding box center [721, 136] width 490 height 56
click at [773, 191] on div "Passive Scanning" at bounding box center [721, 207] width 487 height 32
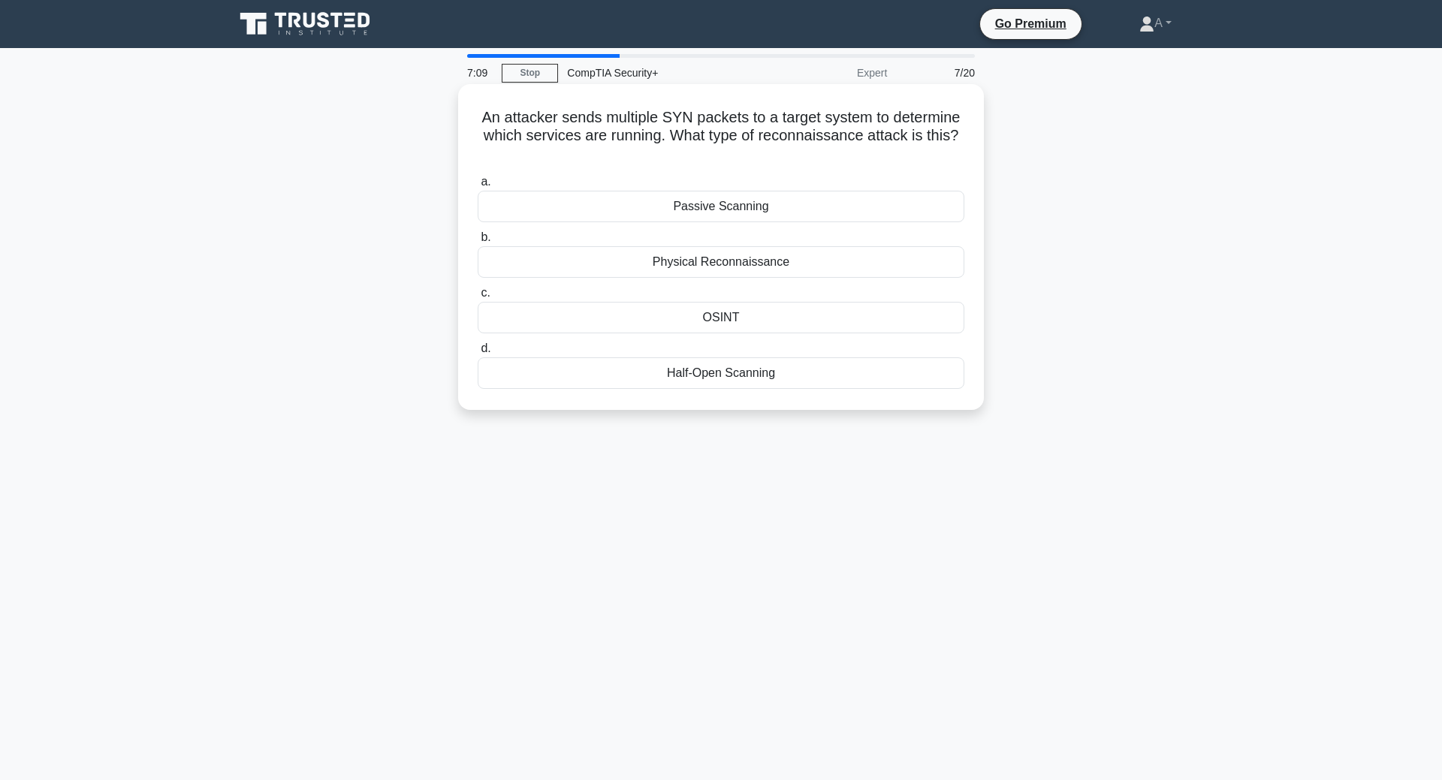
click at [478, 183] on input "a. Passive Scanning" at bounding box center [478, 182] width 0 height 10
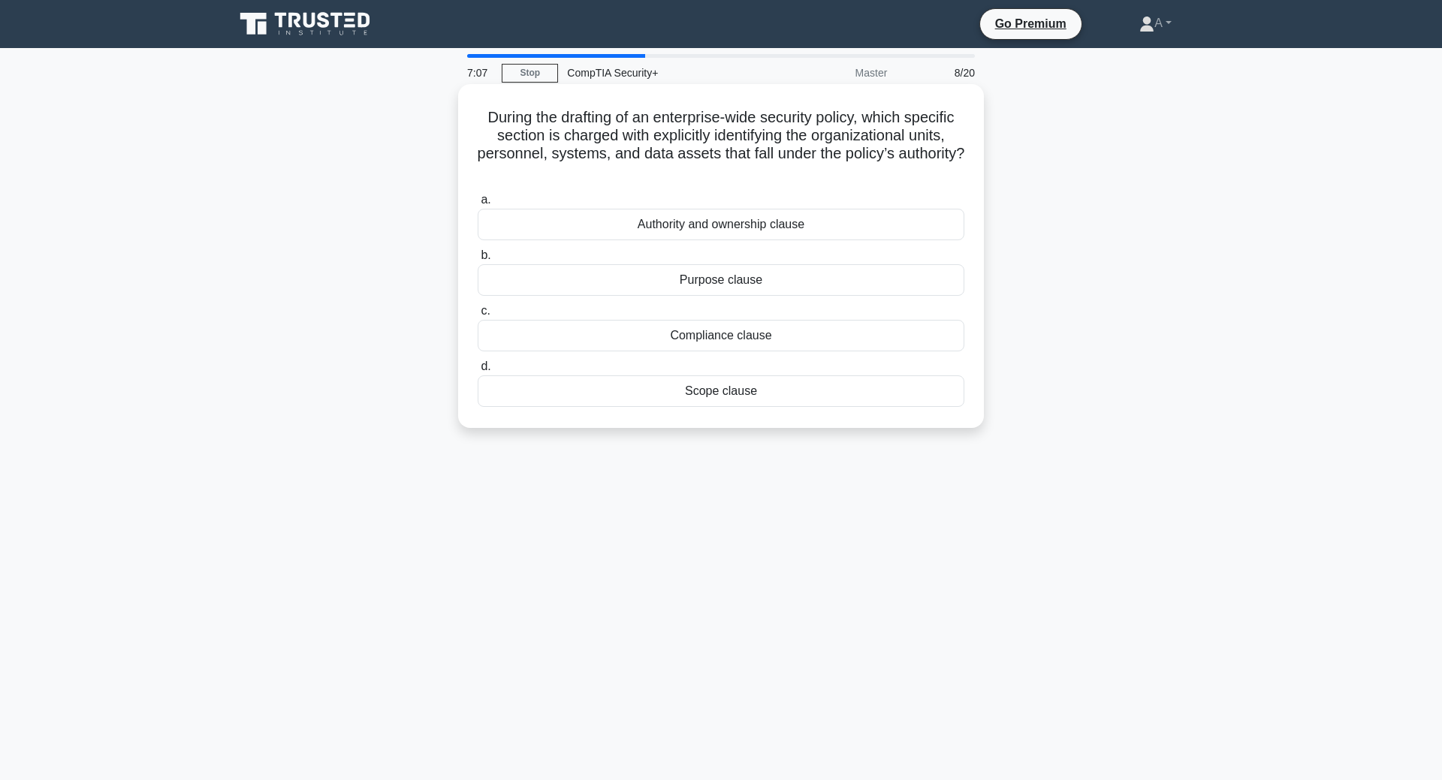
click at [649, 124] on h5 "During the drafting of an enterprise-wide security policy, which specific secti…" at bounding box center [721, 145] width 490 height 74
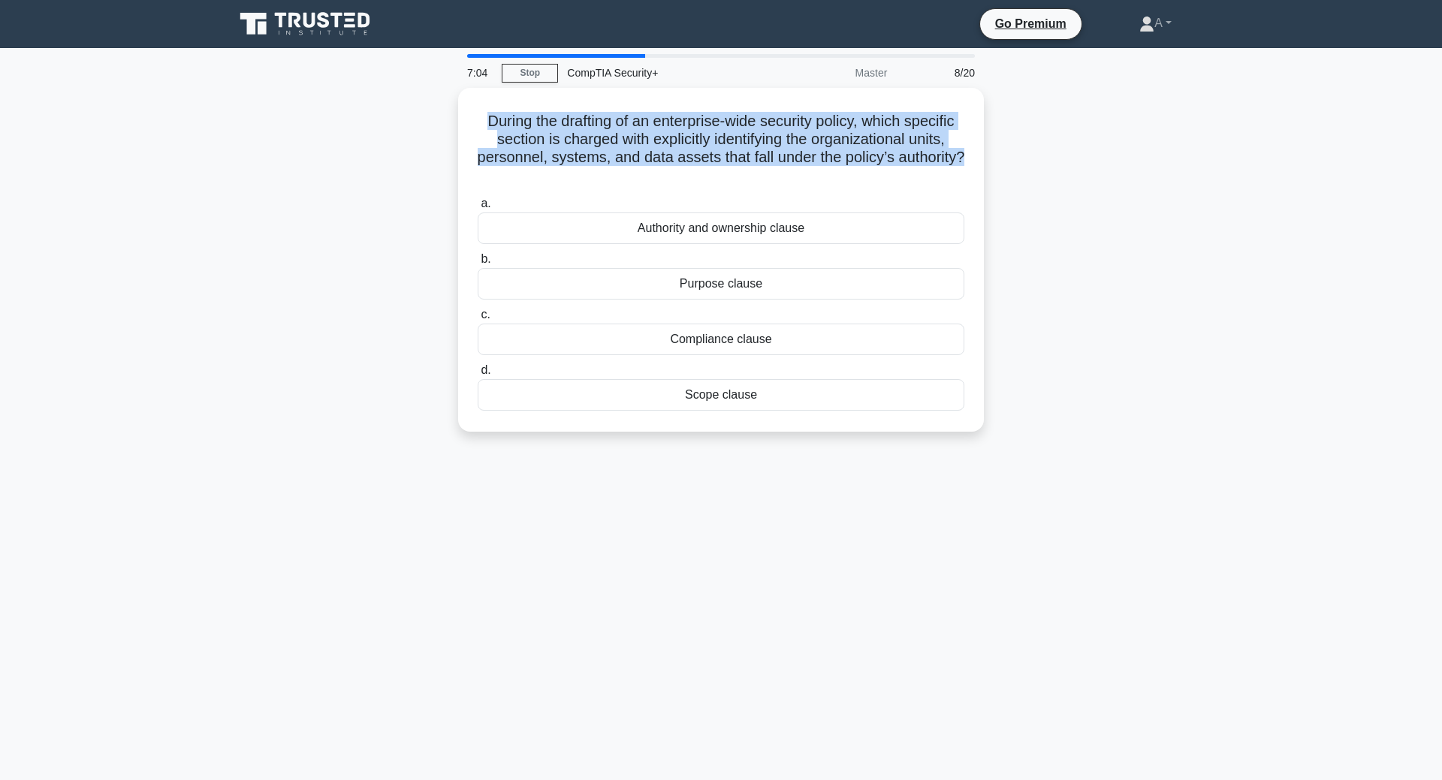
drag, startPoint x: 431, startPoint y: 119, endPoint x: 434, endPoint y: 170, distance: 50.4
click at [434, 170] on div "During the drafting of an enterprise-wide security policy, which specific secti…" at bounding box center [720, 269] width 991 height 362
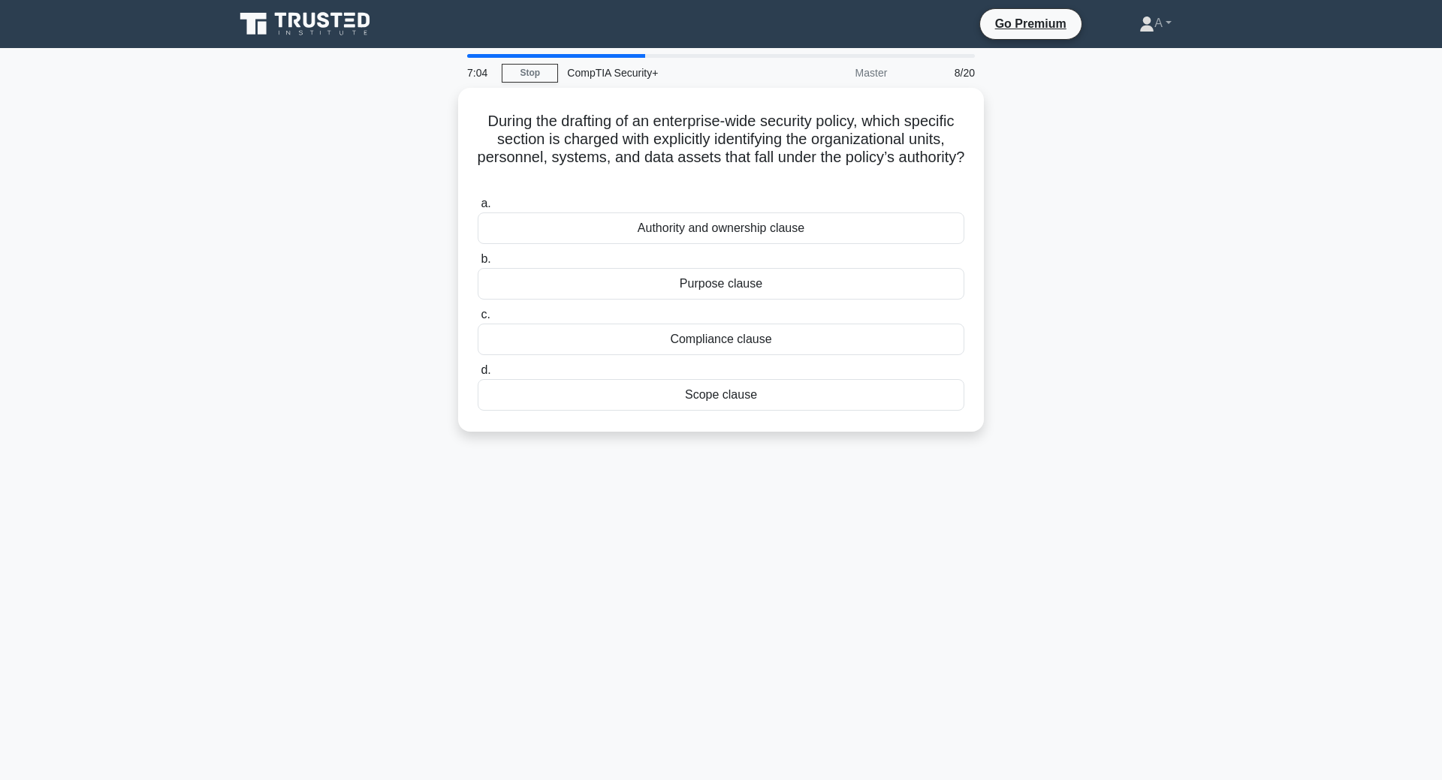
click at [434, 170] on div "During the drafting of an enterprise-wide security policy, which specific secti…" at bounding box center [720, 269] width 991 height 362
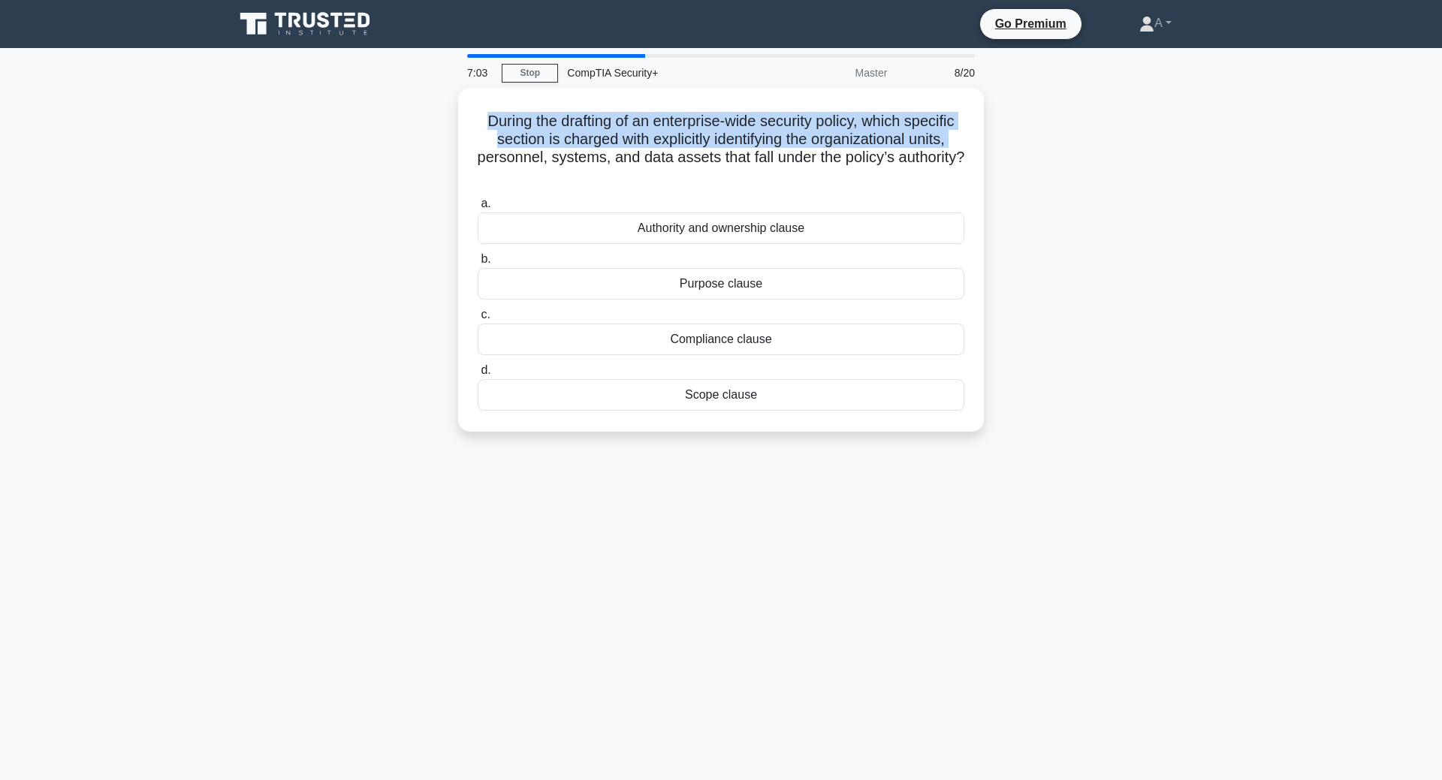
drag, startPoint x: 437, startPoint y: 121, endPoint x: 433, endPoint y: 162, distance: 41.5
click at [433, 162] on div "During the drafting of an enterprise-wide security policy, which specific secti…" at bounding box center [720, 269] width 991 height 362
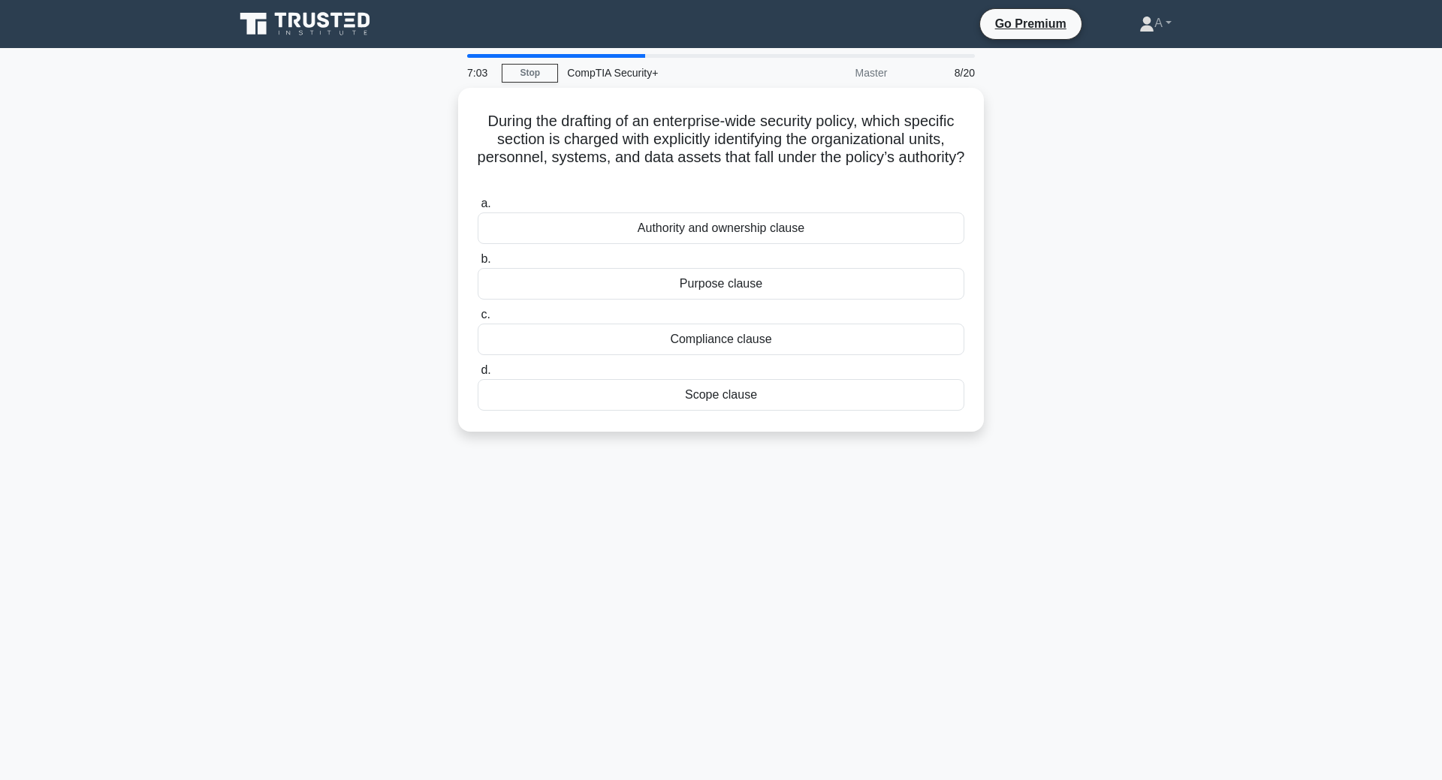
click at [433, 162] on div "During the drafting of an enterprise-wide security policy, which specific secti…" at bounding box center [720, 269] width 991 height 362
click at [723, 401] on div "Scope clause" at bounding box center [721, 391] width 487 height 32
click at [478, 372] on input "d. Scope clause" at bounding box center [478, 367] width 0 height 10
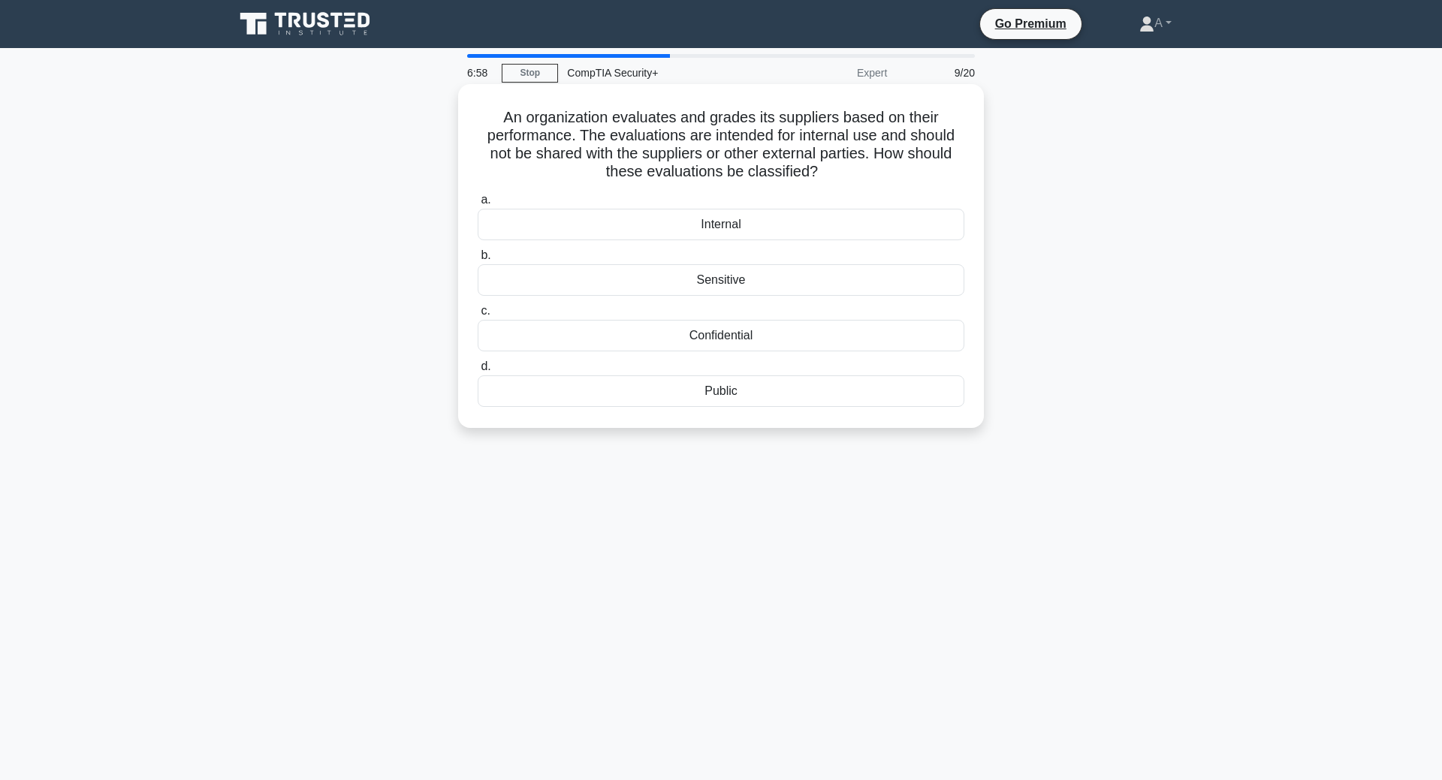
click at [529, 106] on div "An organization evaluates and grades its suppliers based on their performance. …" at bounding box center [721, 256] width 514 height 332
click at [528, 106] on div "An organization evaluates and grades its suppliers based on their performance. …" at bounding box center [721, 256] width 514 height 332
click at [400, 104] on div "An organization evaluates and grades its suppliers based on their performance. …" at bounding box center [720, 269] width 991 height 362
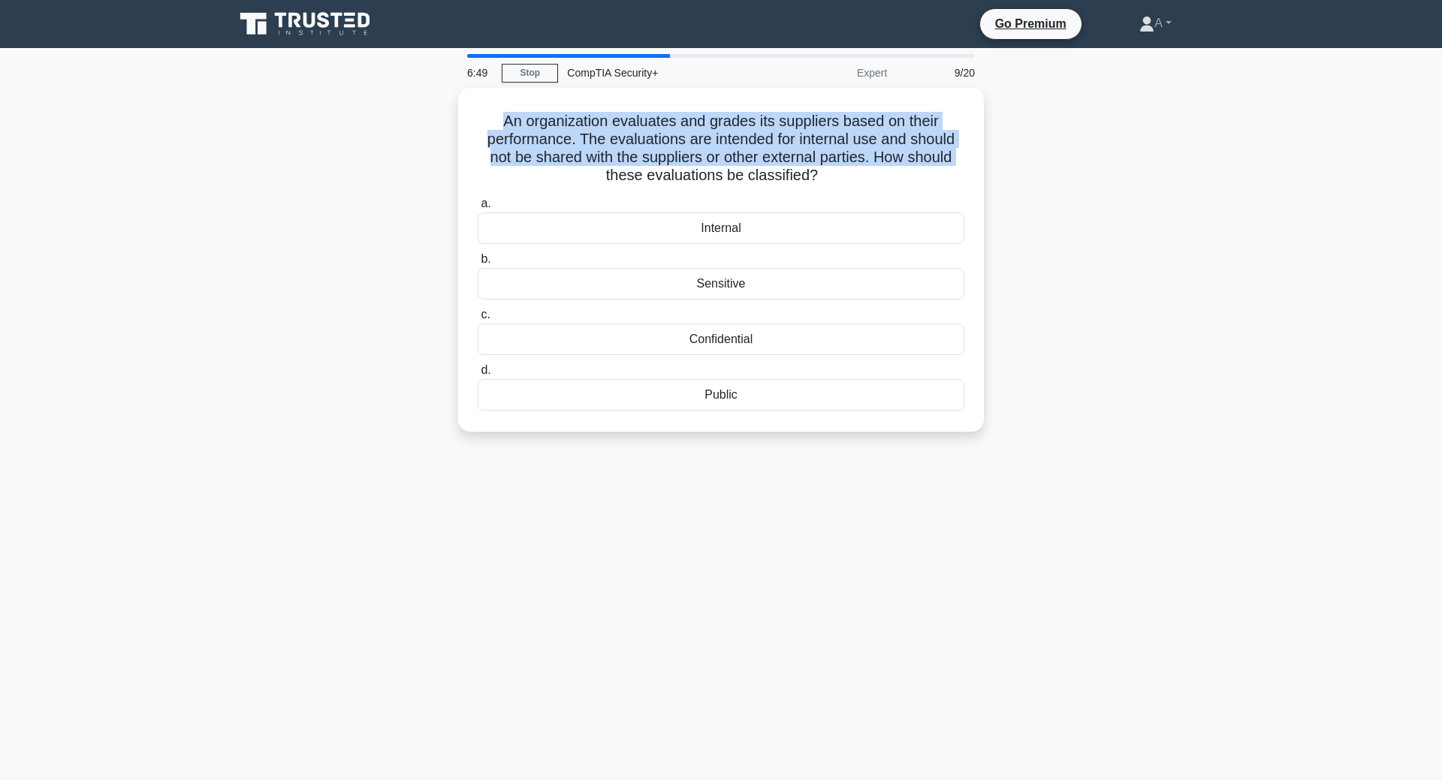
drag, startPoint x: 443, startPoint y: 128, endPoint x: 433, endPoint y: 178, distance: 51.3
click at [433, 178] on div "An organization evaluates and grades its suppliers based on their performance. …" at bounding box center [720, 269] width 991 height 362
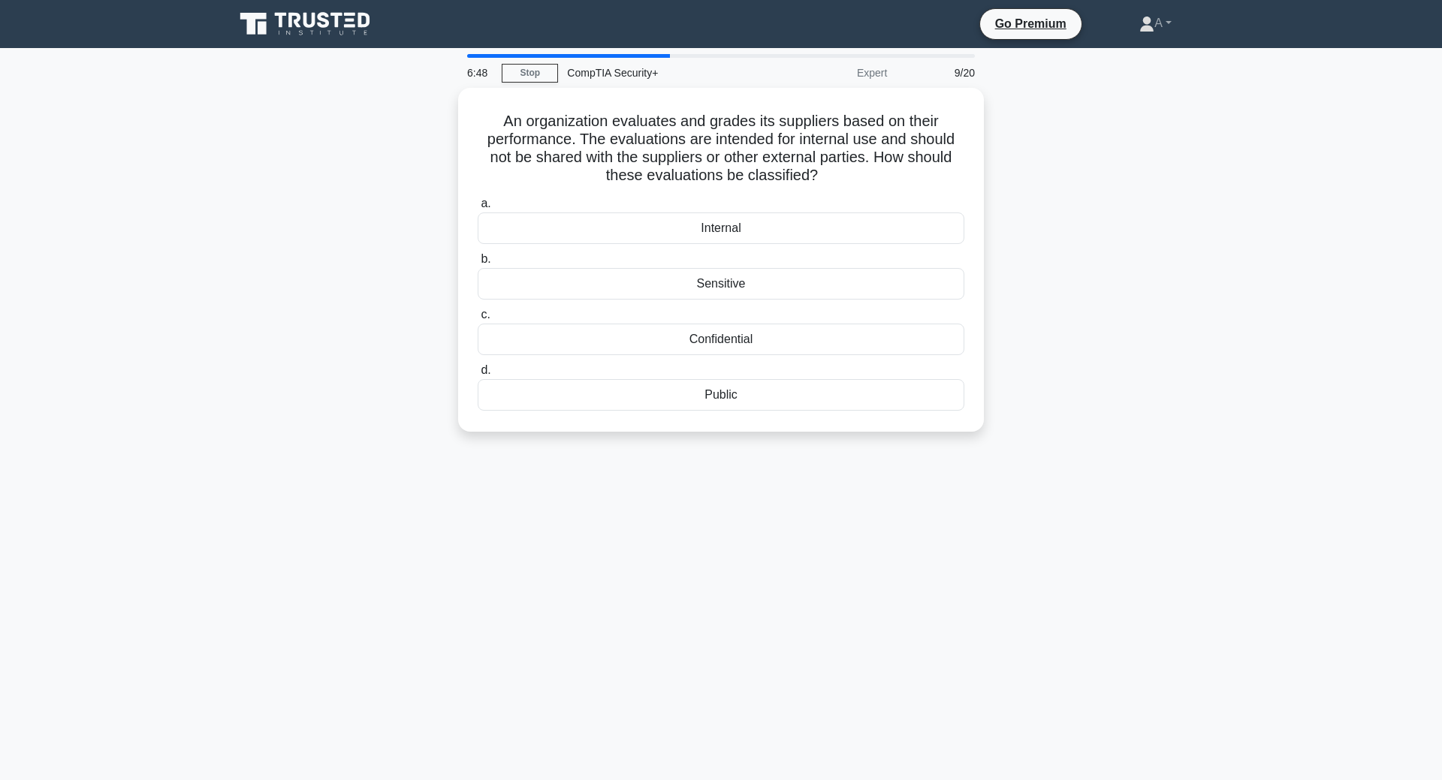
click at [433, 178] on div "An organization evaluates and grades its suppliers based on their performance. …" at bounding box center [720, 269] width 991 height 362
click at [783, 223] on div "Internal" at bounding box center [721, 225] width 487 height 32
click at [478, 205] on input "a. Internal" at bounding box center [478, 200] width 0 height 10
drag, startPoint x: 433, startPoint y: 116, endPoint x: 444, endPoint y: 217, distance: 101.3
click at [444, 217] on div "Your organization is considering the adoption of IoT devices for its smart offi…" at bounding box center [720, 269] width 991 height 362
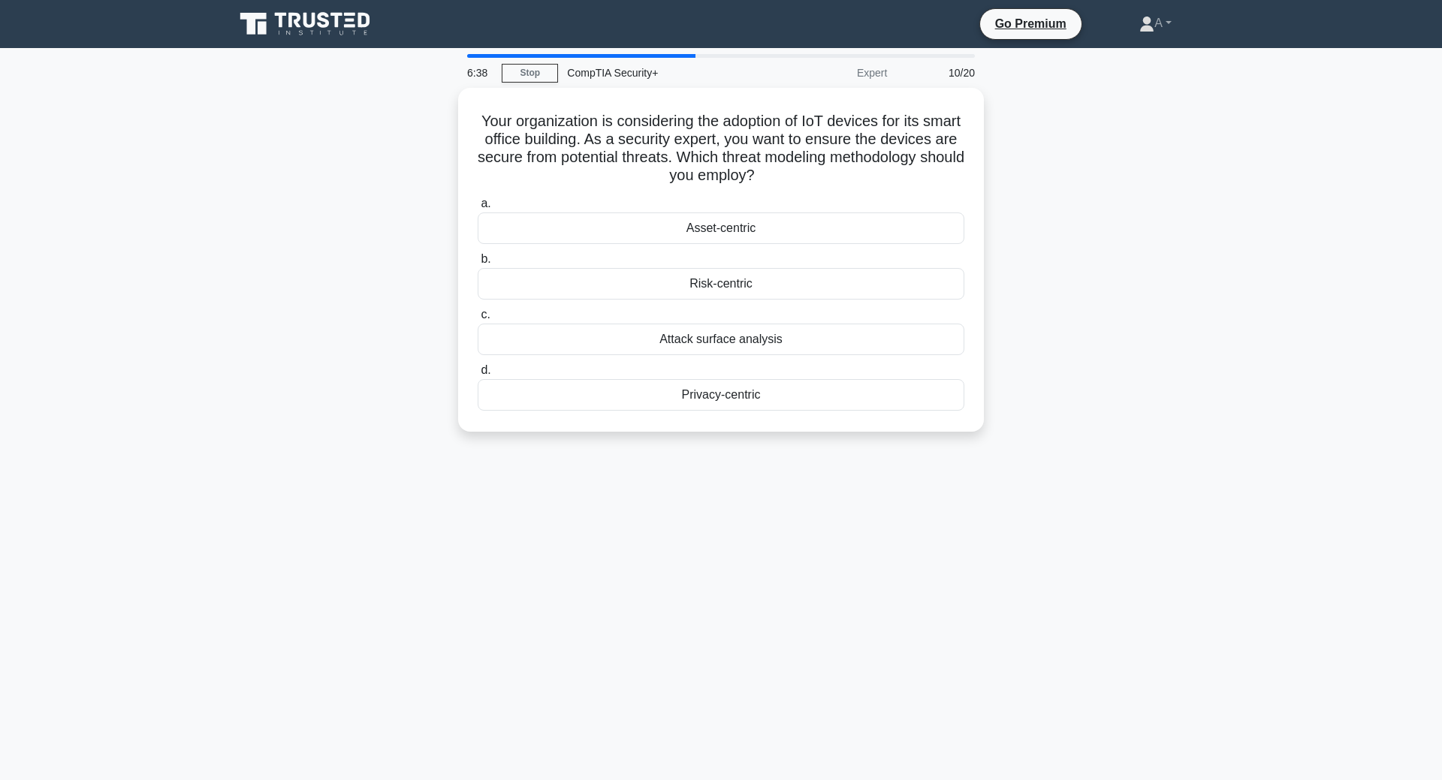
click at [443, 217] on div "Your organization is considering the adoption of IoT devices for its smart offi…" at bounding box center [720, 269] width 991 height 362
drag, startPoint x: 451, startPoint y: 131, endPoint x: 450, endPoint y: 198, distance: 66.9
click at [450, 198] on div "Your organization is considering the adoption of IoT devices for its smart offi…" at bounding box center [720, 269] width 991 height 362
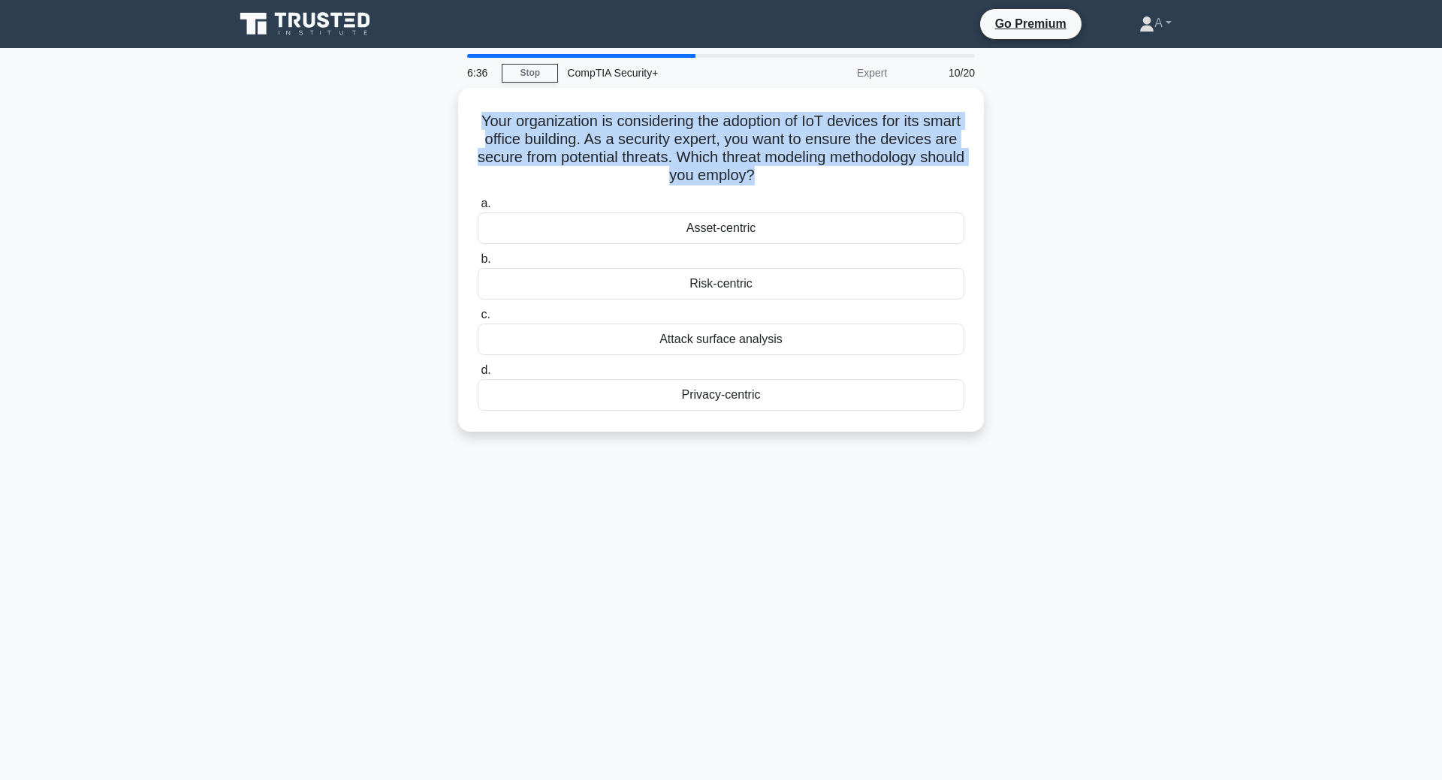
drag, startPoint x: 450, startPoint y: 198, endPoint x: 451, endPoint y: 146, distance: 51.8
click at [451, 146] on div "Your organization is considering the adoption of IoT devices for its smart offi…" at bounding box center [720, 269] width 991 height 362
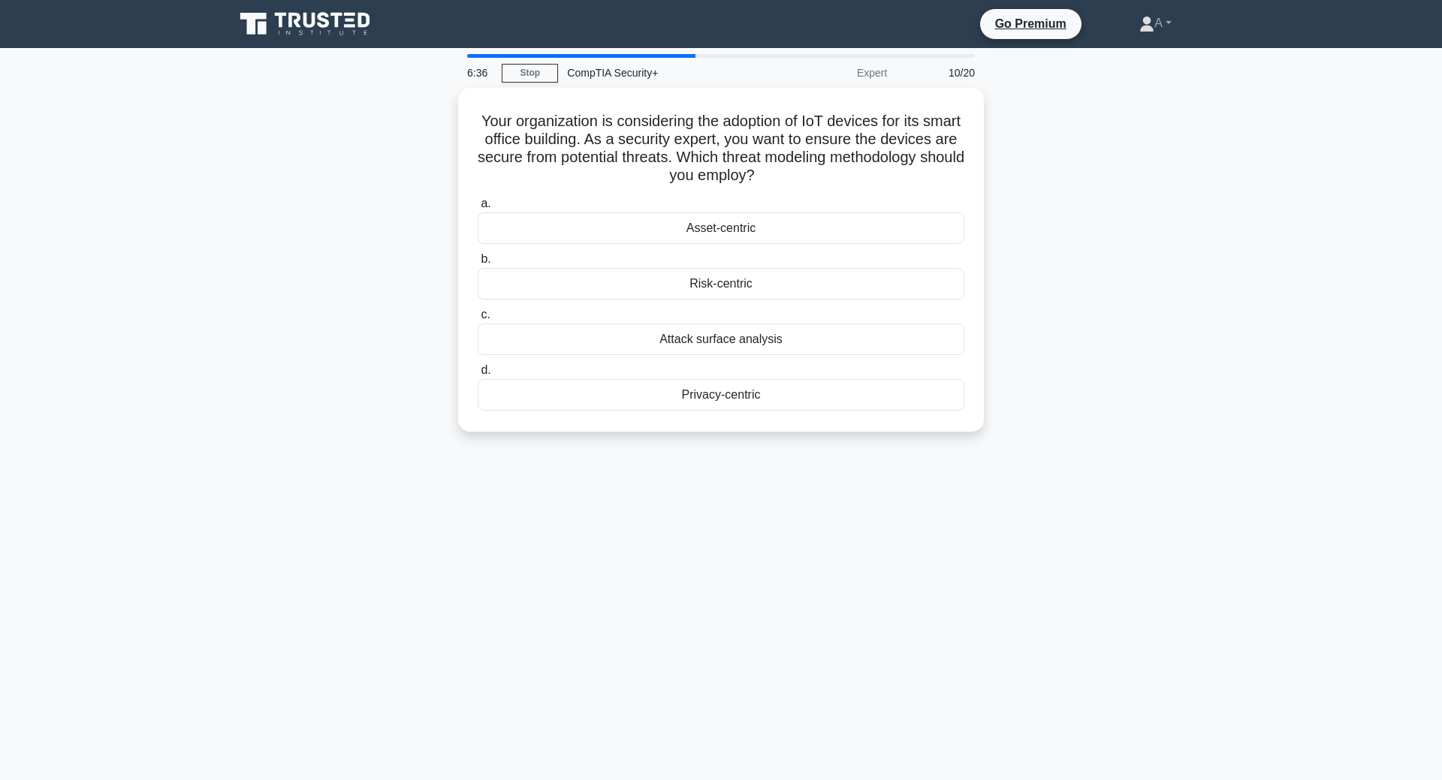
click at [451, 146] on div "Your organization is considering the adoption of IoT devices for its smart offi…" at bounding box center [720, 269] width 991 height 362
click at [726, 294] on div "Risk-centric" at bounding box center [721, 280] width 487 height 32
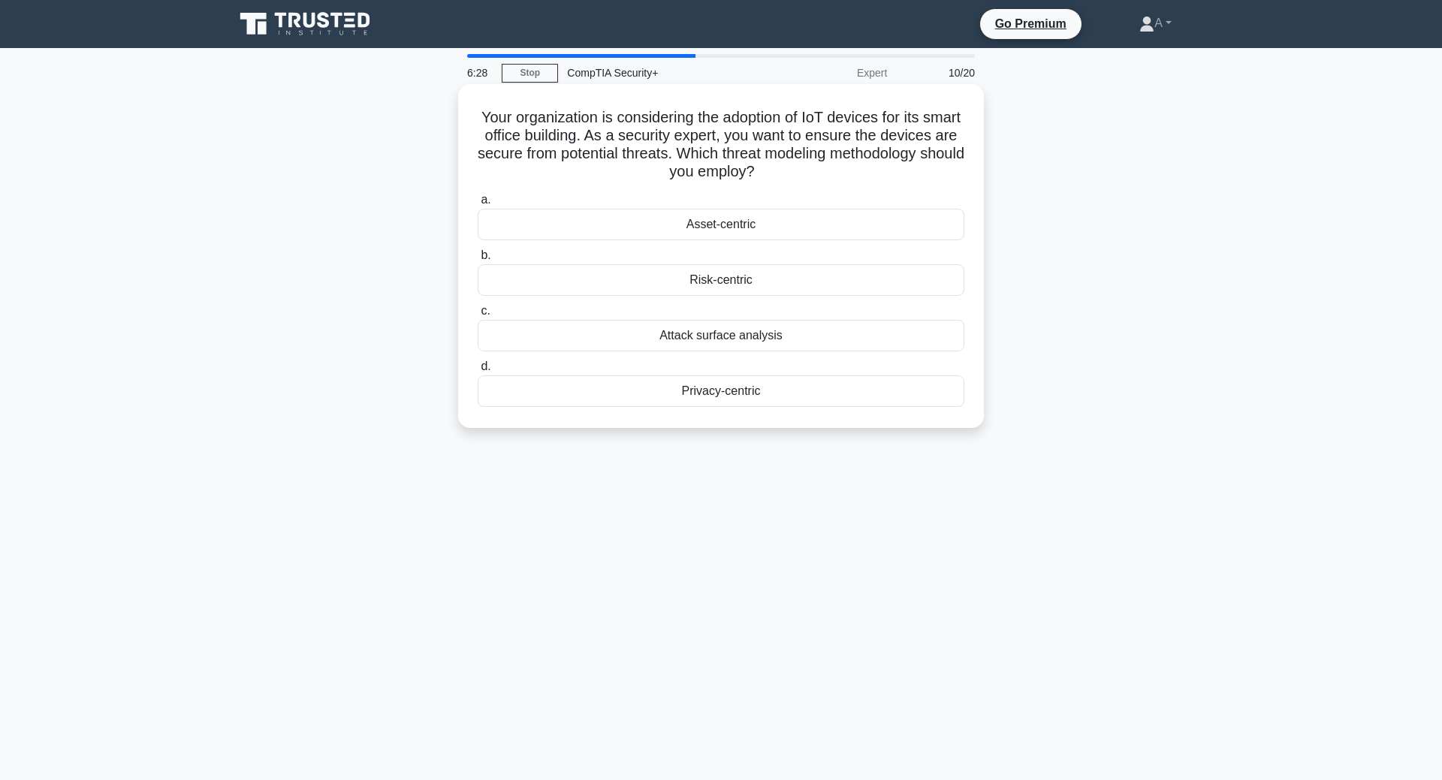
click at [478, 261] on input "b. Risk-centric" at bounding box center [478, 256] width 0 height 10
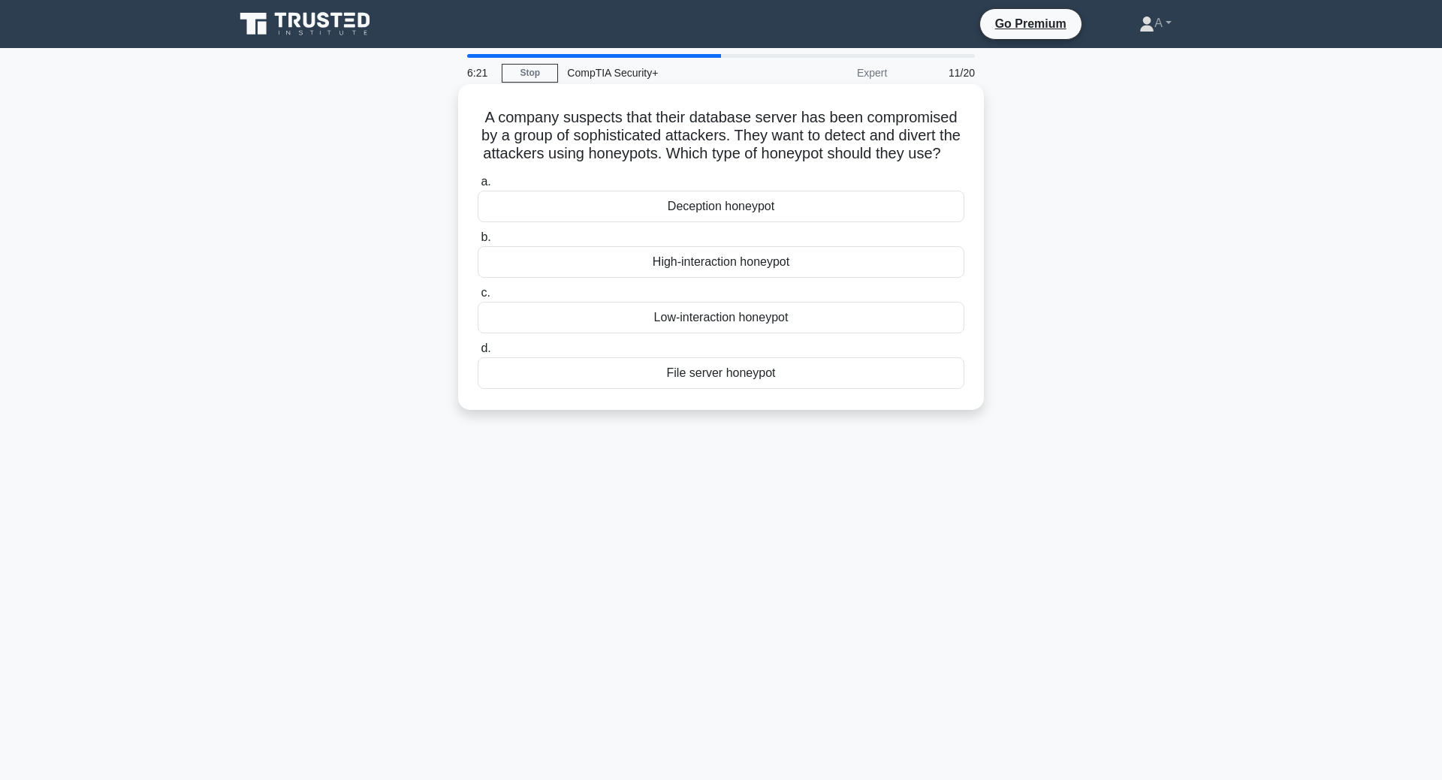
click at [555, 141] on h5 "A company suspects that their database server has been compromised by a group o…" at bounding box center [721, 136] width 490 height 56
click at [1166, 208] on div "A company suspects that their database server has been compromised by a group o…" at bounding box center [720, 260] width 991 height 344
click at [855, 378] on div "File server honeypot" at bounding box center [721, 373] width 487 height 32
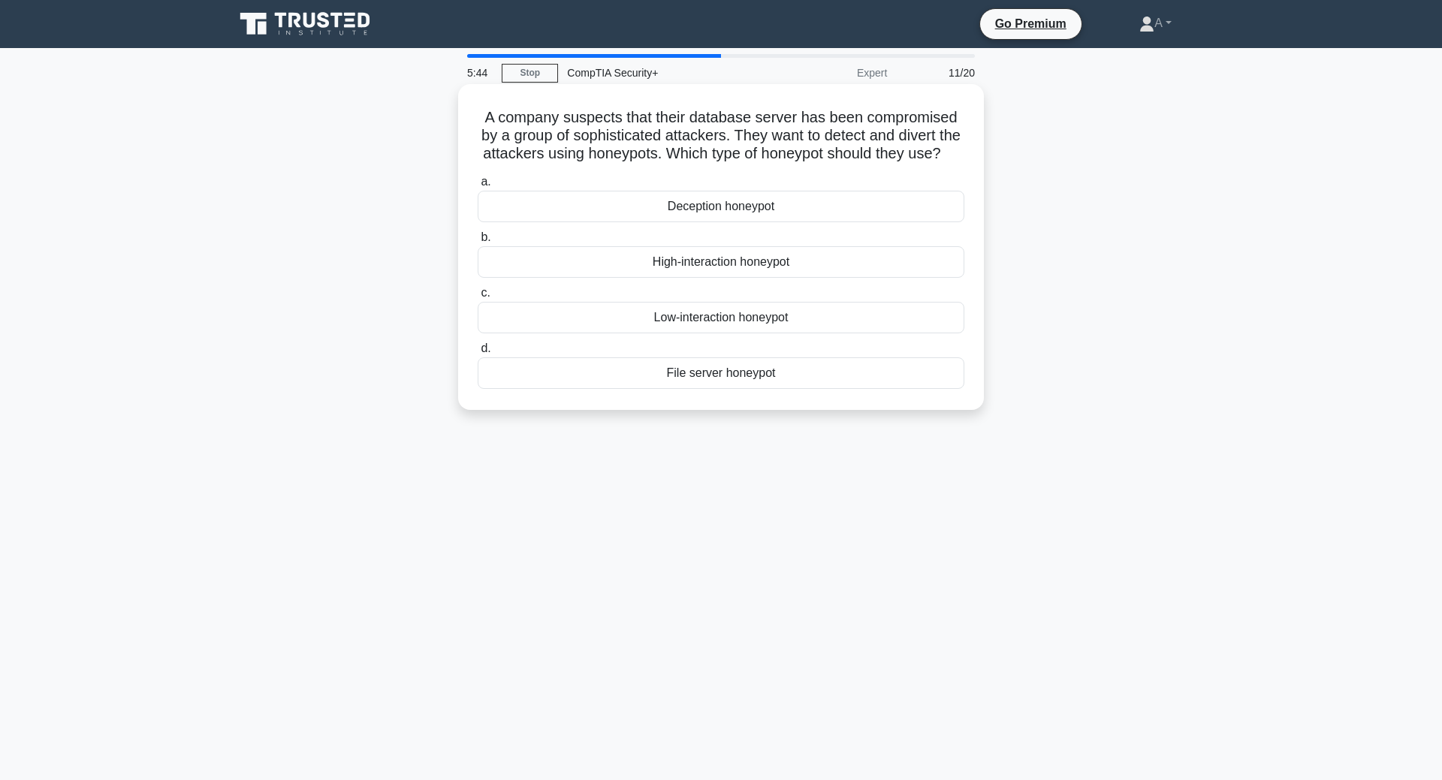
click at [478, 354] on input "d. File server honeypot" at bounding box center [478, 349] width 0 height 10
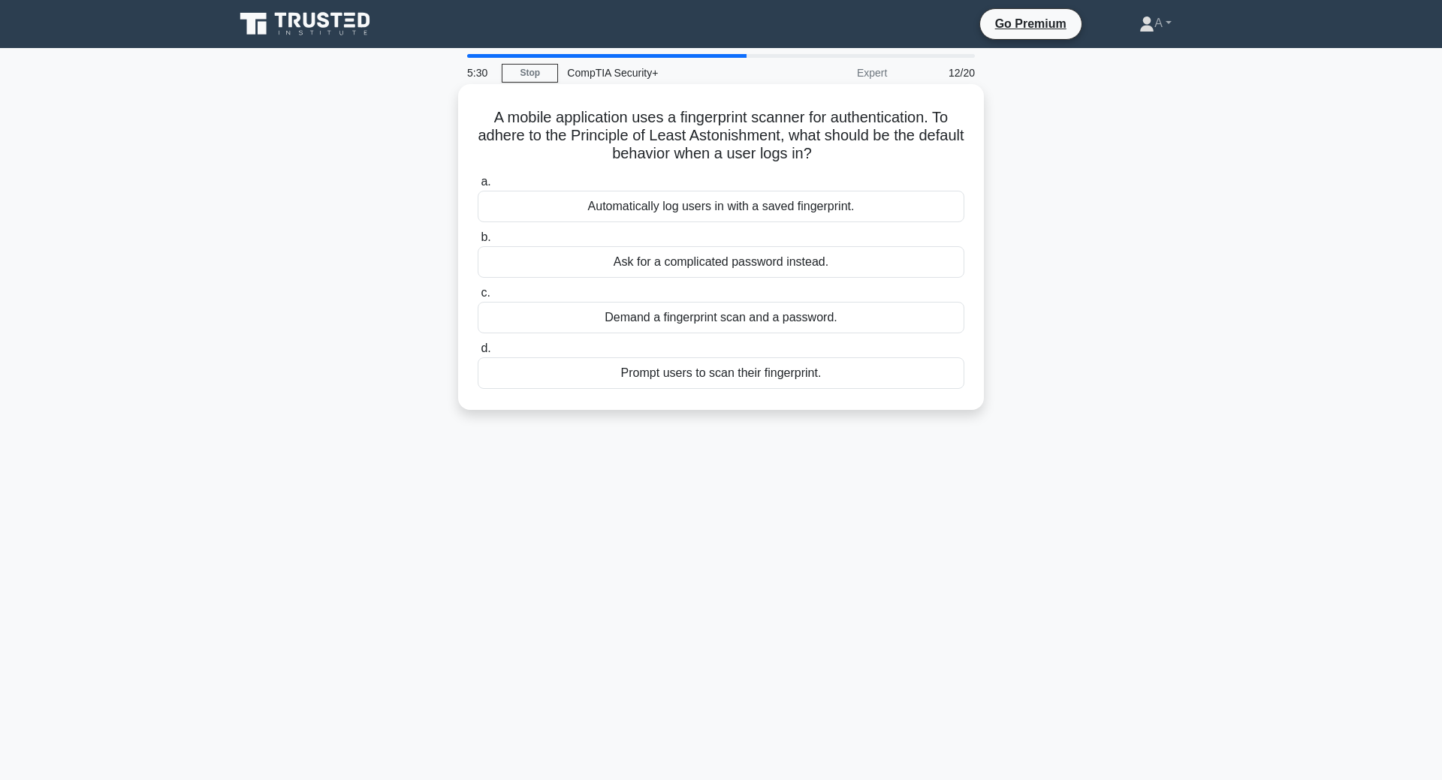
click at [752, 161] on h5 "A mobile application uses a fingerprint scanner for authentication. To adhere t…" at bounding box center [721, 136] width 490 height 56
click at [773, 140] on h5 "A mobile application uses a fingerprint scanner for authentication. To adhere t…" at bounding box center [721, 136] width 490 height 56
click at [818, 392] on div "a. Automatically log users in with a saved fingerprint. b. Ask for a complicate…" at bounding box center [721, 281] width 505 height 222
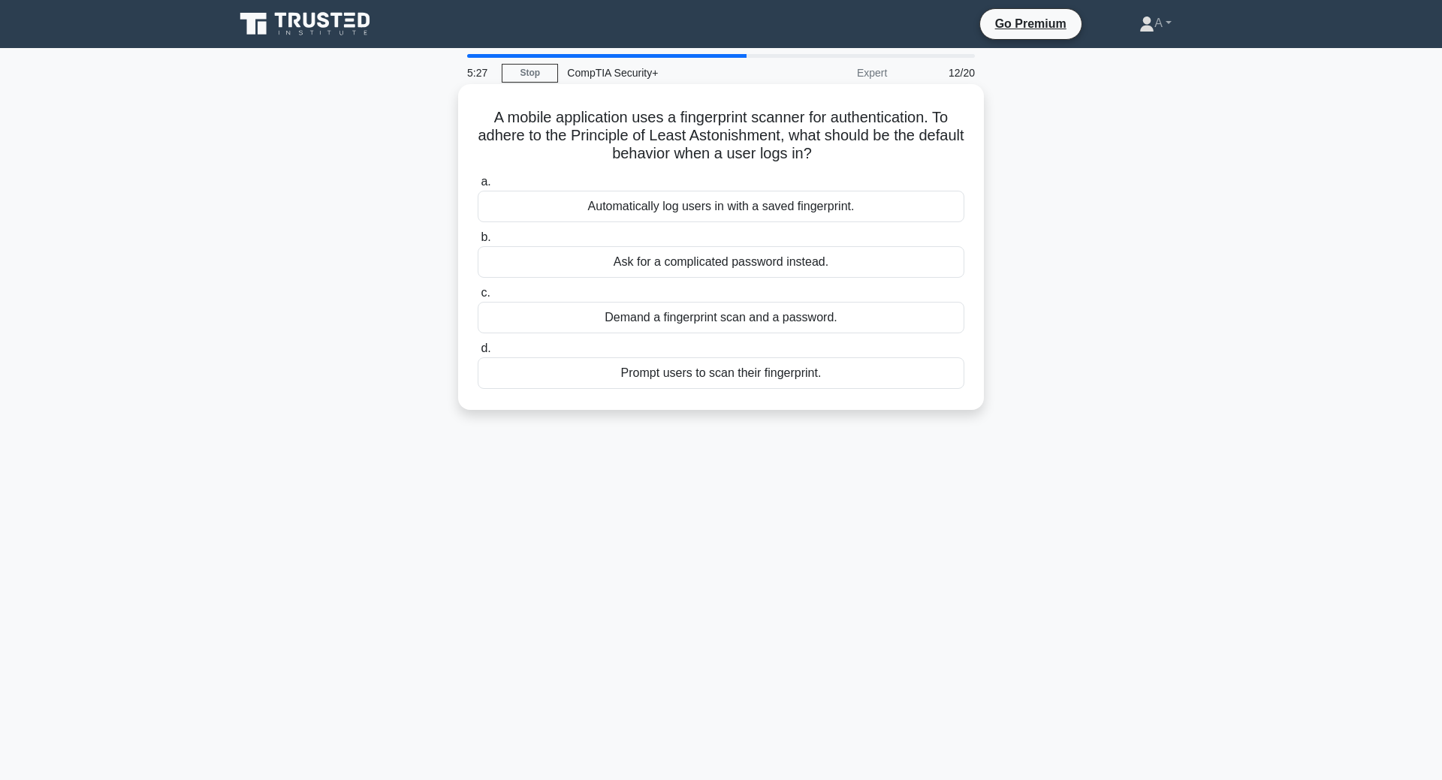
click at [818, 365] on div "Prompt users to scan their fingerprint." at bounding box center [721, 373] width 487 height 32
click at [478, 354] on input "d. Prompt users to scan their fingerprint." at bounding box center [478, 349] width 0 height 10
click at [878, 365] on div "Apply the relevant security patch" at bounding box center [721, 373] width 487 height 32
click at [478, 354] on input "d. Apply the relevant security patch" at bounding box center [478, 349] width 0 height 10
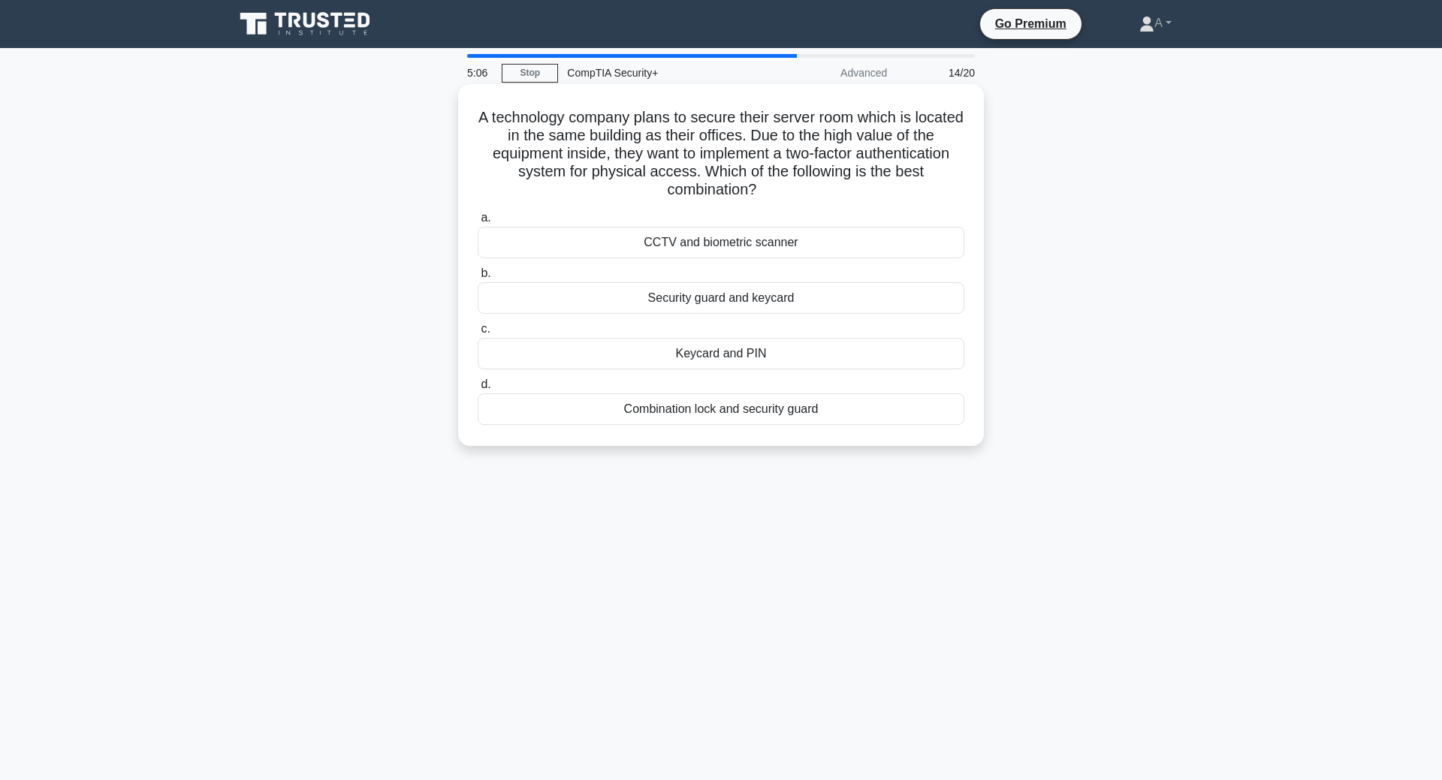
click at [746, 134] on h5 "A technology company plans to secure their server room which is located in the …" at bounding box center [721, 154] width 490 height 92
click at [1184, 244] on div "A technology company plans to secure their server room which is located in the …" at bounding box center [720, 278] width 991 height 380
click at [843, 362] on div "Keycard and PIN" at bounding box center [721, 354] width 487 height 32
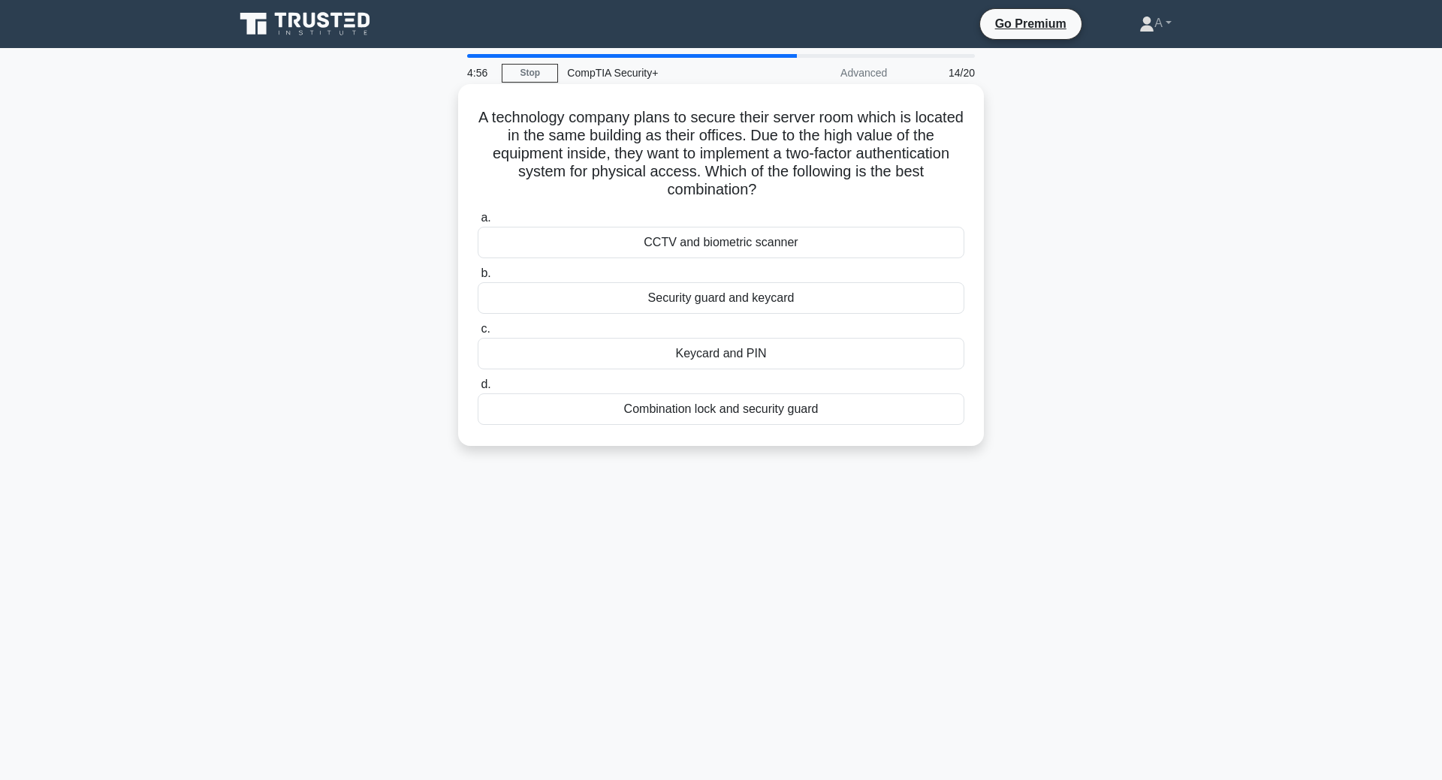
click at [478, 334] on input "c. Keycard and PIN" at bounding box center [478, 329] width 0 height 10
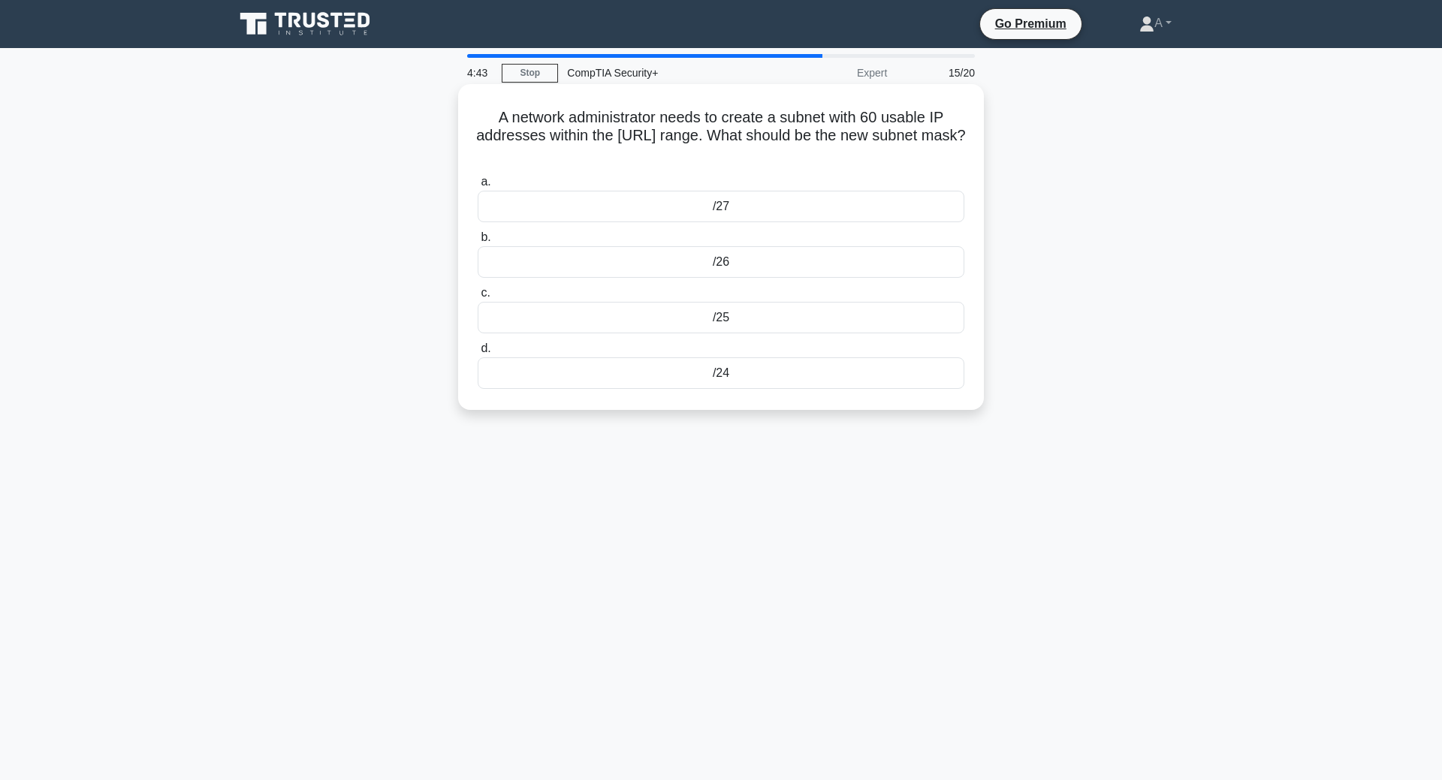
click at [789, 305] on div "/25" at bounding box center [721, 318] width 487 height 32
click at [478, 298] on input "c. /25" at bounding box center [478, 293] width 0 height 10
drag, startPoint x: 668, startPoint y: 269, endPoint x: 702, endPoint y: 270, distance: 34.6
click at [670, 271] on div "Recuva" at bounding box center [721, 262] width 487 height 32
click at [884, 272] on div "Recuva" at bounding box center [721, 262] width 487 height 32
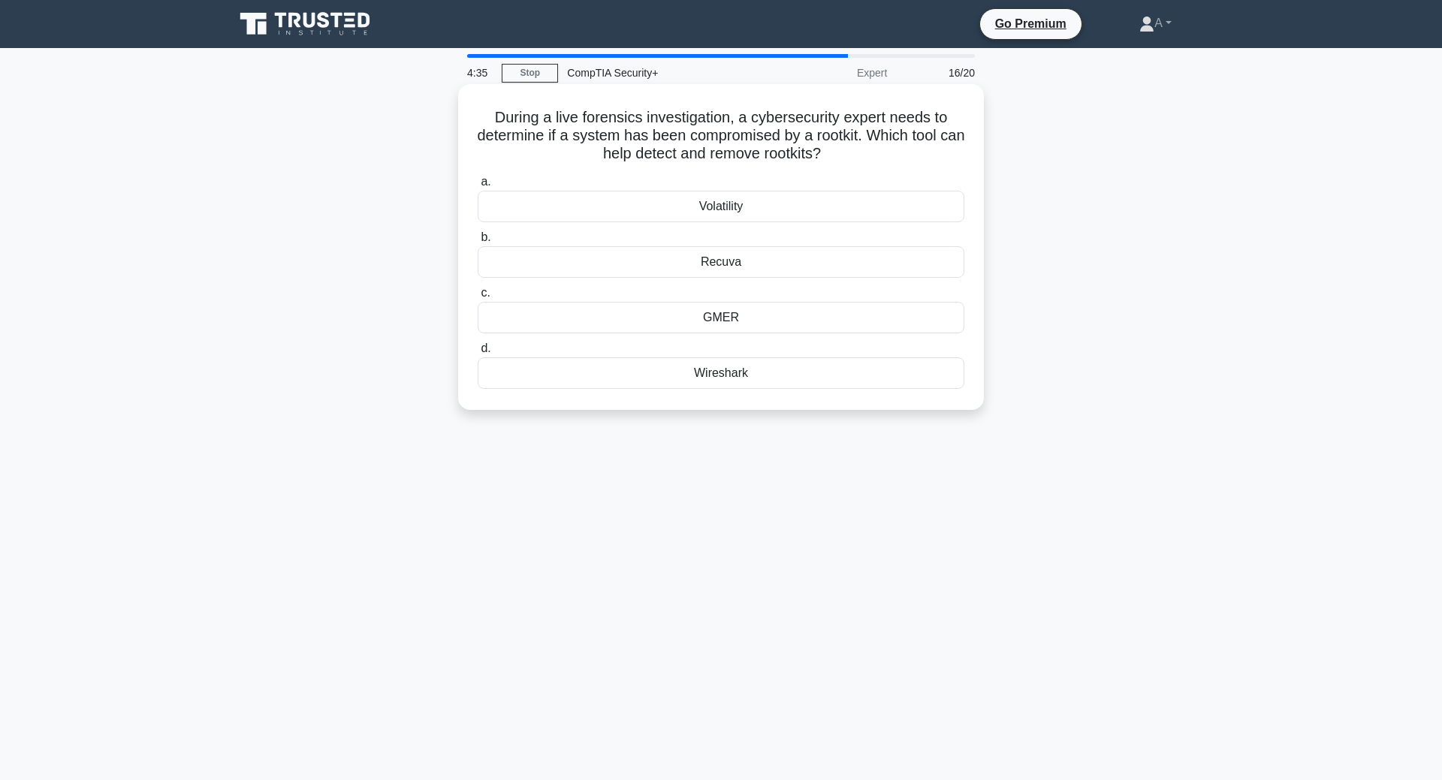
click at [478, 243] on input "b. Recuva" at bounding box center [478, 238] width 0 height 10
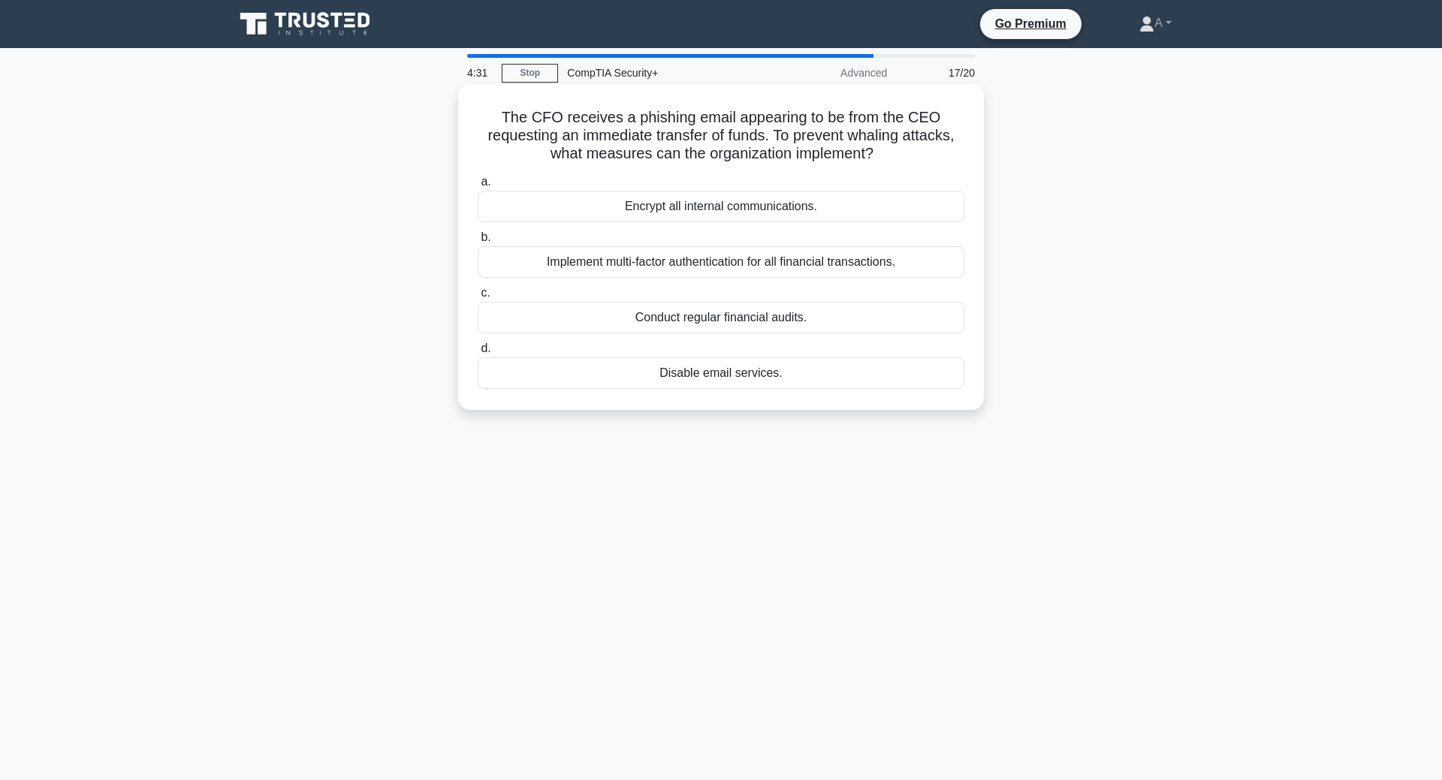
drag, startPoint x: 495, startPoint y: 116, endPoint x: 942, endPoint y: 159, distance: 449.6
click at [942, 159] on h5 "The CFO receives a phishing email appearing to be from the CEO requesting an im…" at bounding box center [721, 136] width 490 height 56
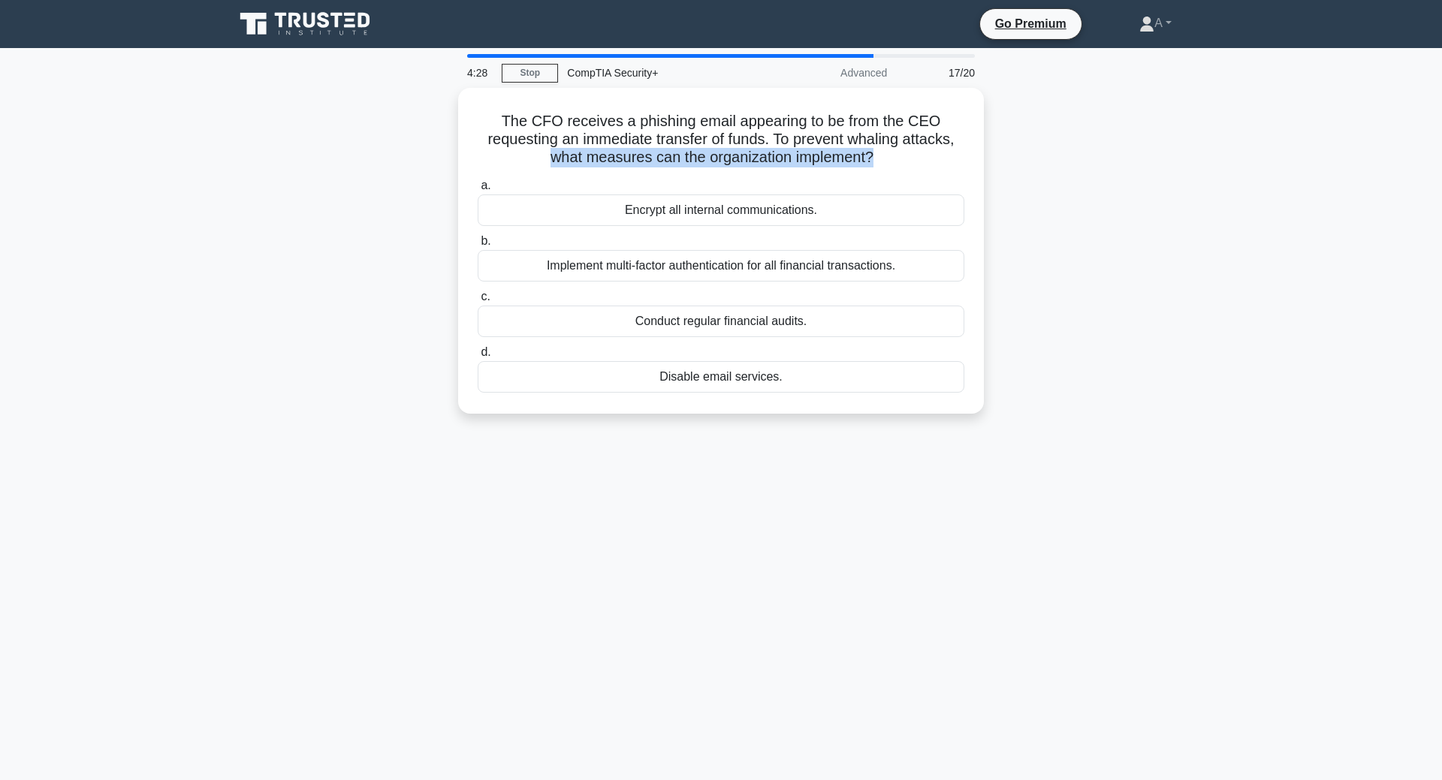
drag, startPoint x: 943, startPoint y: 154, endPoint x: 984, endPoint y: 140, distance: 42.7
click at [984, 140] on div "The CFO receives a phishing email appearing to be from the CEO requesting an im…" at bounding box center [720, 260] width 991 height 344
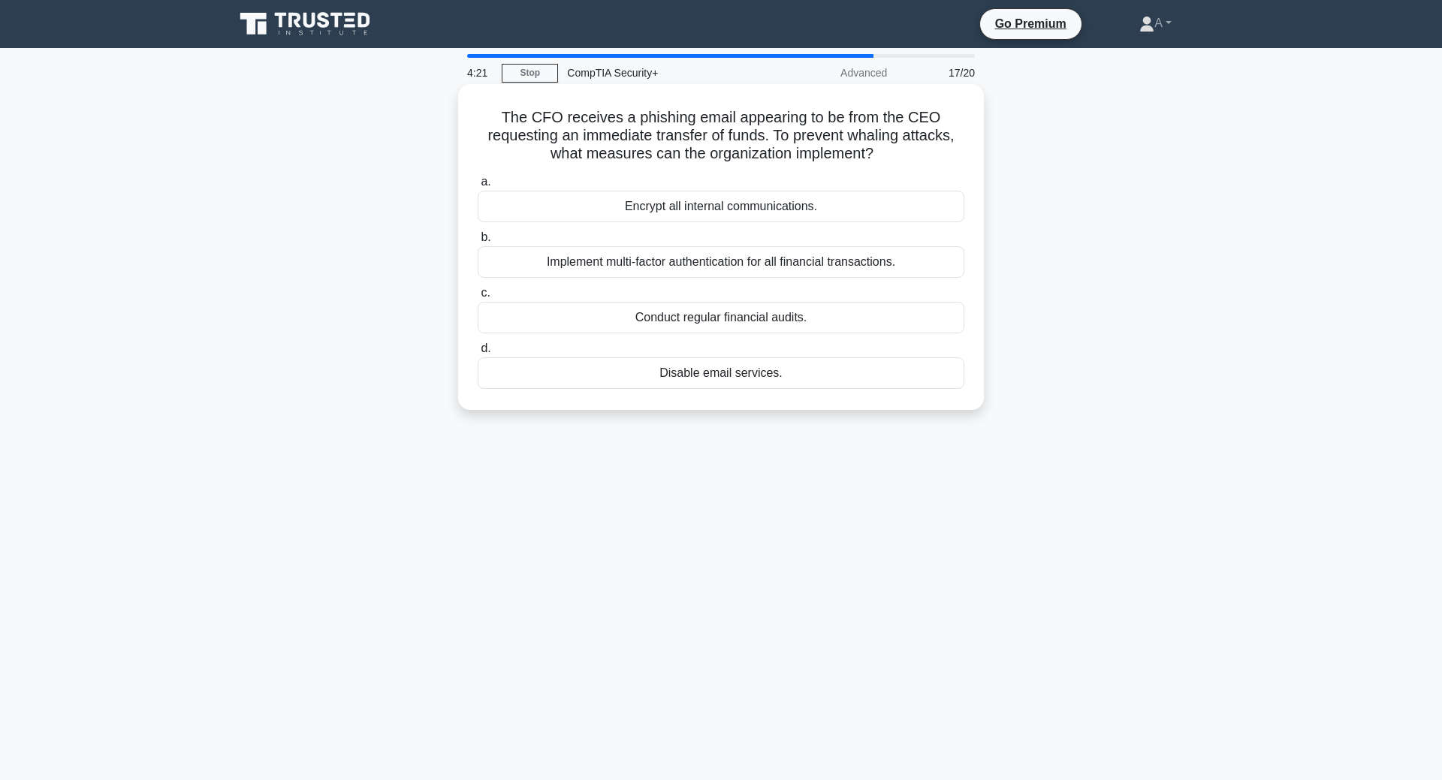
click at [872, 274] on div "Implement multi-factor authentication for all financial transactions." at bounding box center [721, 262] width 487 height 32
click at [478, 243] on input "b. Implement multi-factor authentication for all financial transactions." at bounding box center [478, 238] width 0 height 10
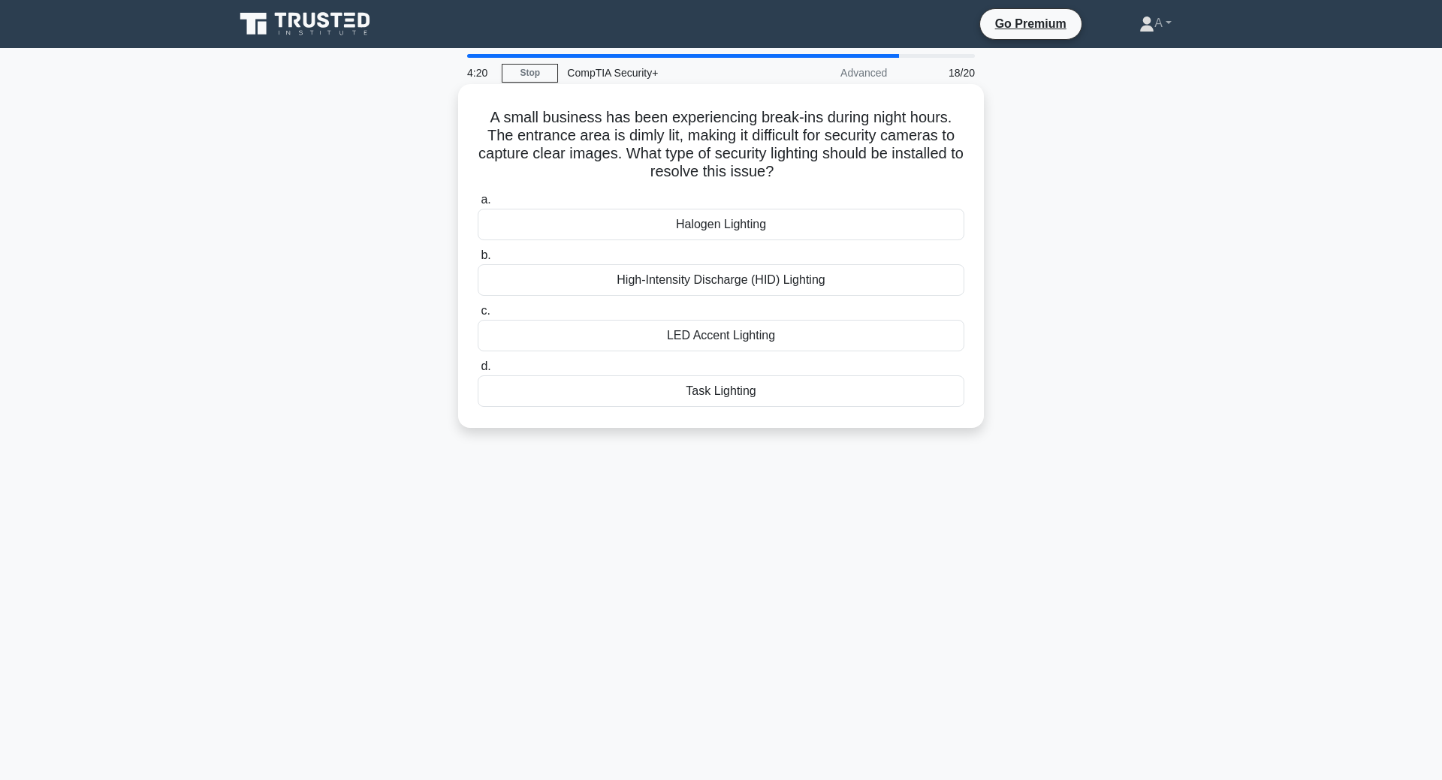
click at [753, 164] on h5 "A small business has been experiencing break-ins during night hours. The entran…" at bounding box center [721, 145] width 490 height 74
click at [1001, 173] on div "A small business has been experiencing break-ins during night hours. The entran…" at bounding box center [720, 269] width 991 height 362
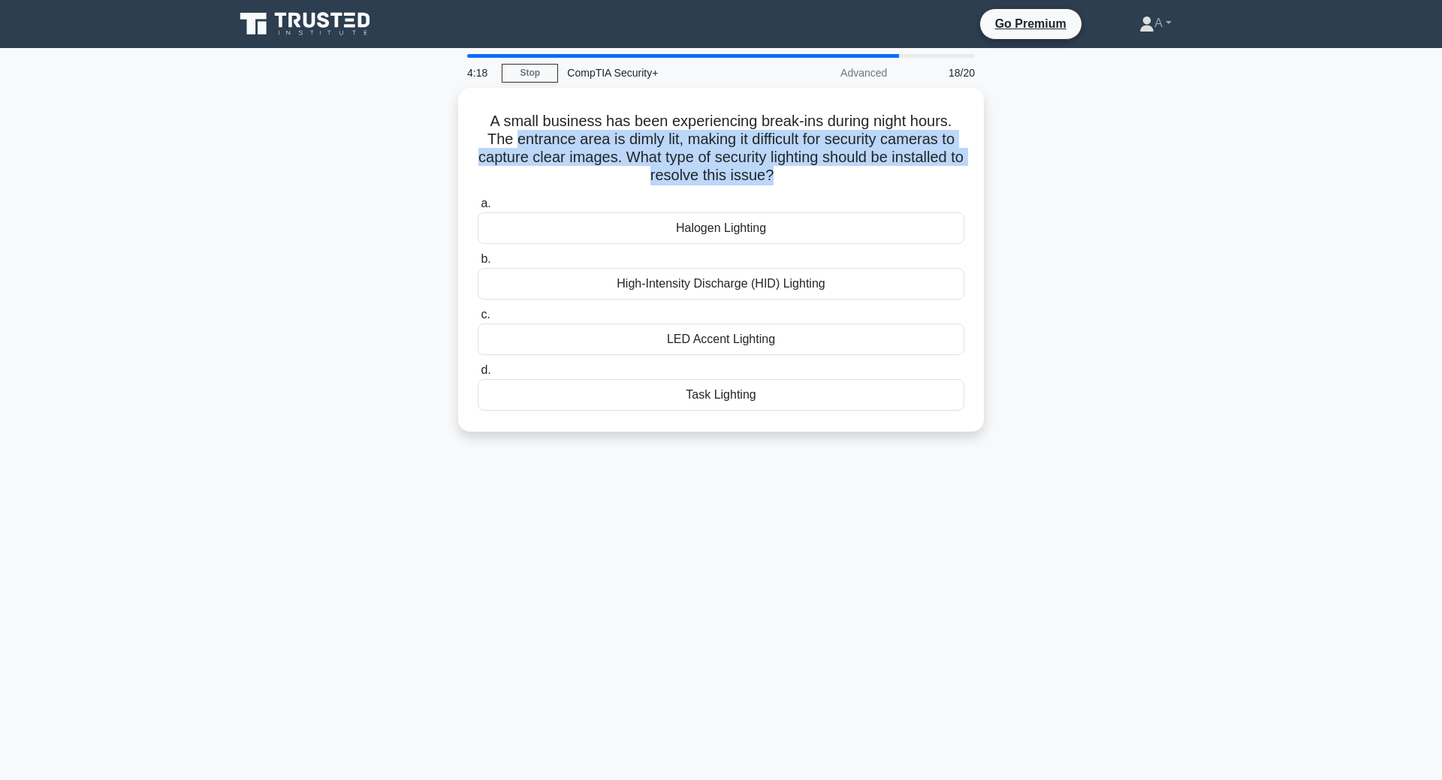
drag, startPoint x: 964, startPoint y: 182, endPoint x: 1006, endPoint y: 100, distance: 92.7
click at [1006, 100] on div "A small business has been experiencing break-ins during night hours. The entran…" at bounding box center [720, 269] width 991 height 362
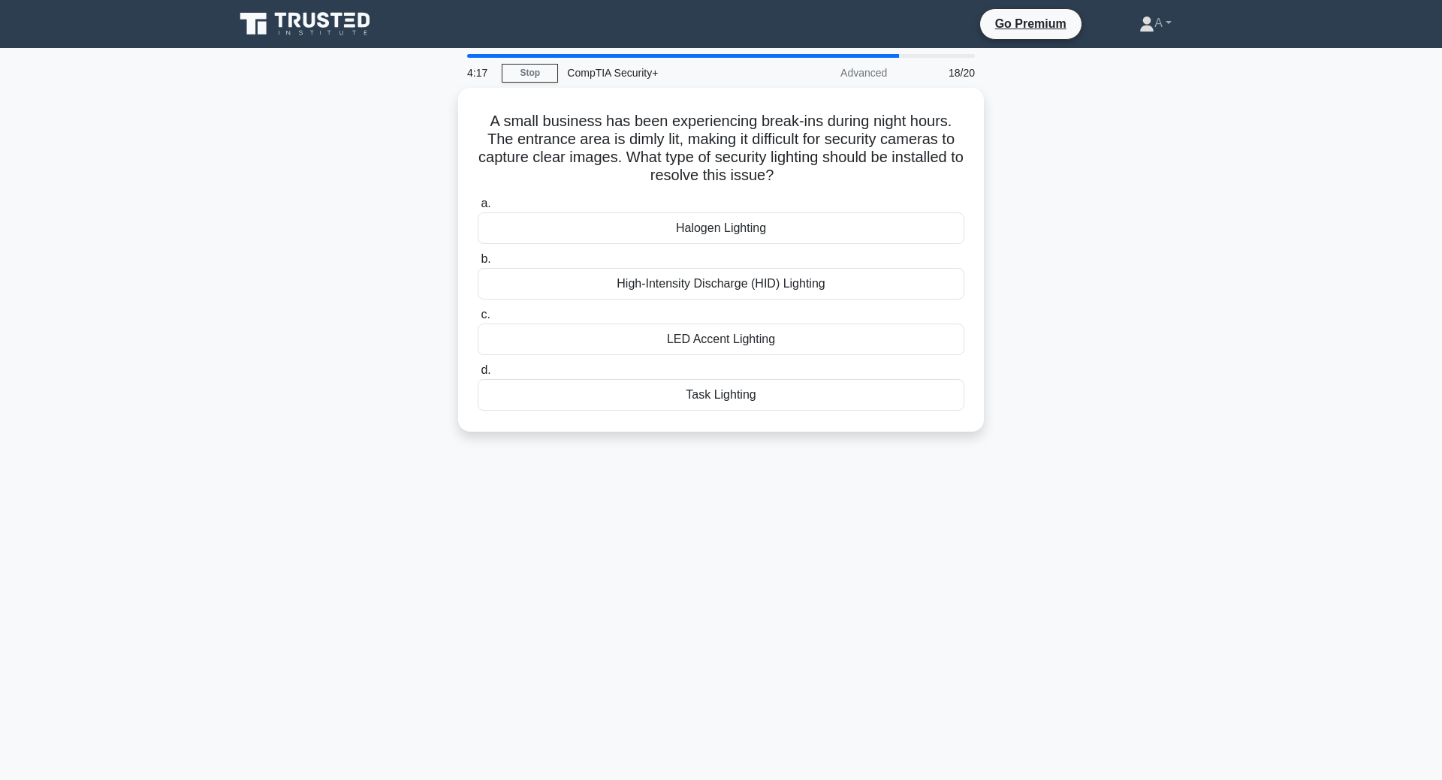
click at [988, 137] on div "A small business has been experiencing break-ins during night hours. The entran…" at bounding box center [720, 269] width 991 height 362
drag, startPoint x: 988, startPoint y: 137, endPoint x: 992, endPoint y: 172, distance: 34.7
click at [992, 172] on div "A small business has been experiencing break-ins during night hours. The entran…" at bounding box center [720, 269] width 991 height 362
click at [725, 396] on div "Task Lighting" at bounding box center [721, 391] width 487 height 32
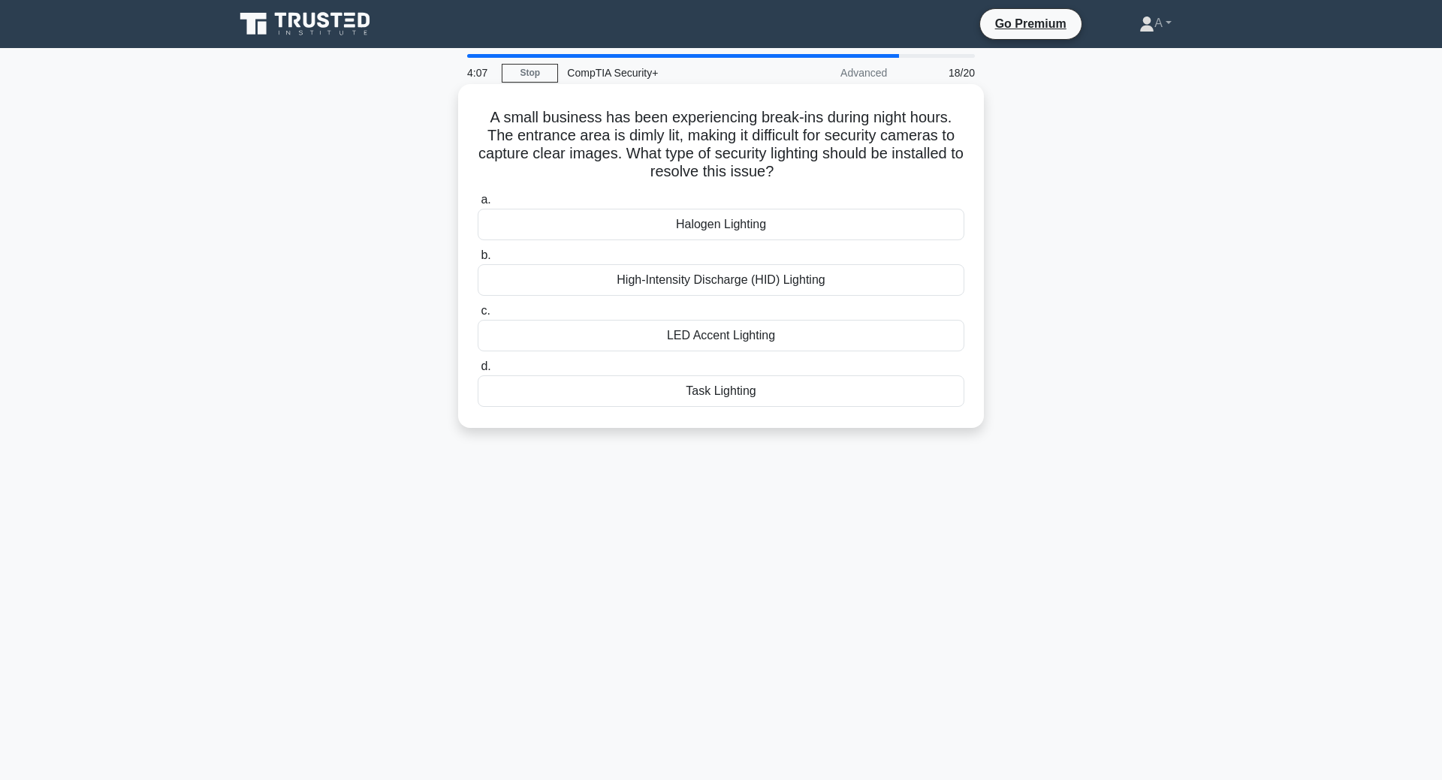
click at [478, 372] on input "d. Task Lighting" at bounding box center [478, 367] width 0 height 10
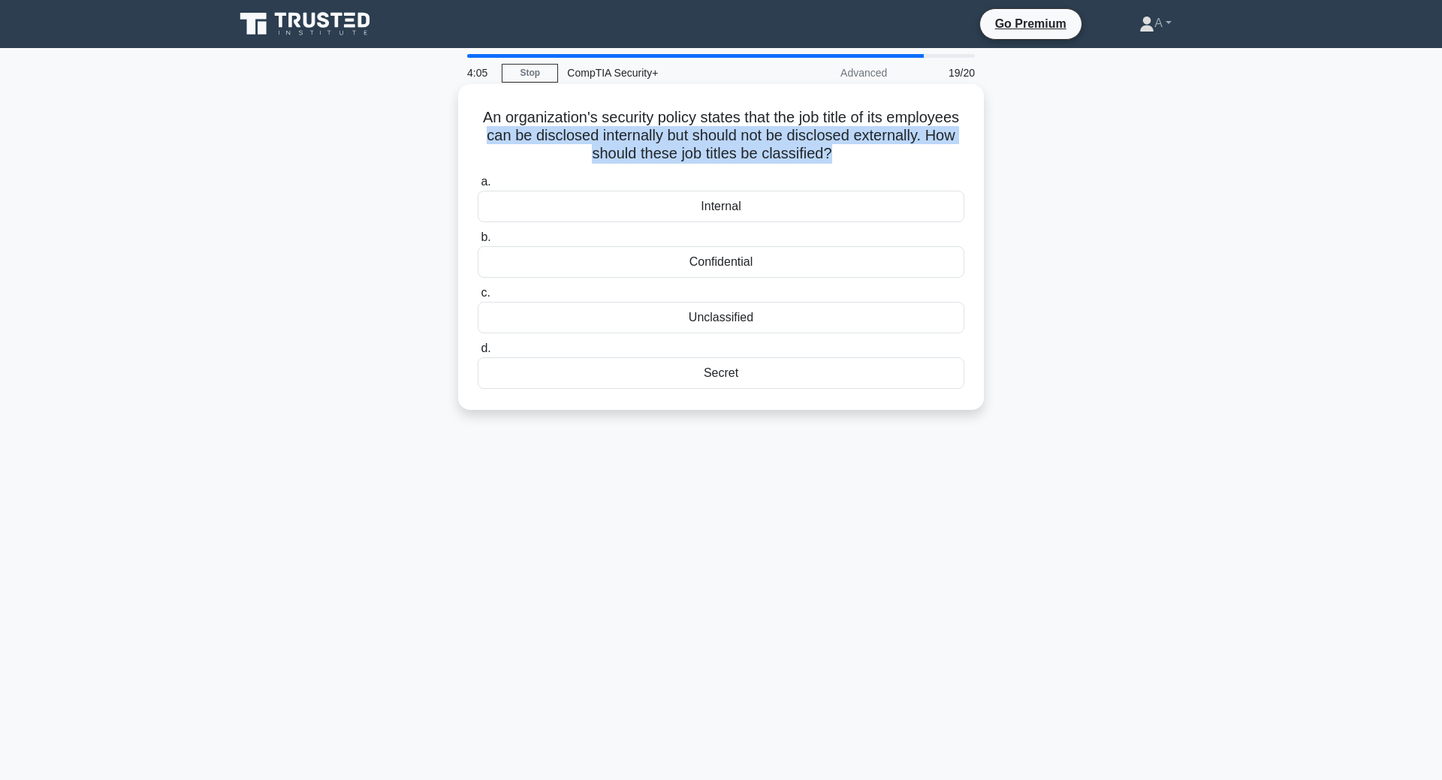
drag, startPoint x: 977, startPoint y: 163, endPoint x: 983, endPoint y: 94, distance: 69.3
click at [983, 94] on div "An organization's security policy states that the job title of its employees ca…" at bounding box center [721, 247] width 526 height 326
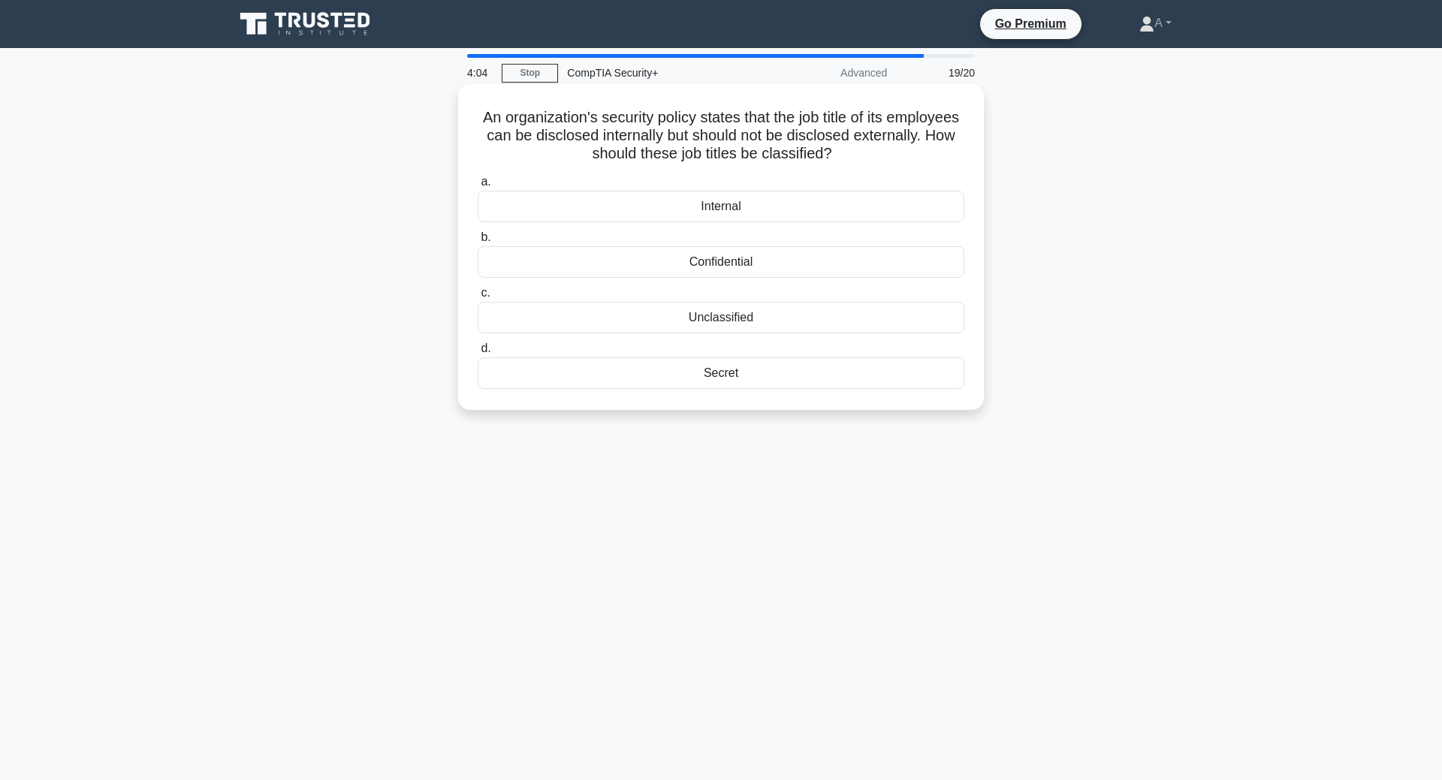
click at [892, 111] on h5 "An organization's security policy states that the job title of its employees ca…" at bounding box center [721, 136] width 490 height 56
click at [1059, 173] on div "An organization's security policy states that the job title of its employees ca…" at bounding box center [720, 260] width 991 height 344
click at [755, 255] on div "Confidential" at bounding box center [721, 262] width 487 height 32
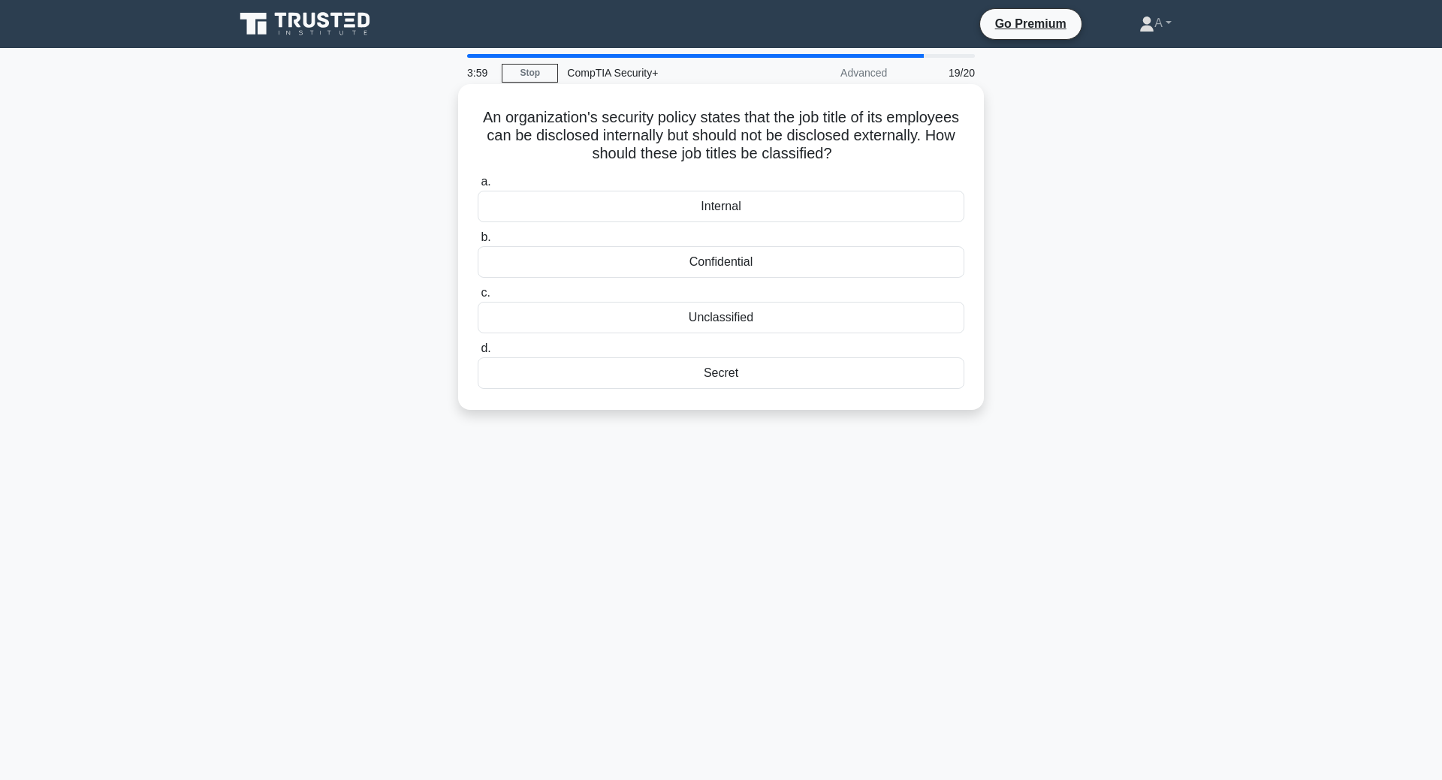
click at [478, 243] on input "b. Confidential" at bounding box center [478, 238] width 0 height 10
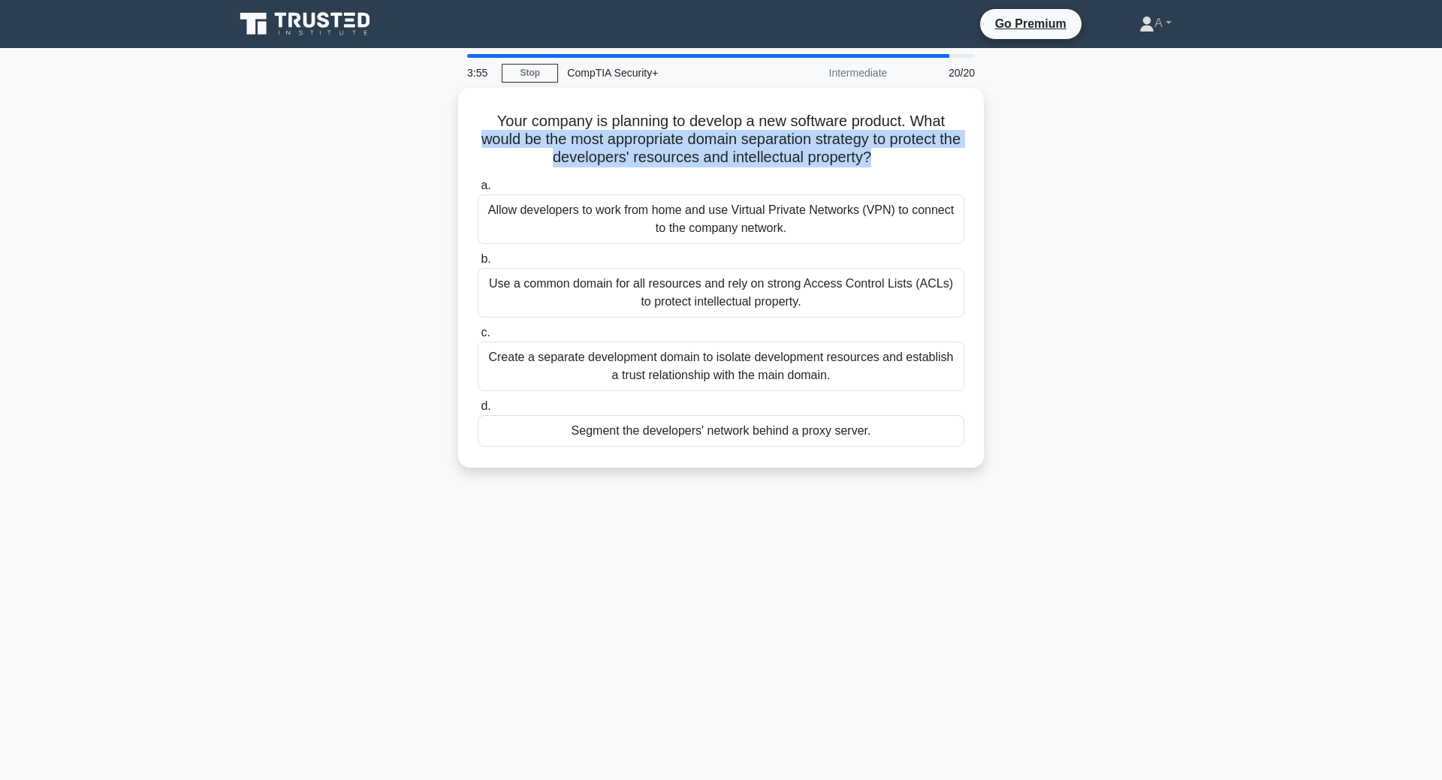
drag, startPoint x: 933, startPoint y: 161, endPoint x: 377, endPoint y: 135, distance: 557.1
click at [377, 135] on div "Your company is planning to develop a new software product. What would be the m…" at bounding box center [720, 287] width 991 height 398
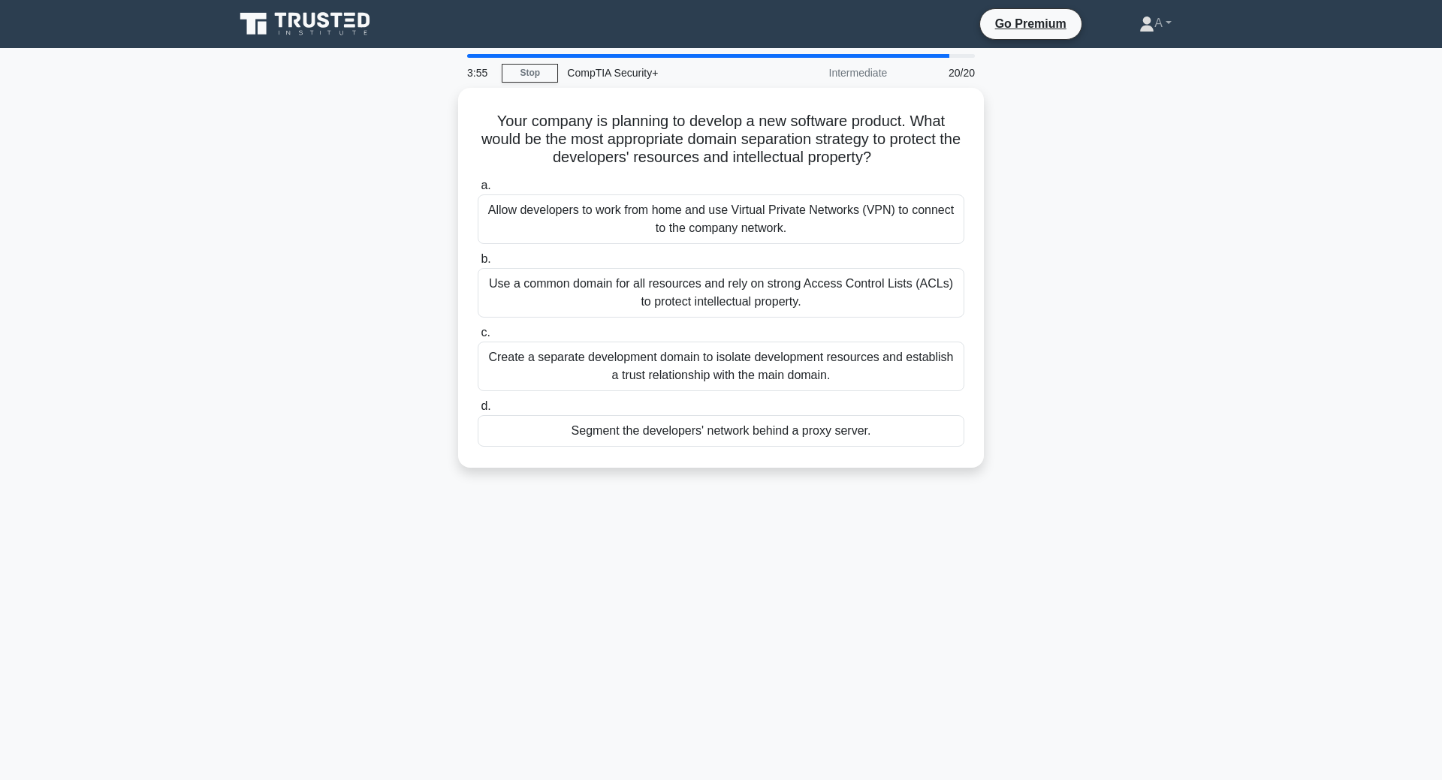
click at [377, 135] on div "Your company is planning to develop a new software product. What would be the m…" at bounding box center [720, 287] width 991 height 398
click at [376, 134] on div "Your company is planning to develop a new software product. What would be the m…" at bounding box center [720, 287] width 991 height 398
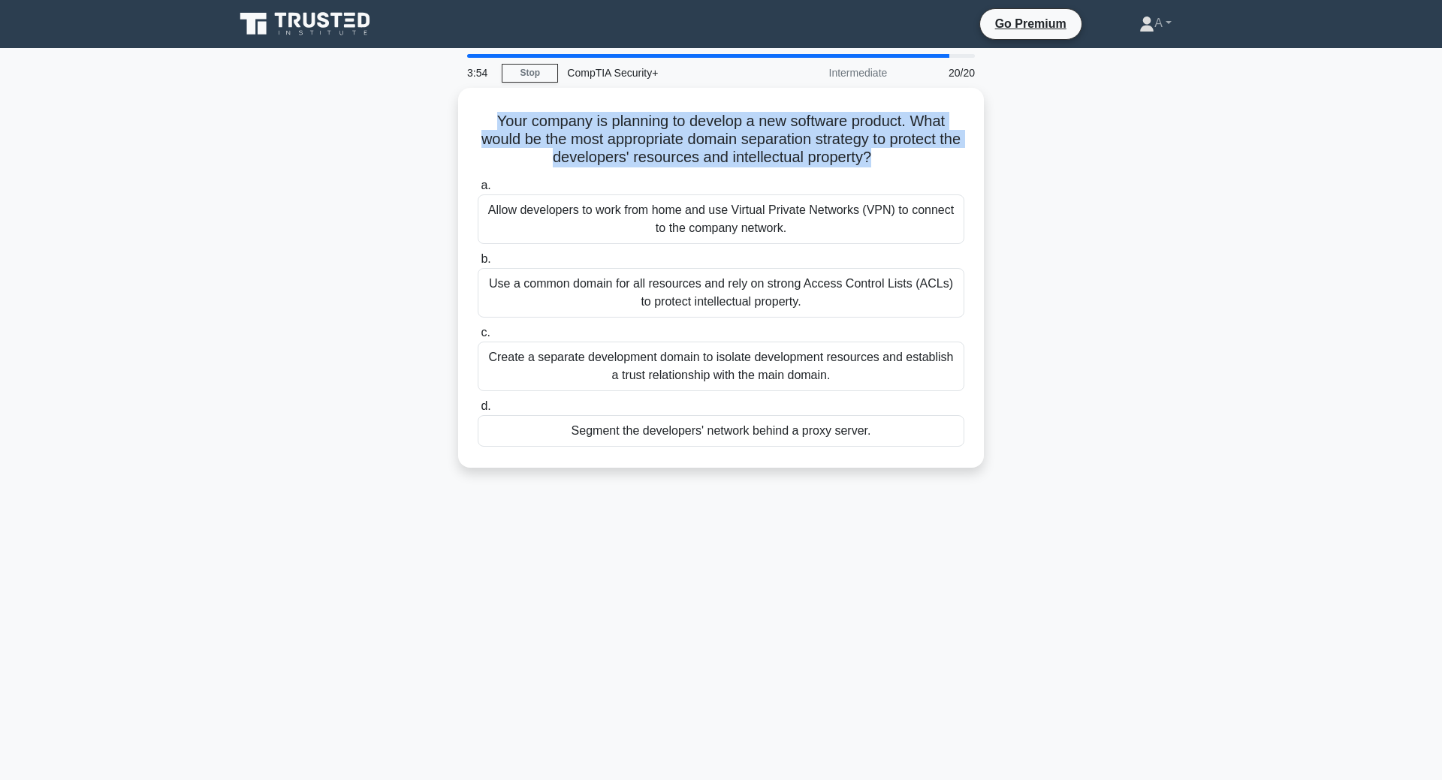
click at [376, 134] on div "Your company is planning to develop a new software product. What would be the m…" at bounding box center [720, 287] width 991 height 398
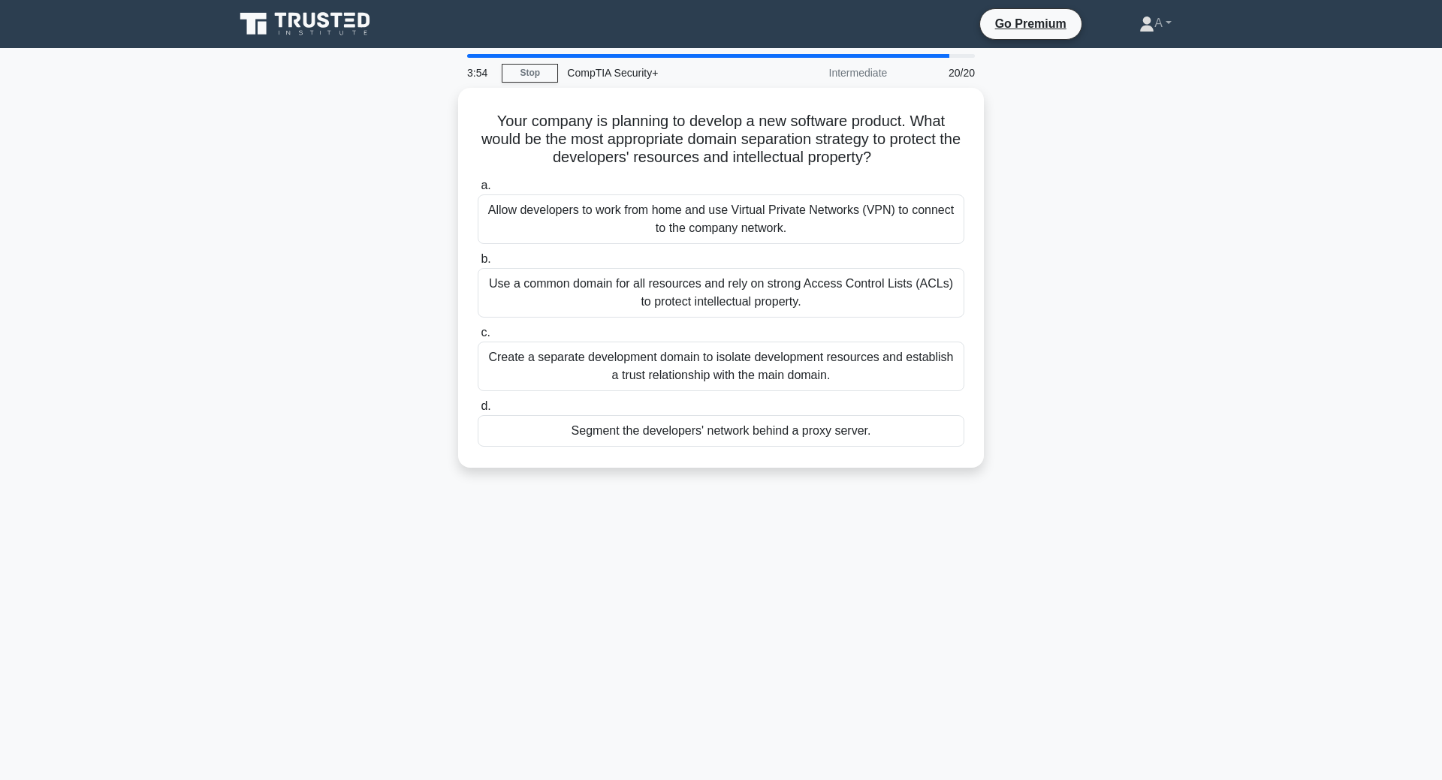
click at [376, 134] on div "Your company is planning to develop a new software product. What would be the m…" at bounding box center [720, 287] width 991 height 398
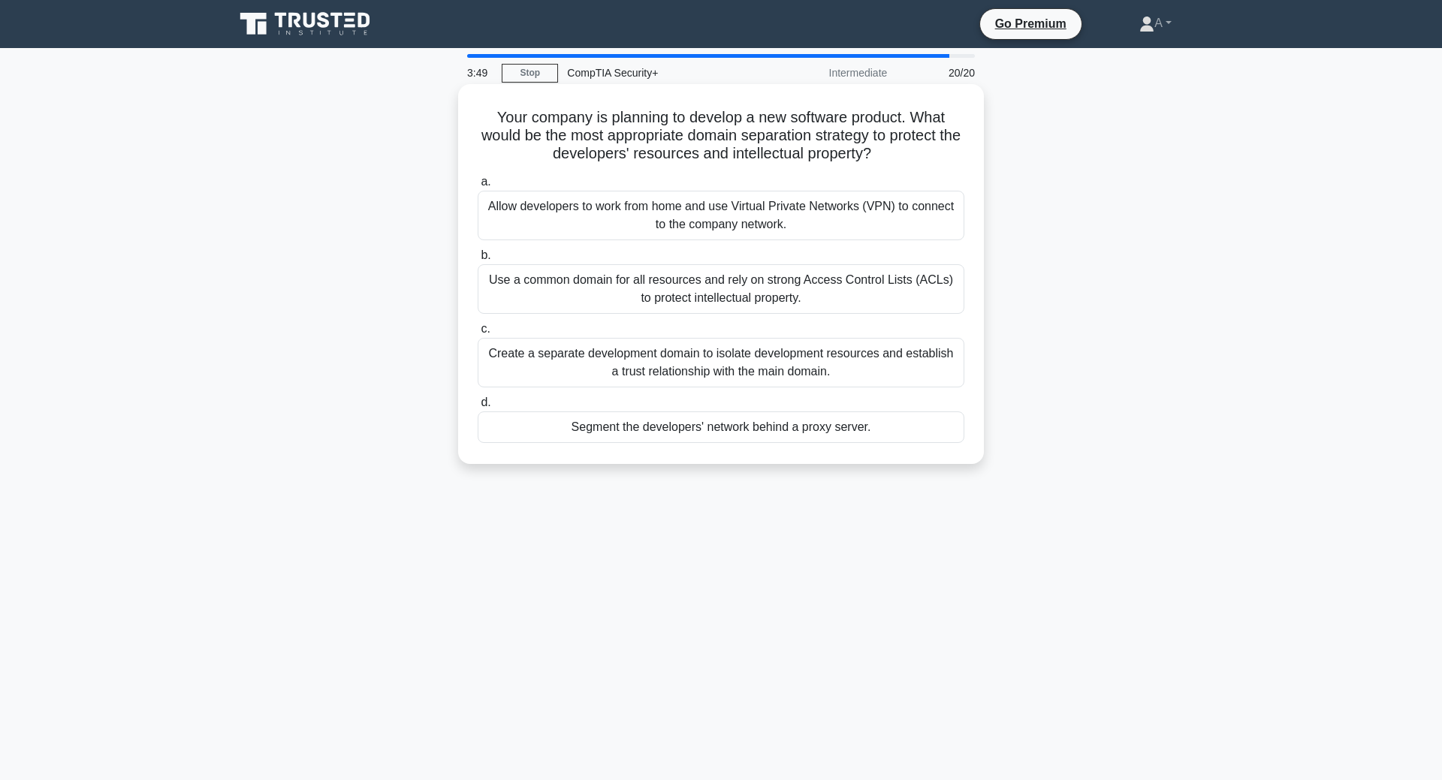
drag, startPoint x: 949, startPoint y: 162, endPoint x: 967, endPoint y: 145, distance: 25.0
click at [967, 145] on div "Your company is planning to develop a new software product. What would be the m…" at bounding box center [721, 274] width 514 height 368
drag, startPoint x: 954, startPoint y: 155, endPoint x: 965, endPoint y: 140, distance: 18.8
click at [965, 140] on h5 "Your company is planning to develop a new software product. What would be the m…" at bounding box center [721, 136] width 490 height 56
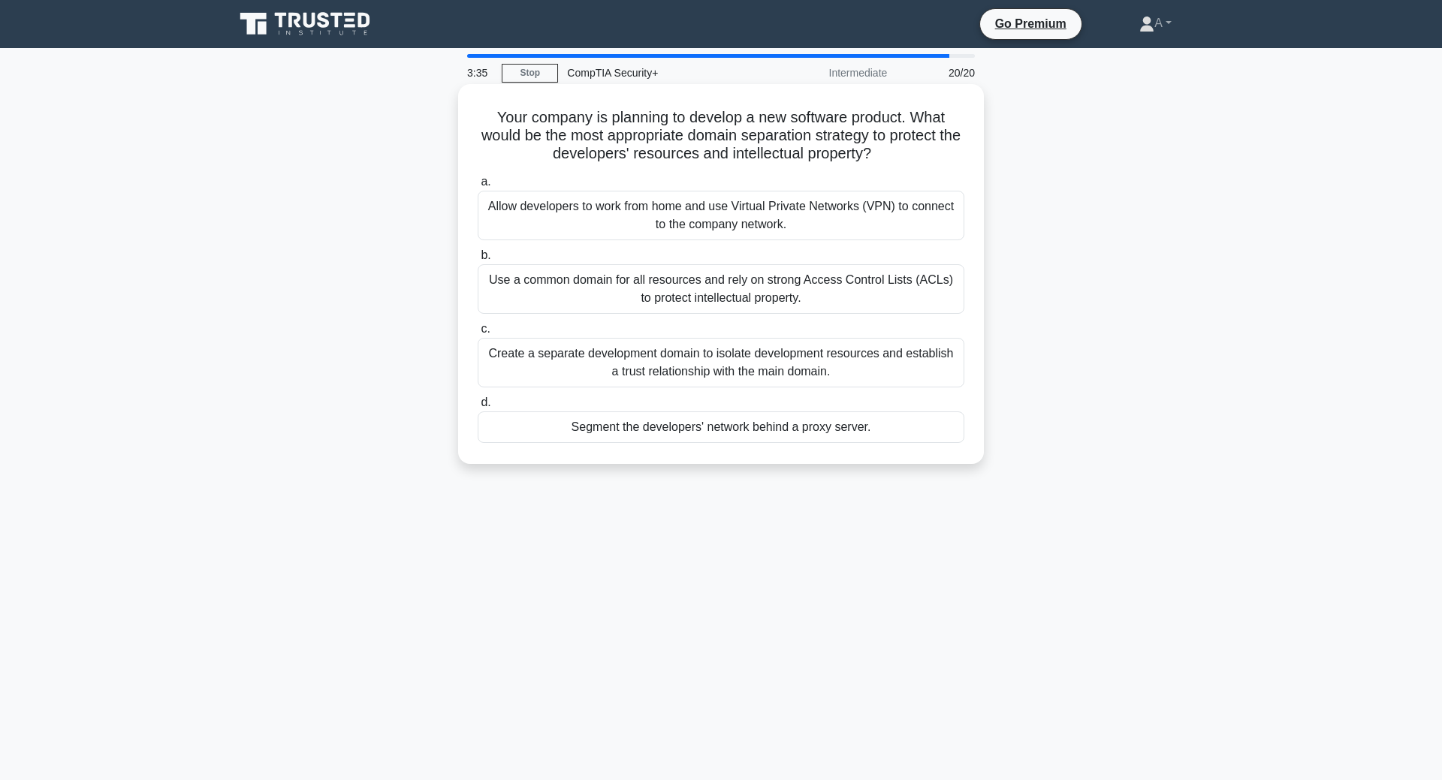
click at [773, 211] on div "Allow developers to work from home and use Virtual Private Networks (VPN) to co…" at bounding box center [721, 216] width 487 height 50
click at [478, 187] on input "a. Allow developers to work from home and use Virtual Private Networks (VPN) to…" at bounding box center [478, 182] width 0 height 10
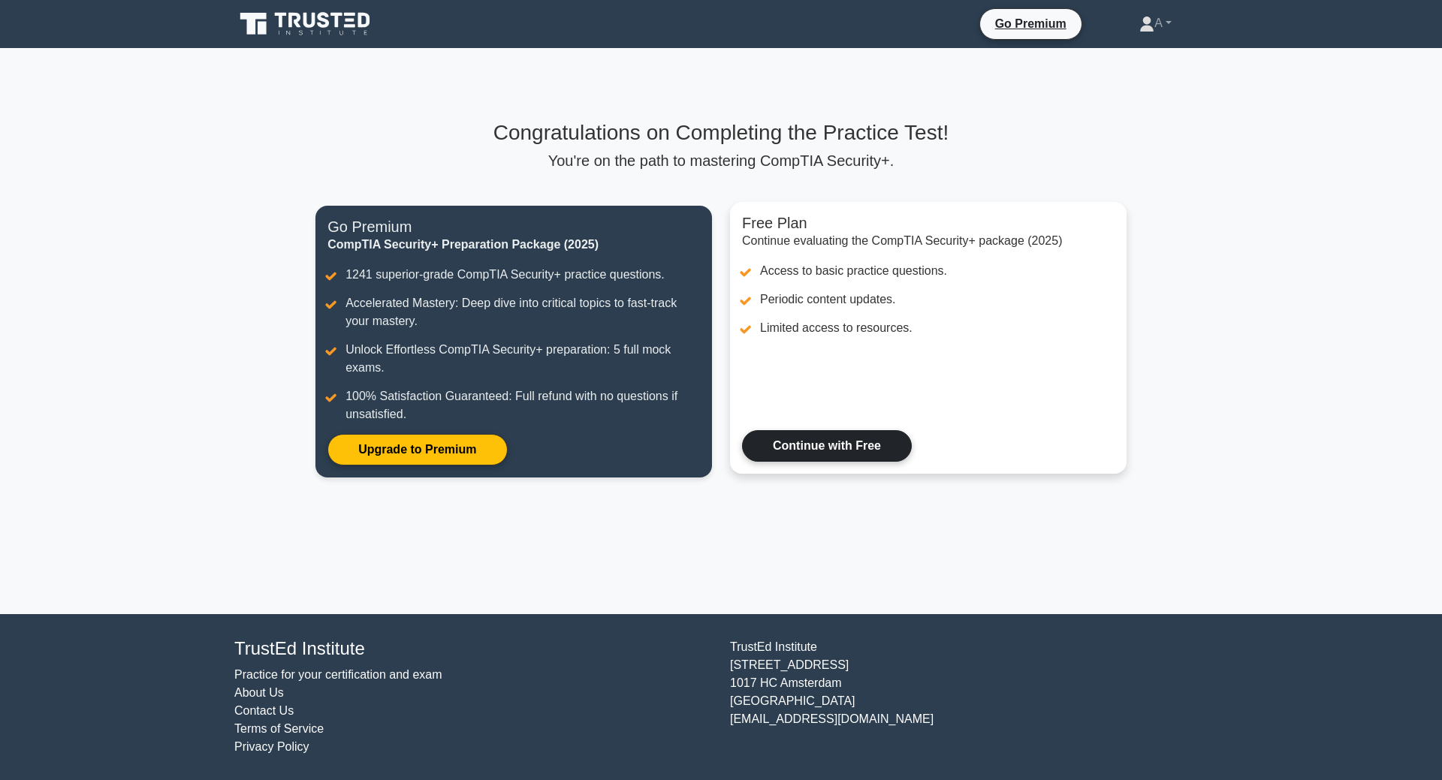
click at [814, 451] on link "Continue with Free" at bounding box center [827, 446] width 170 height 32
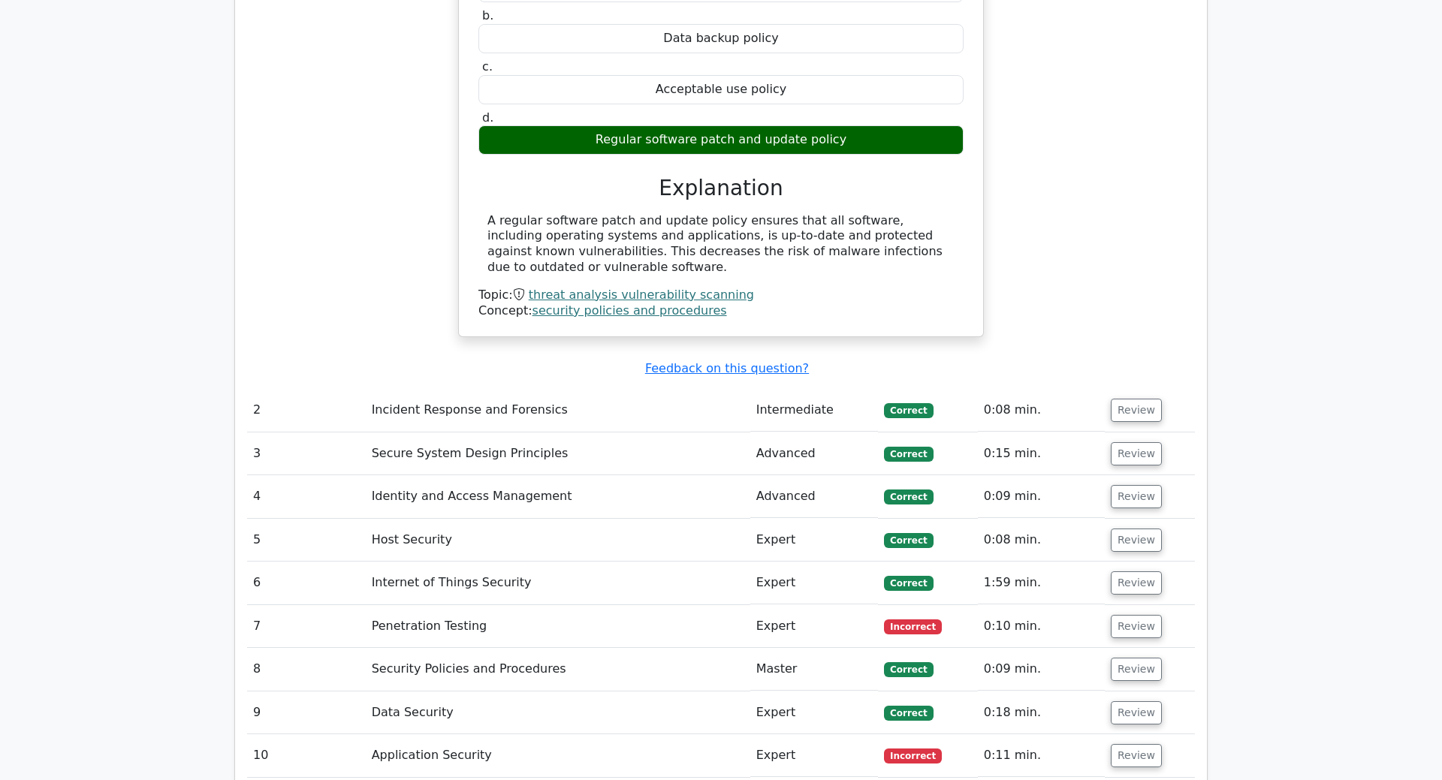
scroll to position [1992, 0]
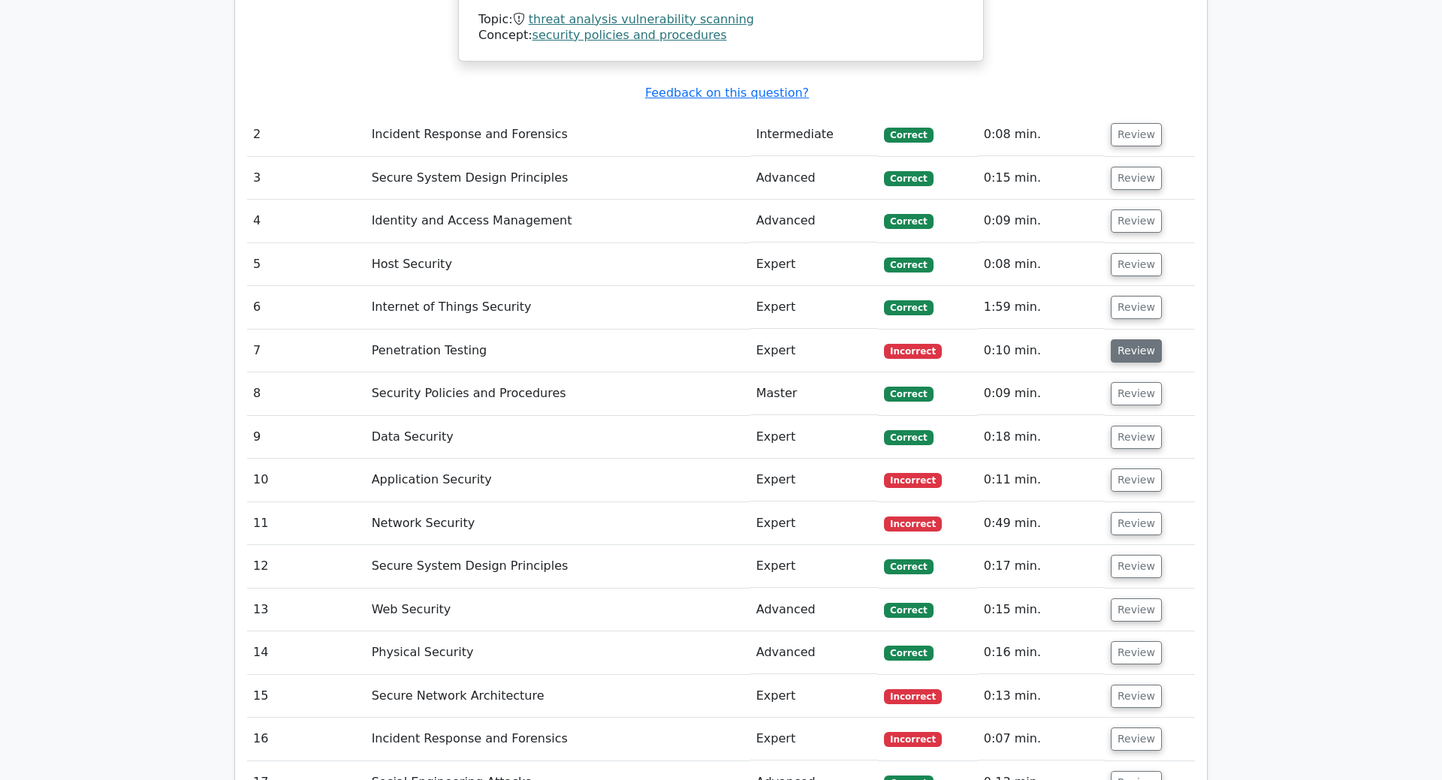
drag, startPoint x: 1118, startPoint y: 312, endPoint x: 1114, endPoint y: 325, distance: 13.3
click at [1118, 339] on button "Review" at bounding box center [1136, 350] width 51 height 23
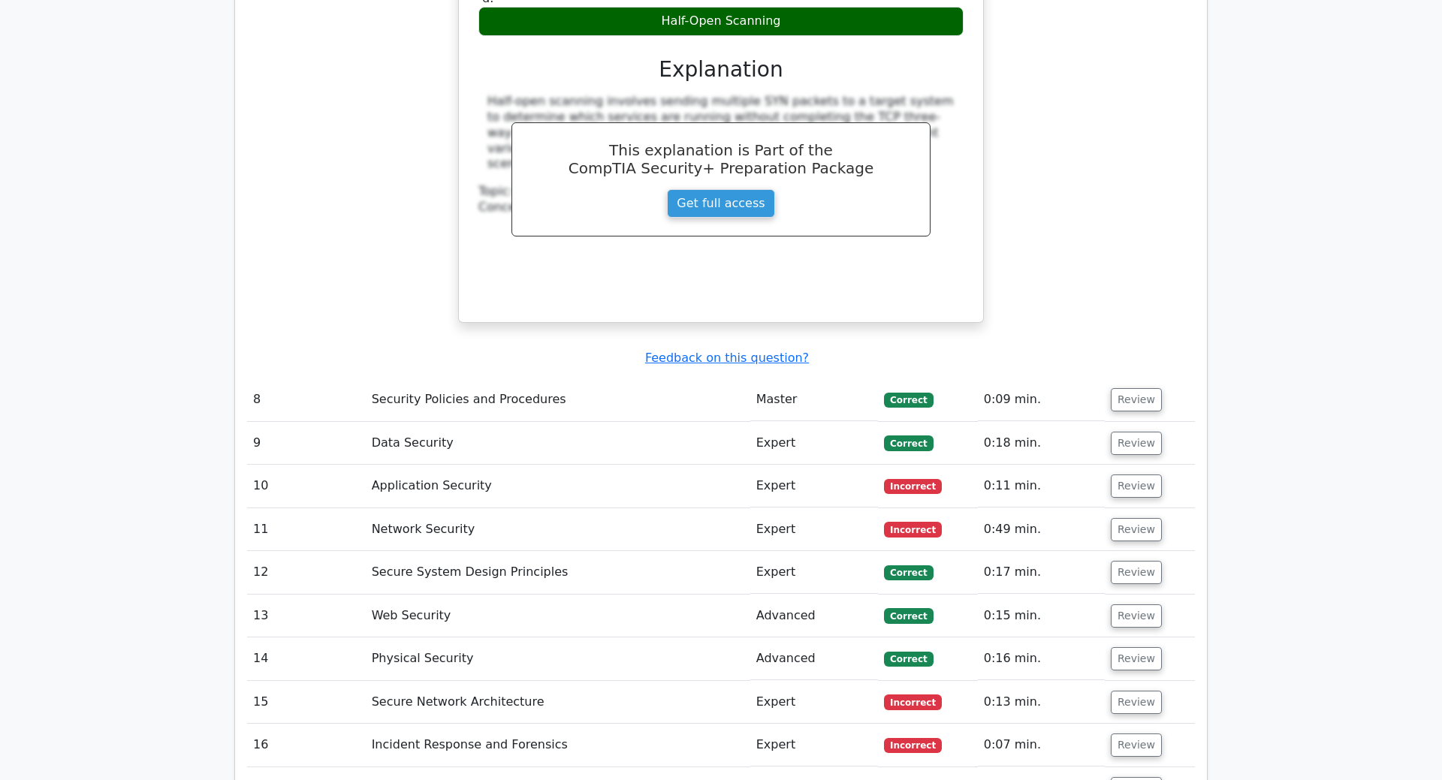
scroll to position [2758, 0]
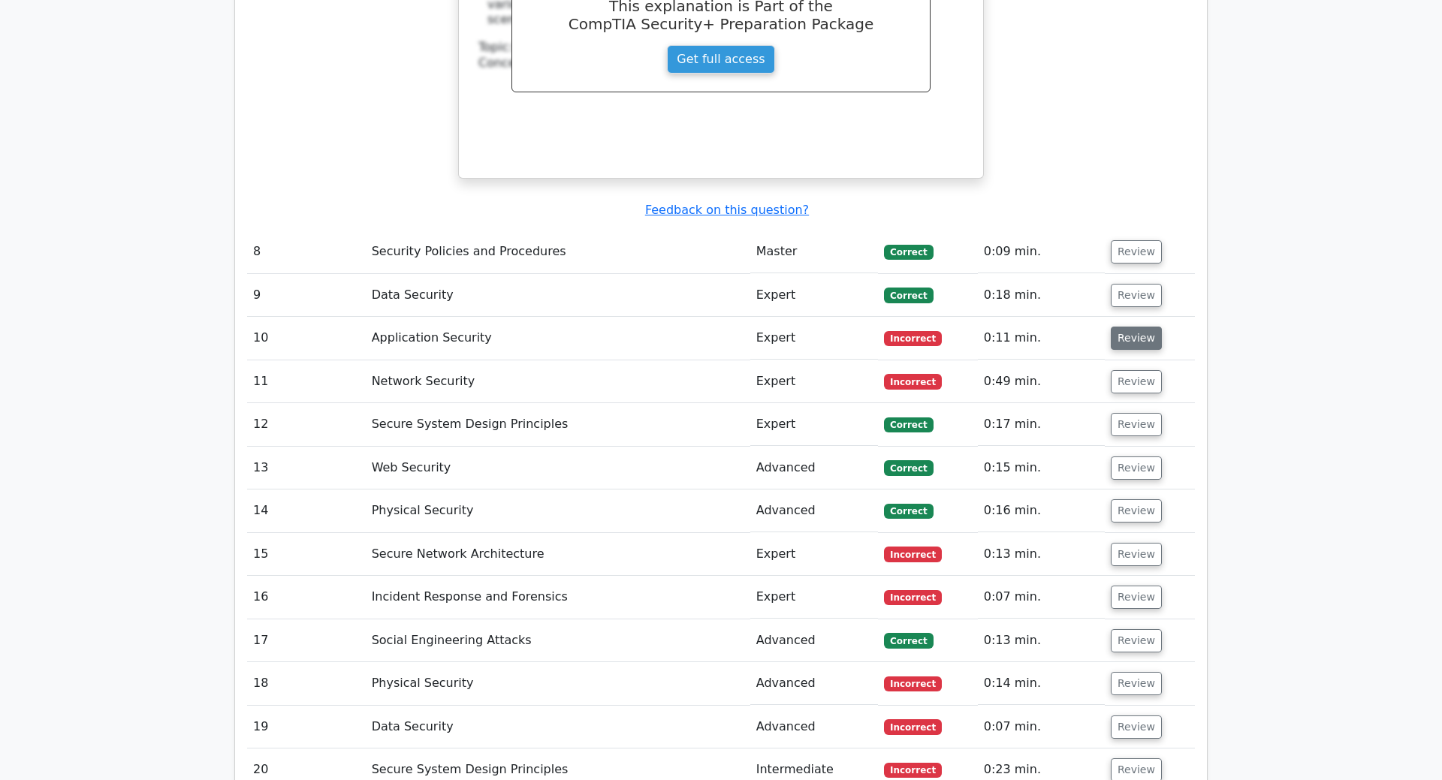
click at [1135, 327] on button "Review" at bounding box center [1136, 338] width 51 height 23
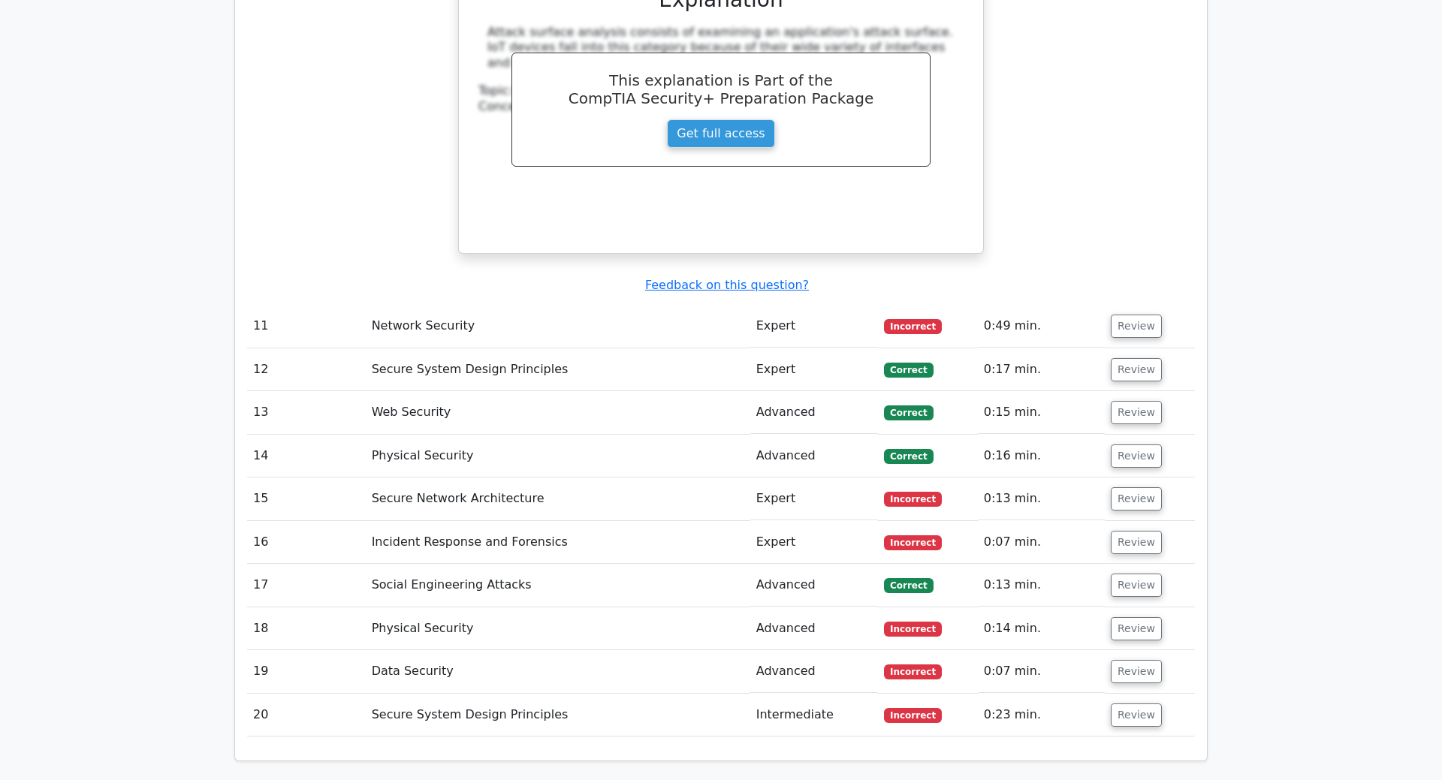
scroll to position [3524, 0]
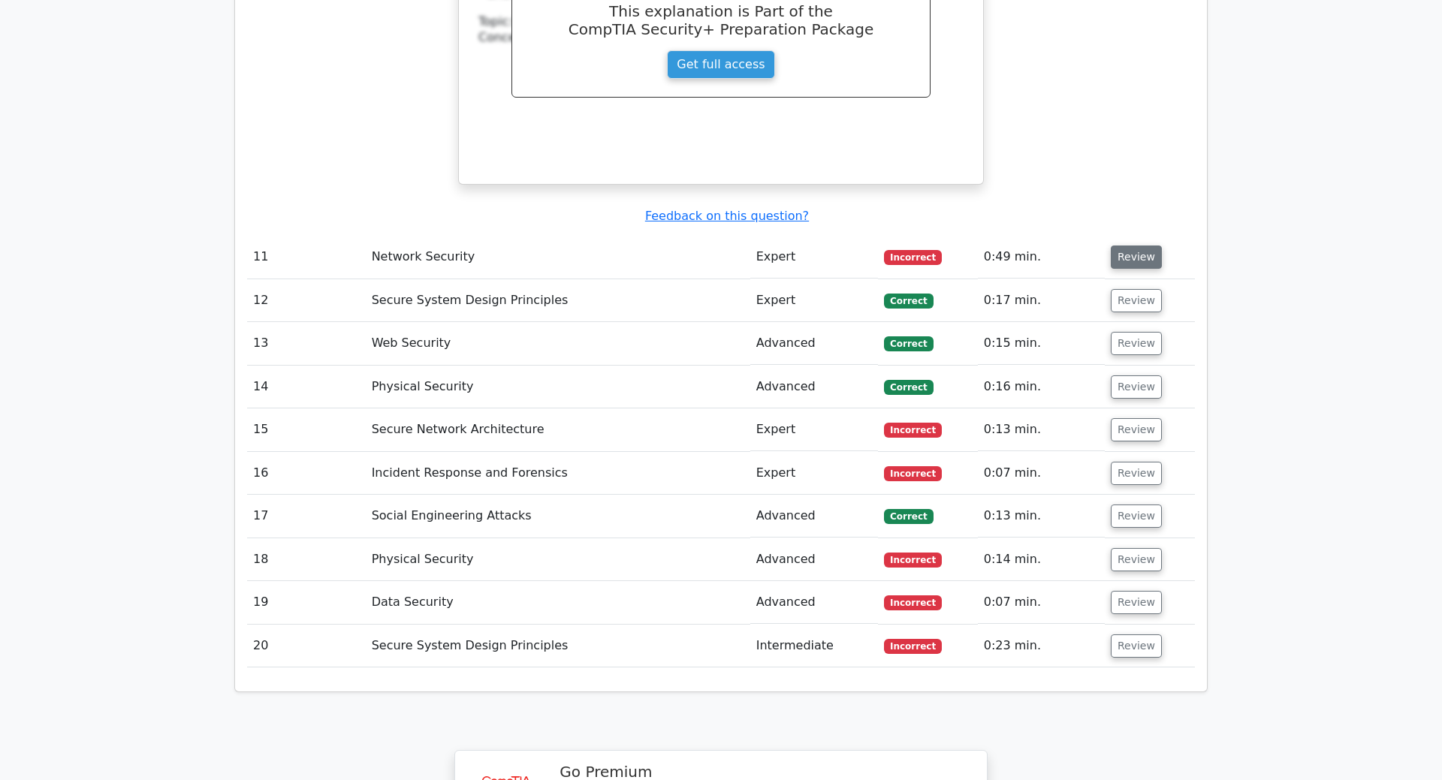
click at [1136, 246] on button "Review" at bounding box center [1136, 257] width 51 height 23
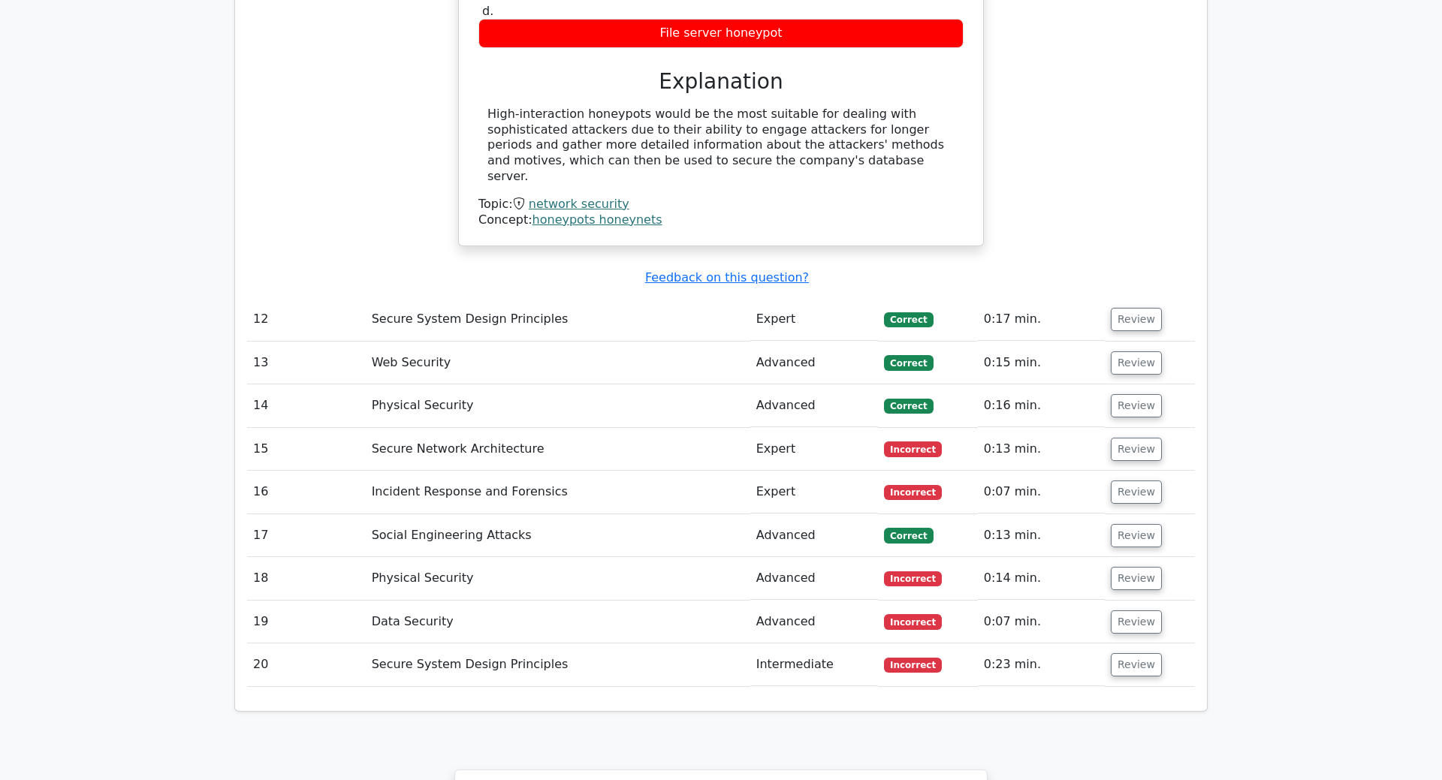
scroll to position [4136, 0]
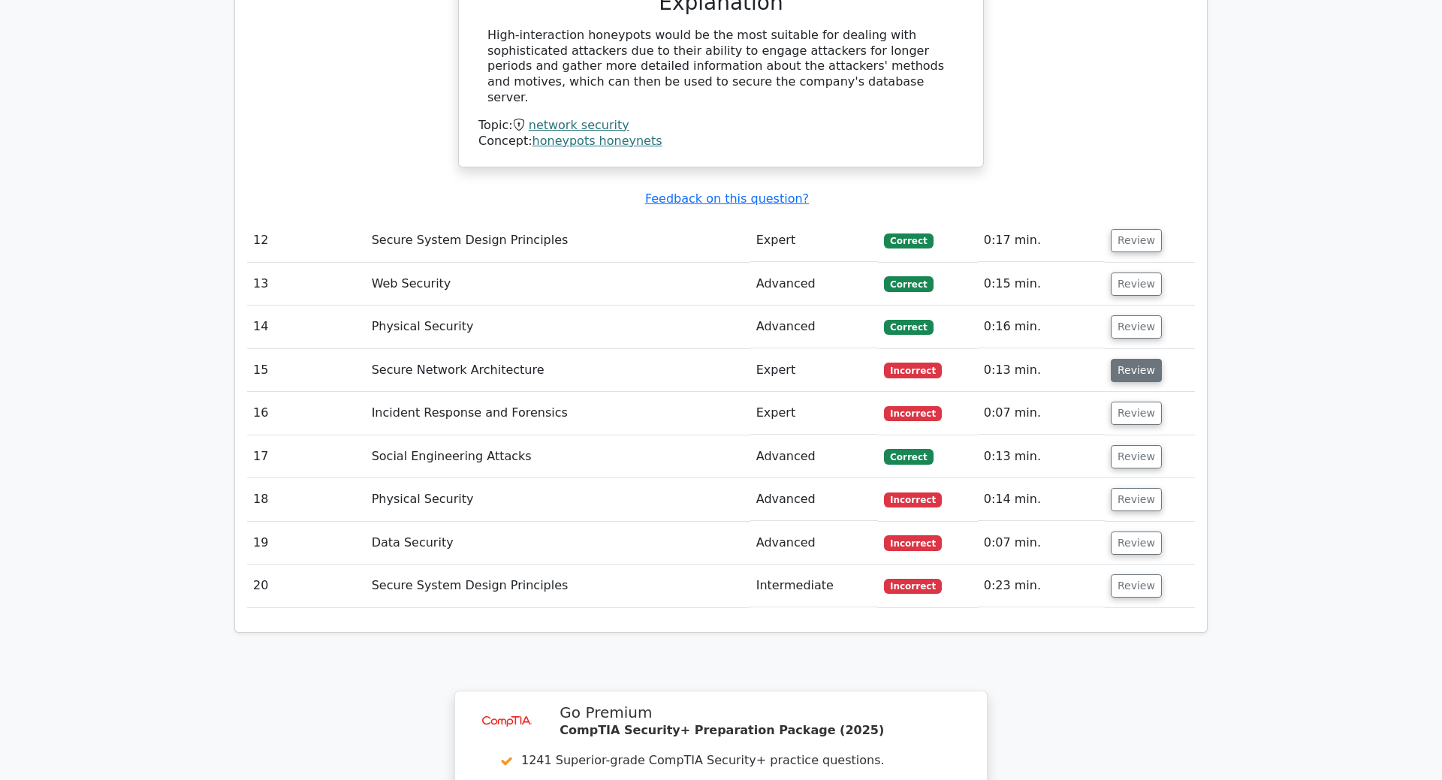
click at [1142, 359] on button "Review" at bounding box center [1136, 370] width 51 height 23
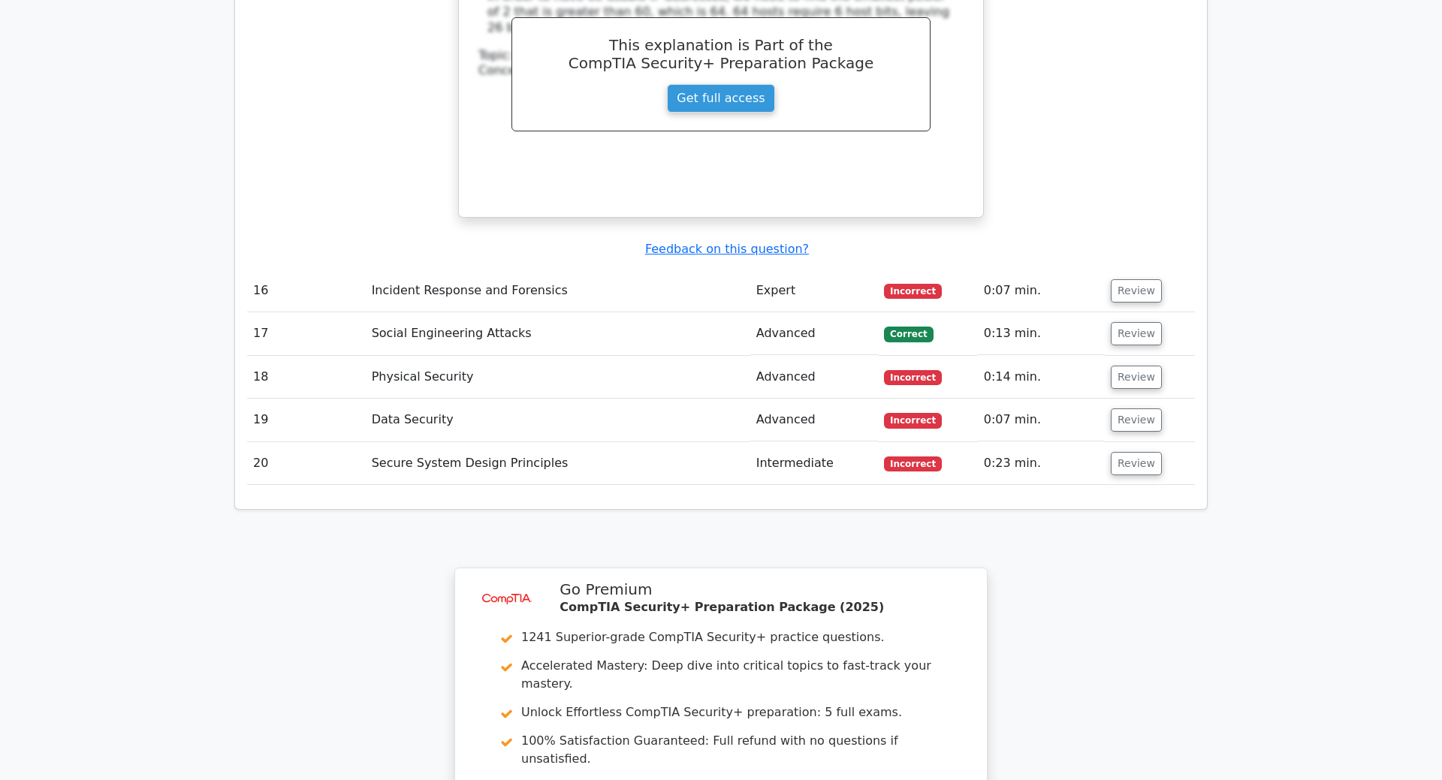
scroll to position [4847, 0]
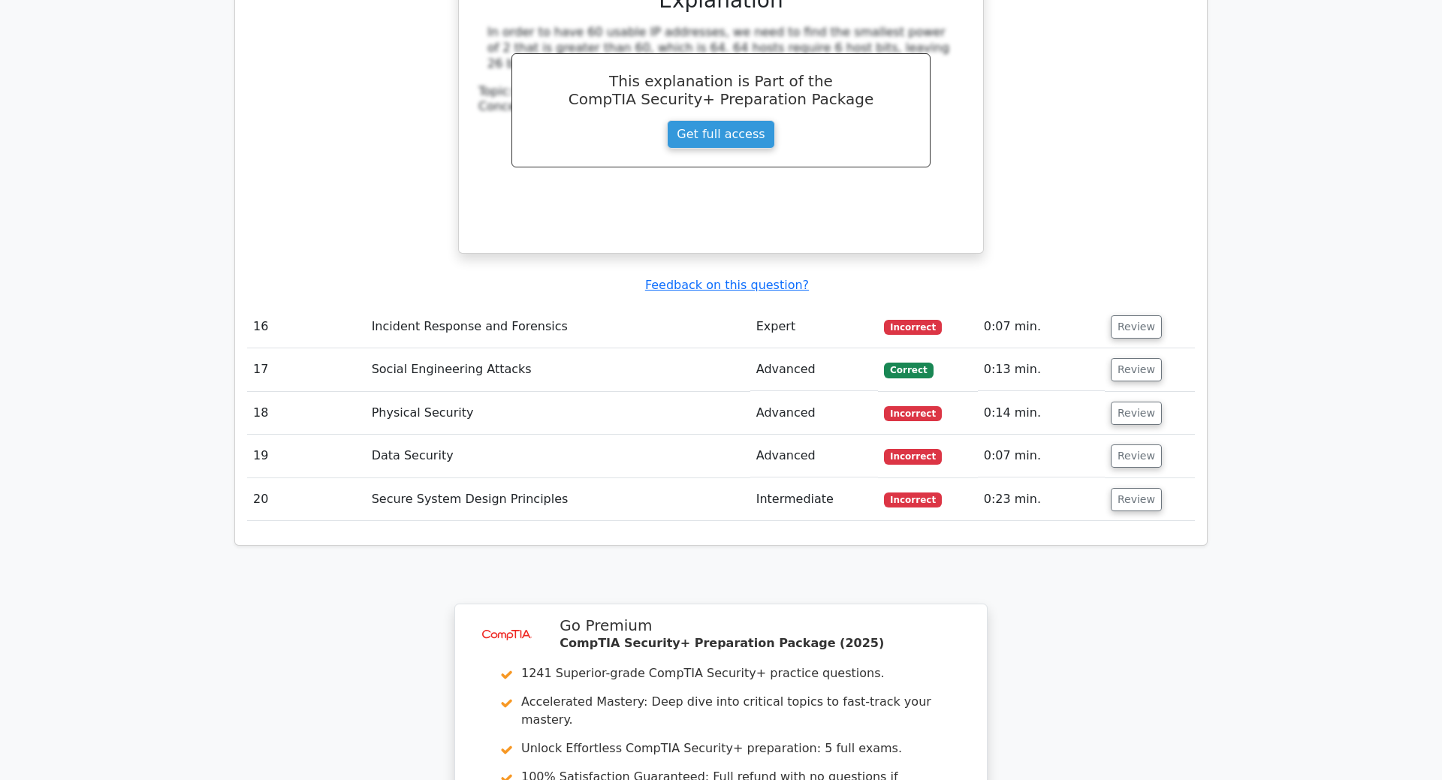
click at [1126, 306] on td "Review" at bounding box center [1150, 327] width 90 height 43
click at [1128, 315] on button "Review" at bounding box center [1136, 326] width 51 height 23
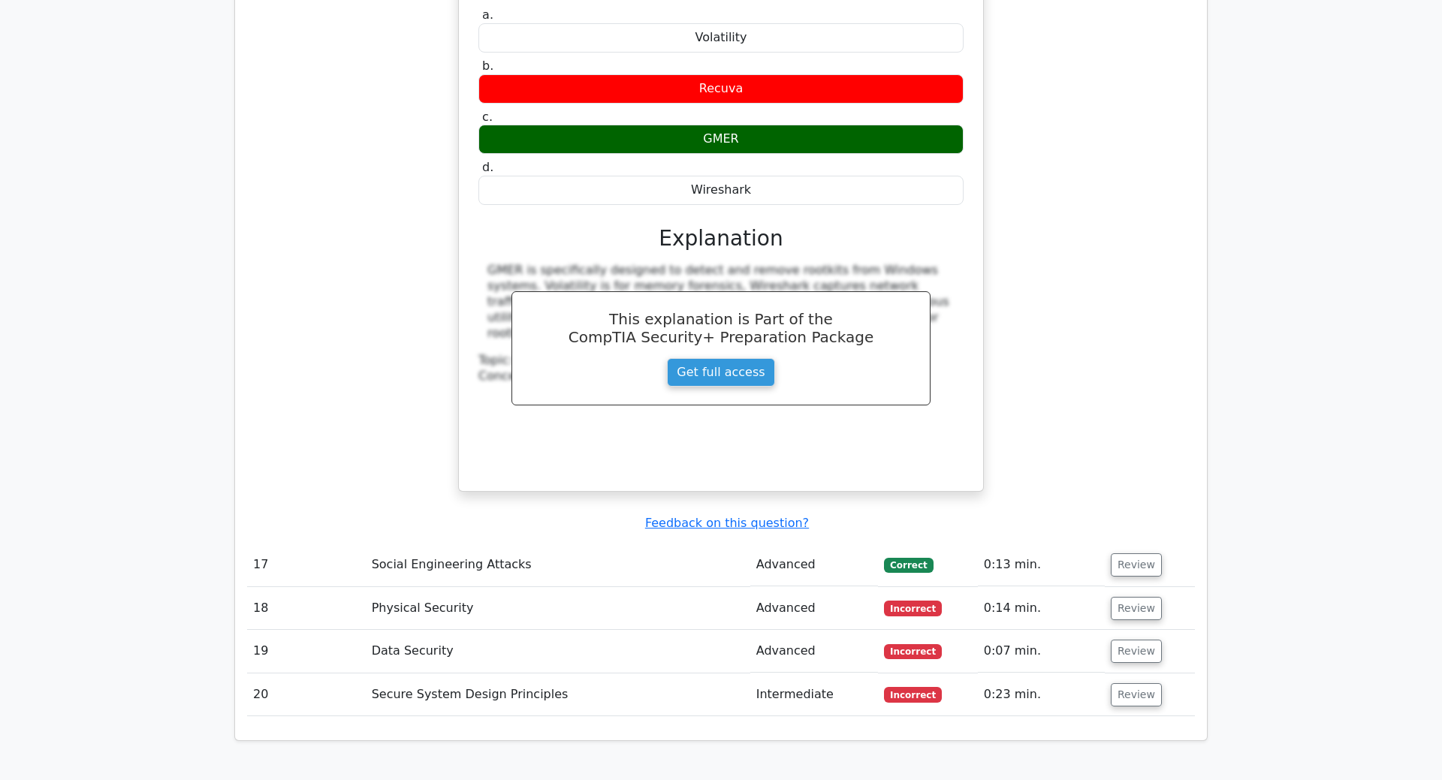
scroll to position [5536, 0]
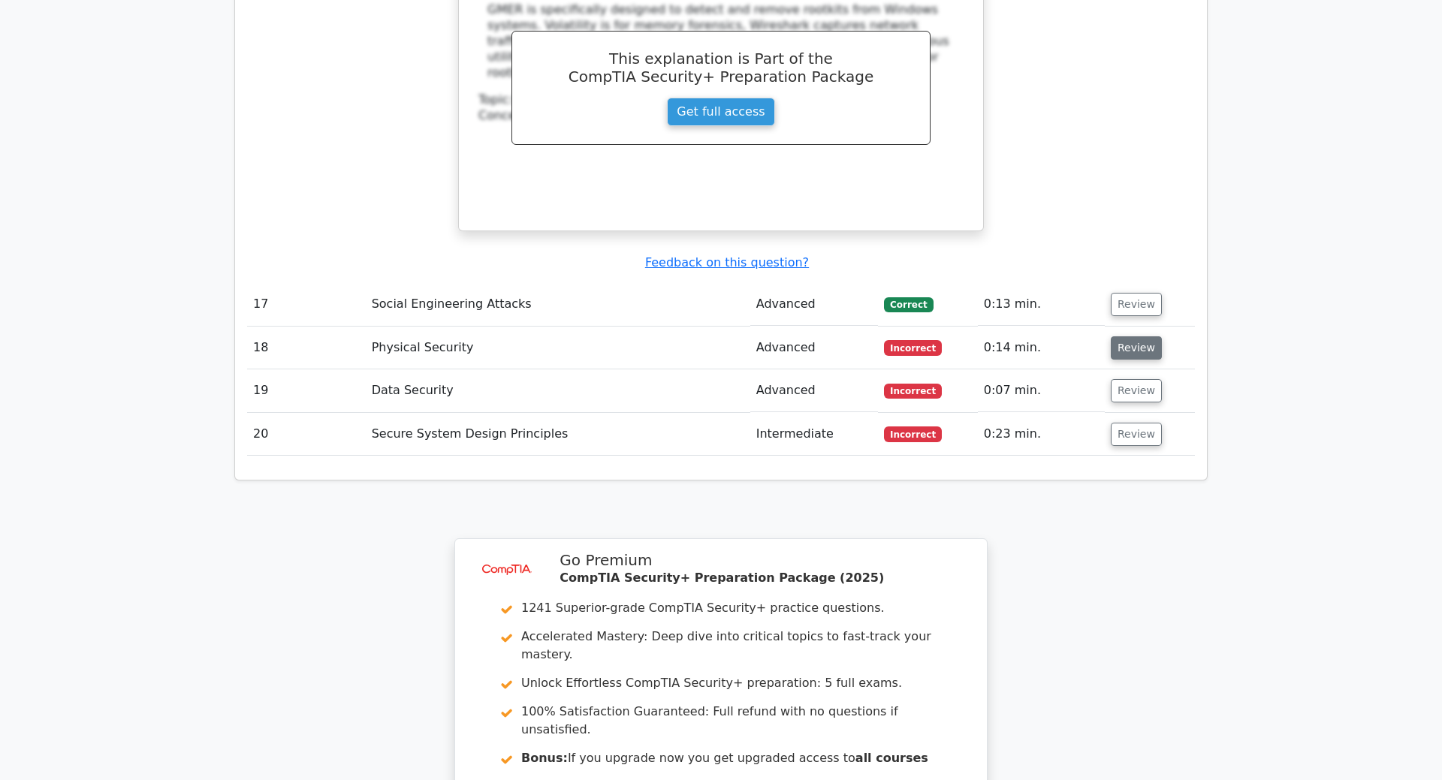
click at [1136, 336] on button "Review" at bounding box center [1136, 347] width 51 height 23
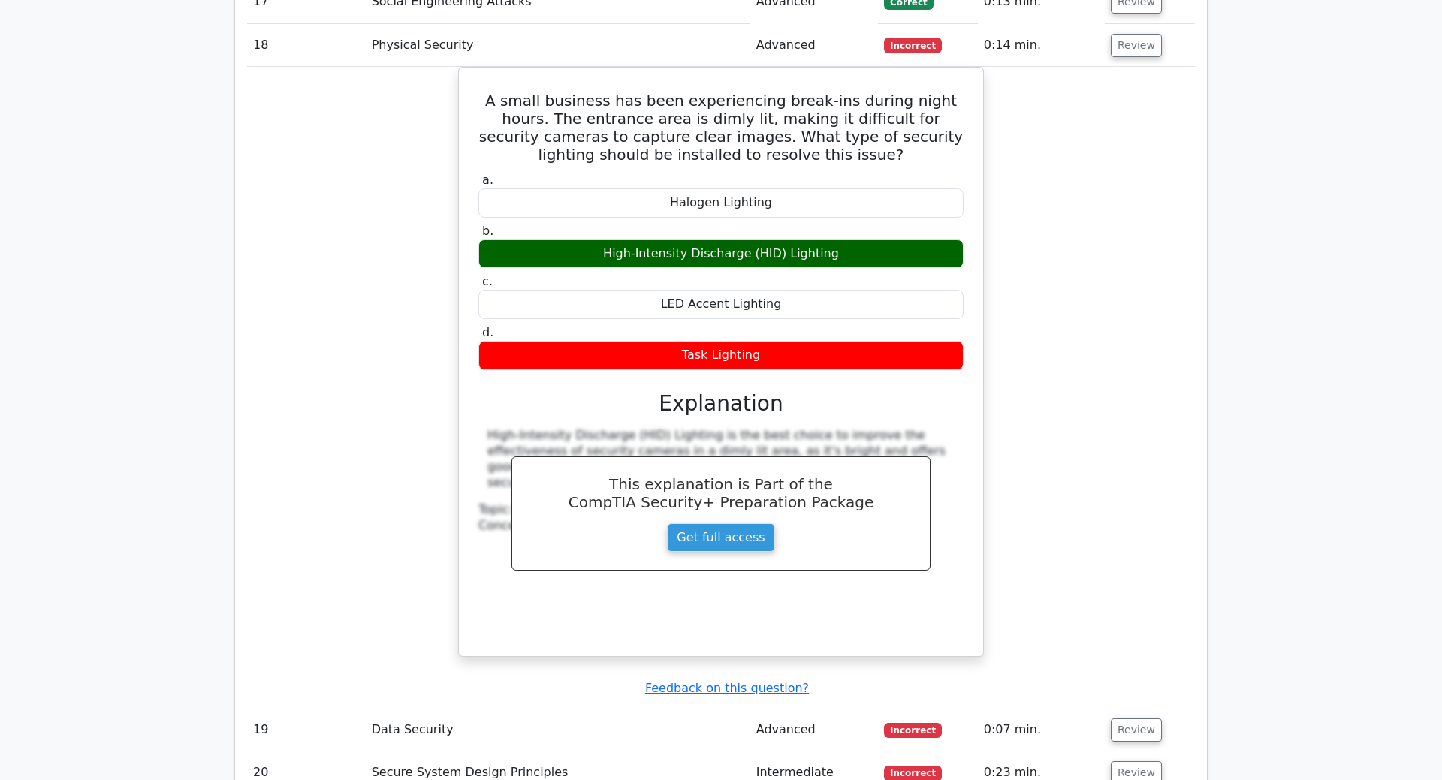
scroll to position [6226, 0]
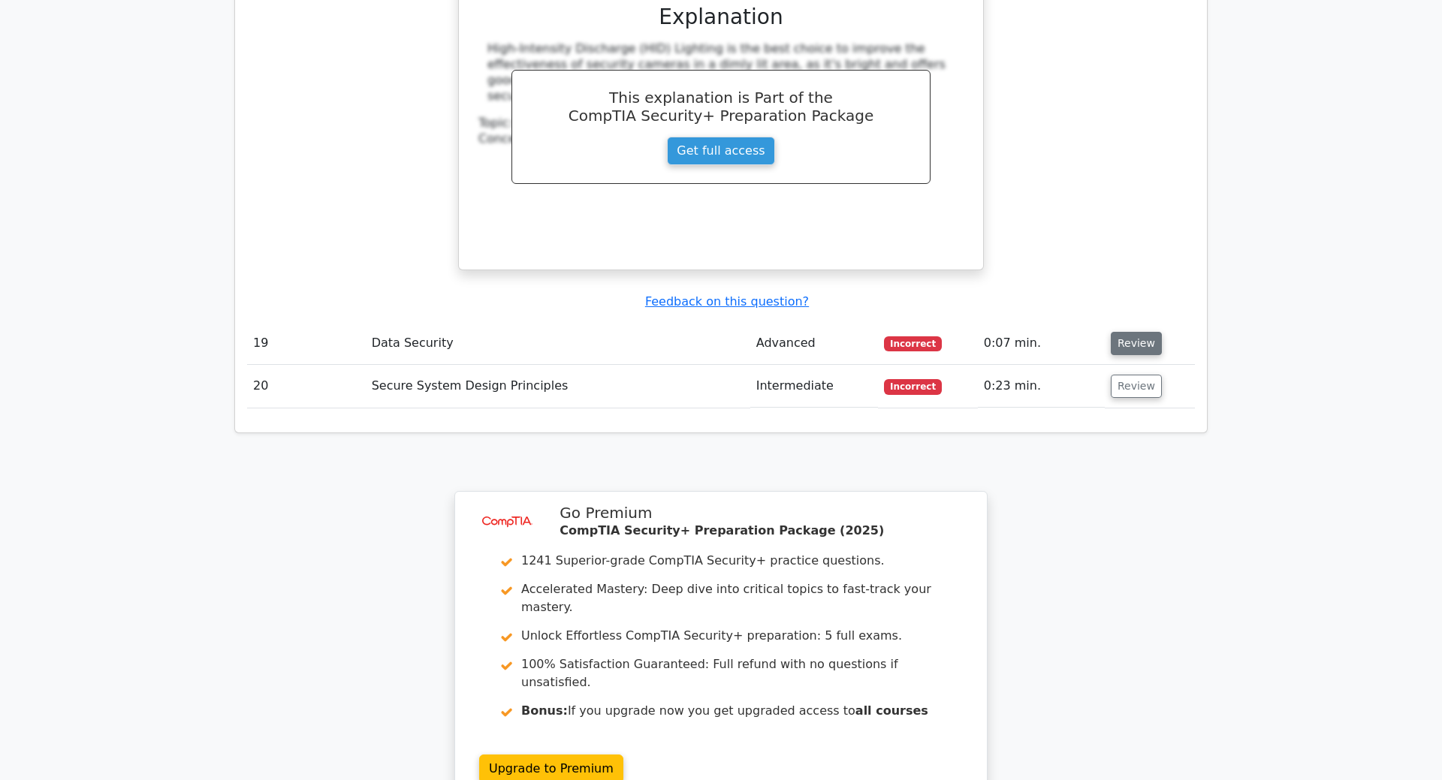
click at [1129, 332] on button "Review" at bounding box center [1136, 343] width 51 height 23
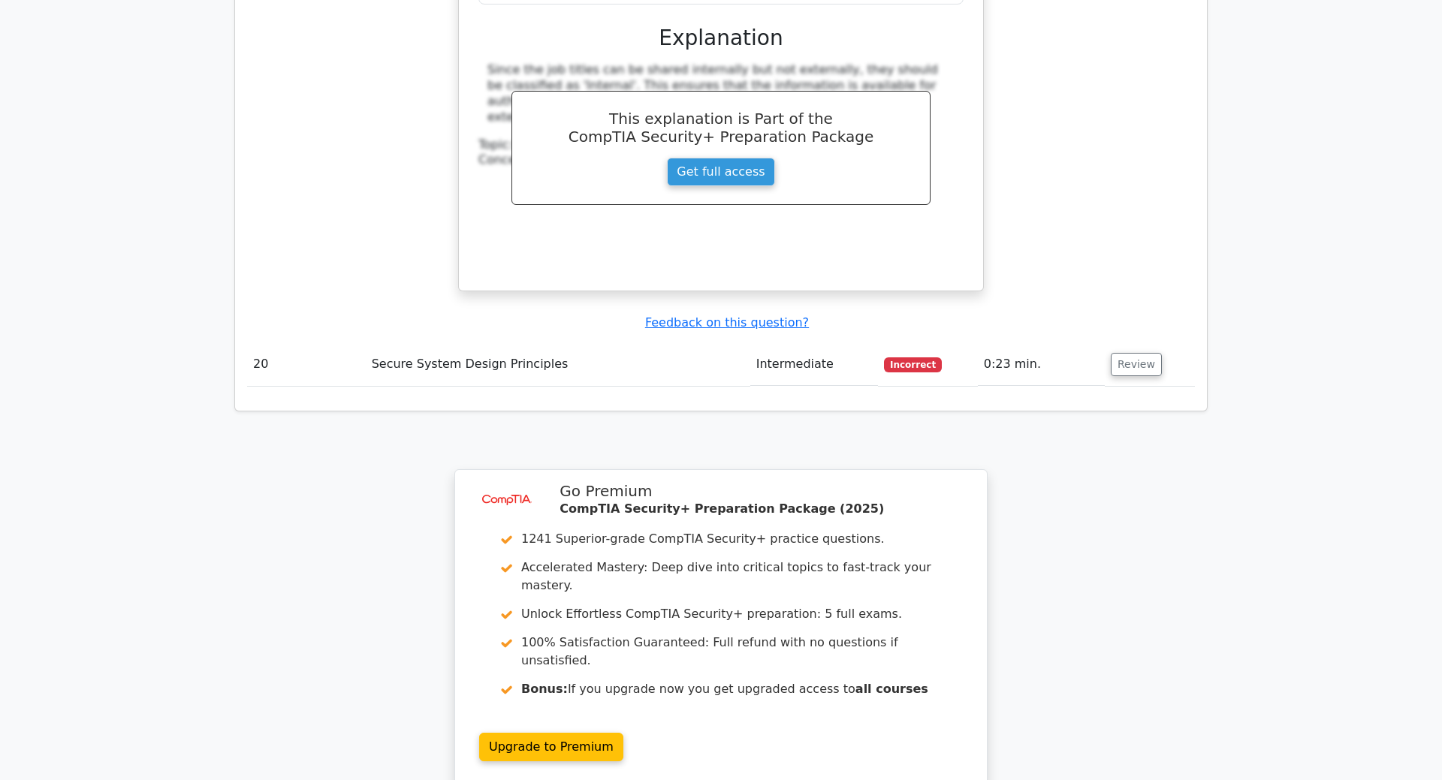
scroll to position [6992, 0]
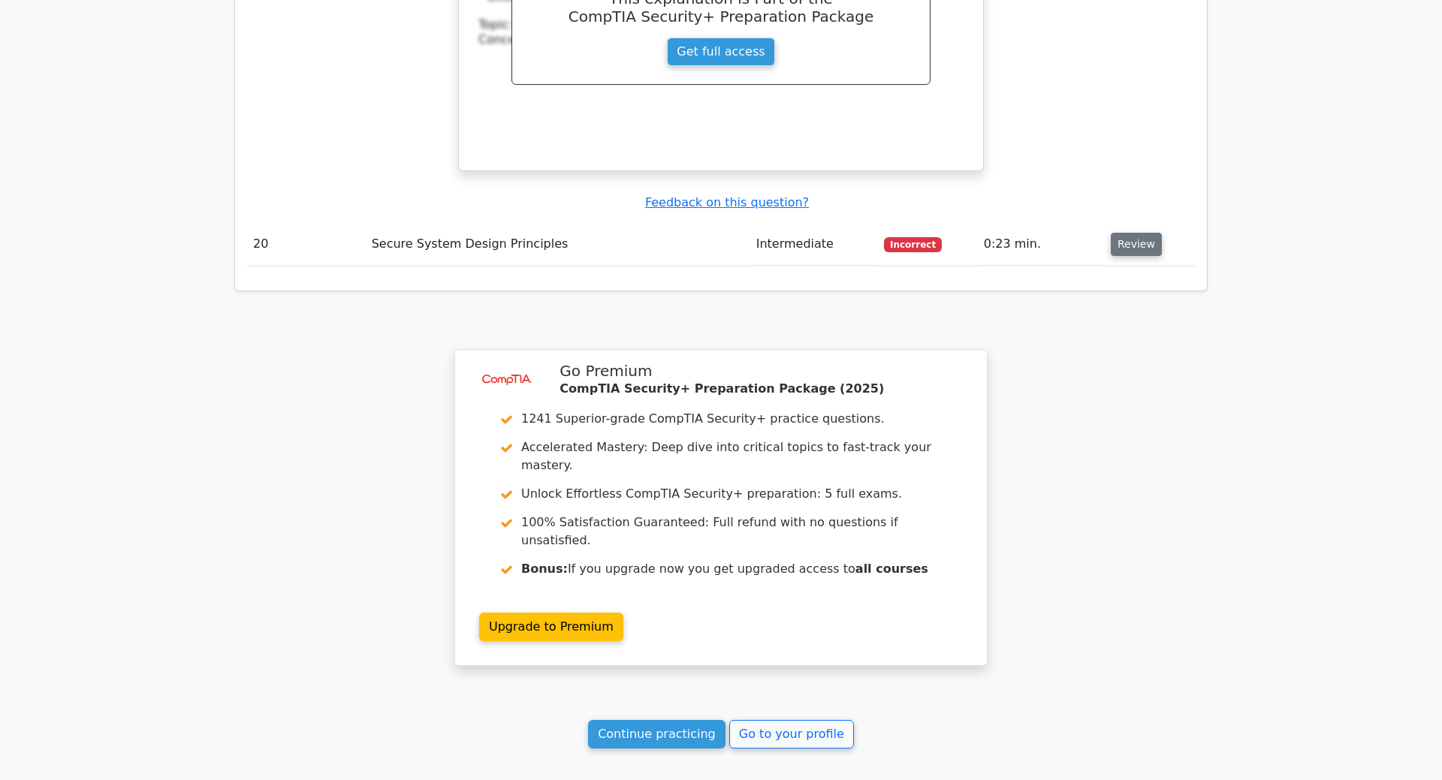
click at [1127, 233] on button "Review" at bounding box center [1136, 244] width 51 height 23
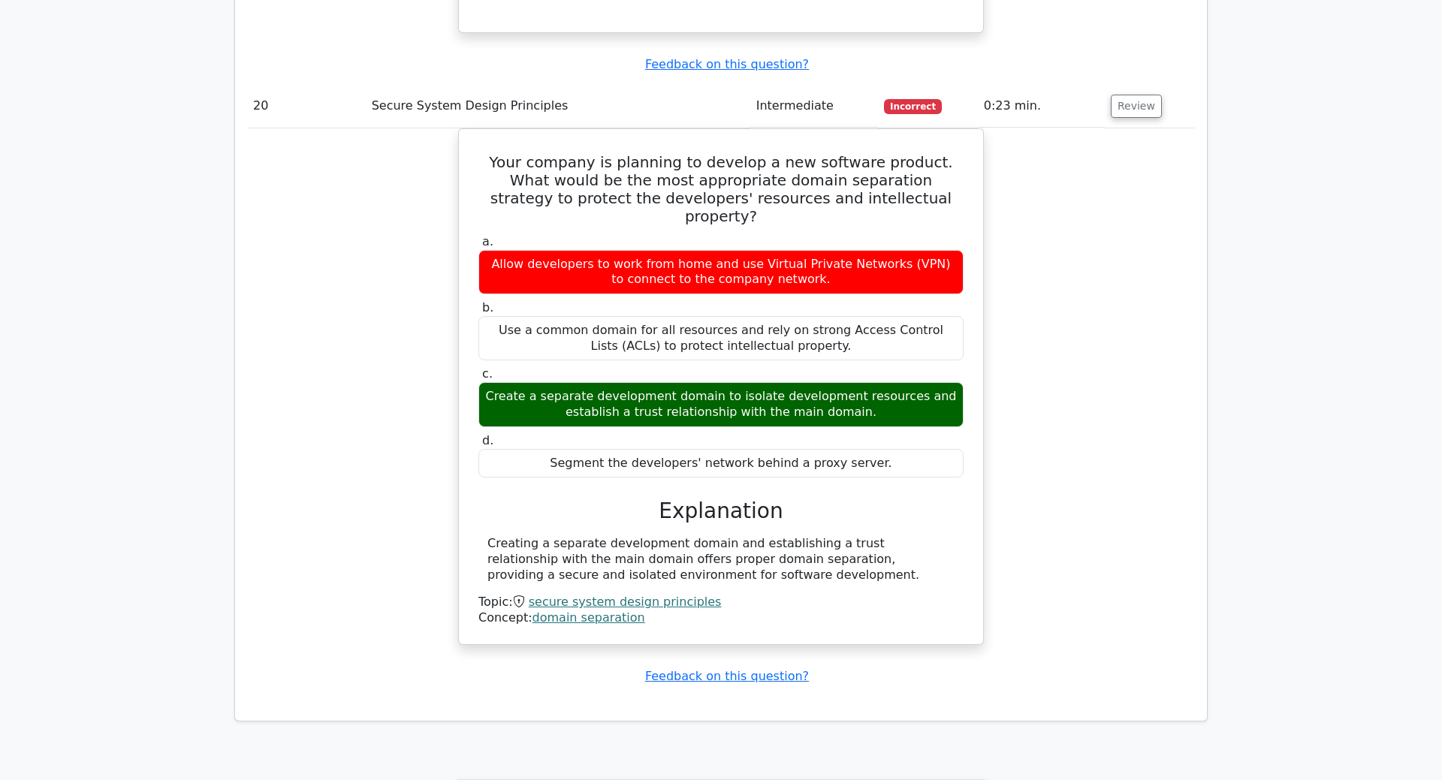
scroll to position [7145, 0]
